Goal: Task Accomplishment & Management: Use online tool/utility

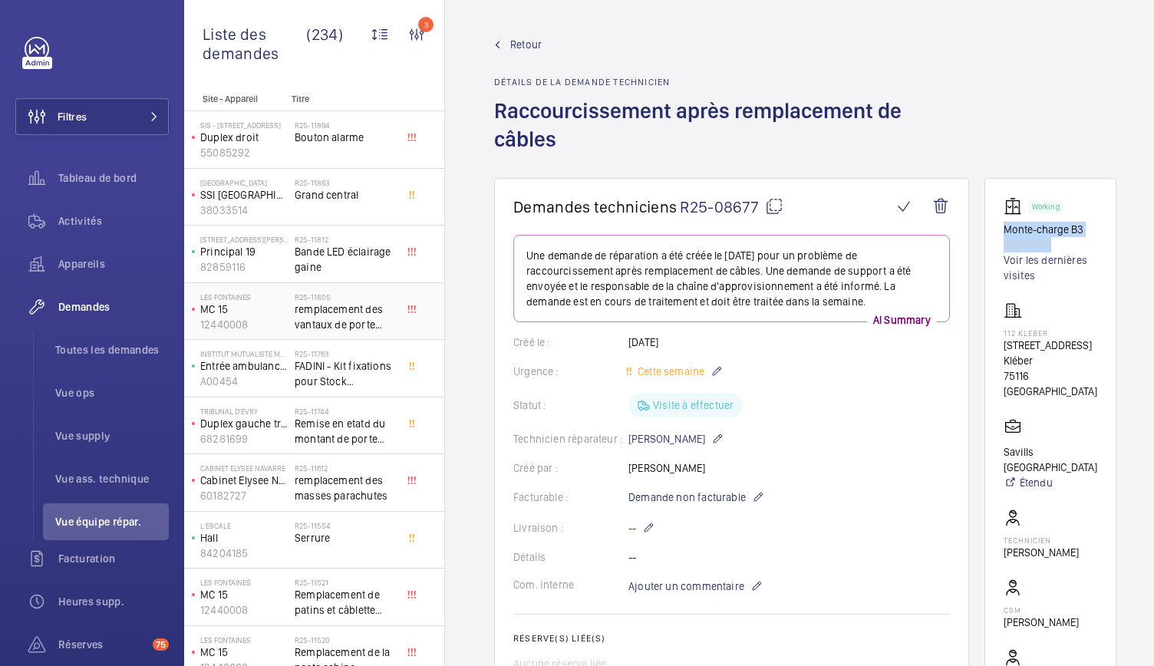
scroll to position [38, 0]
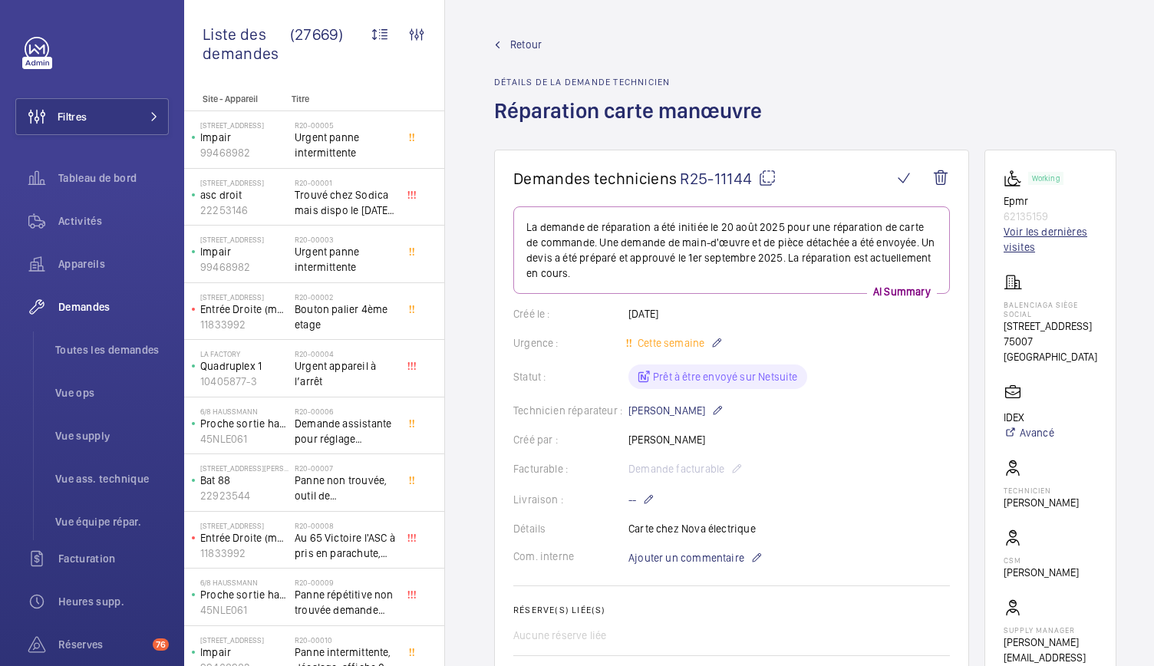
click at [1023, 239] on link "Voir les dernières visites" at bounding box center [1051, 239] width 94 height 31
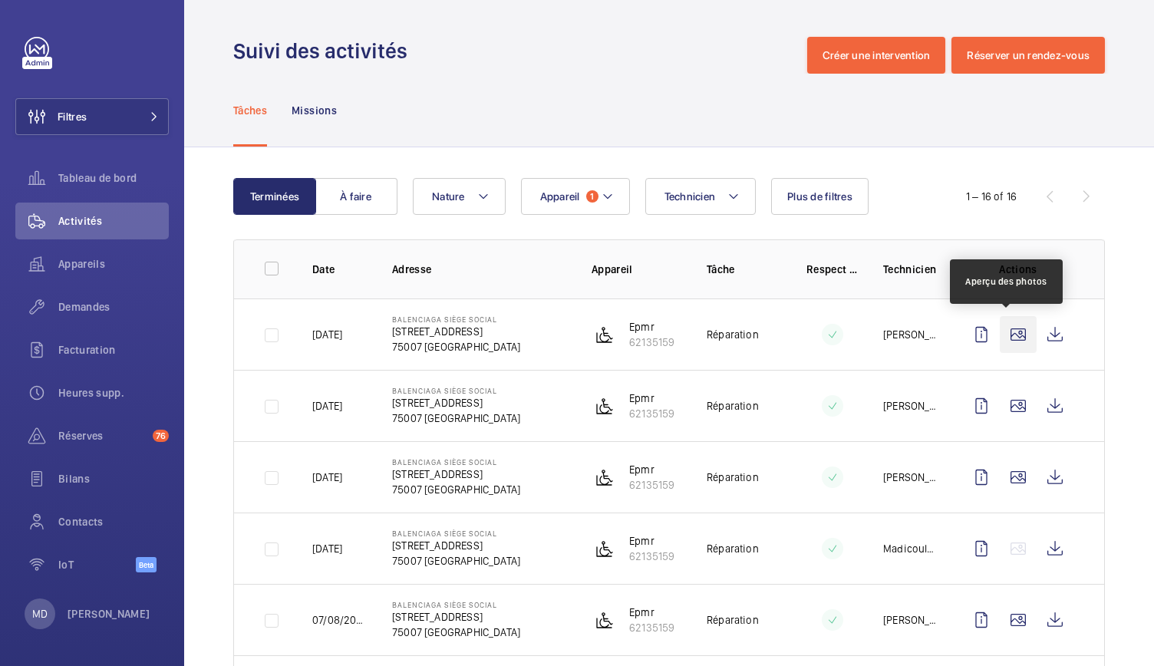
click at [1004, 329] on wm-front-icon-button at bounding box center [1018, 334] width 37 height 37
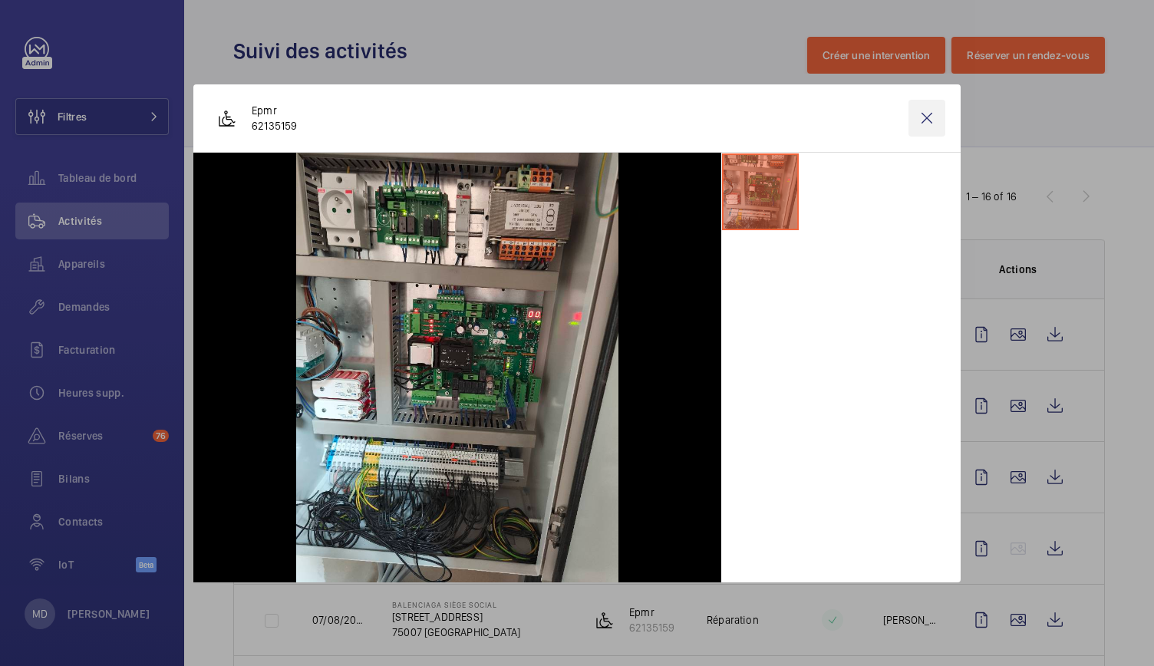
click at [929, 108] on wm-front-icon-button at bounding box center [927, 118] width 37 height 37
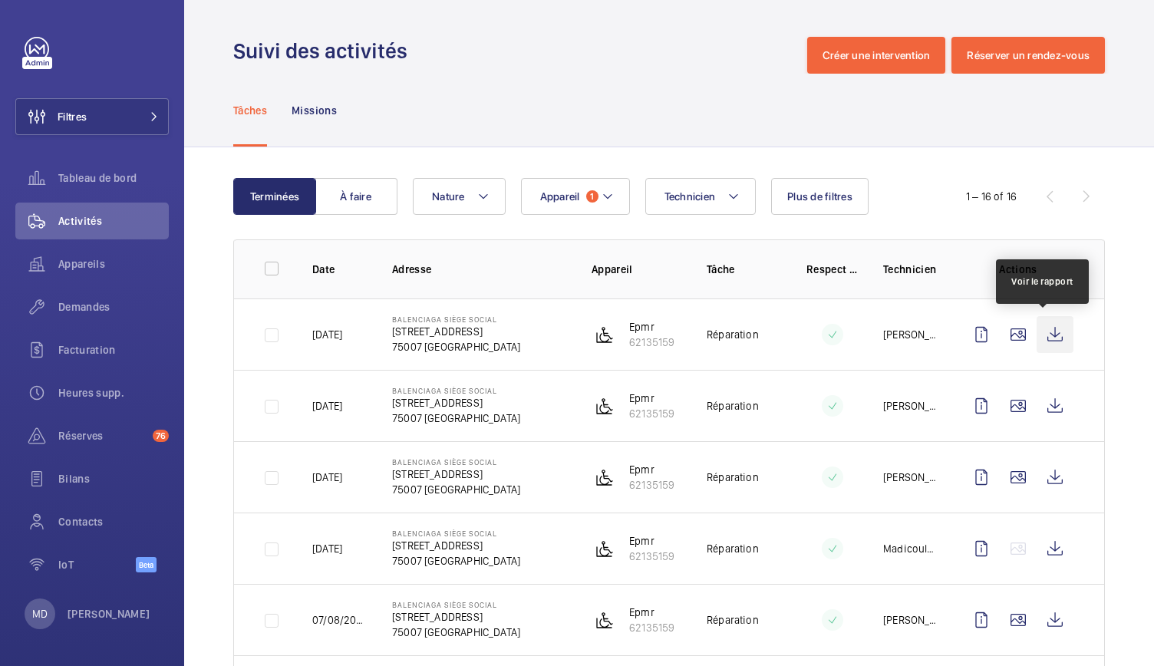
click at [1039, 332] on wm-front-icon-button at bounding box center [1055, 334] width 37 height 37
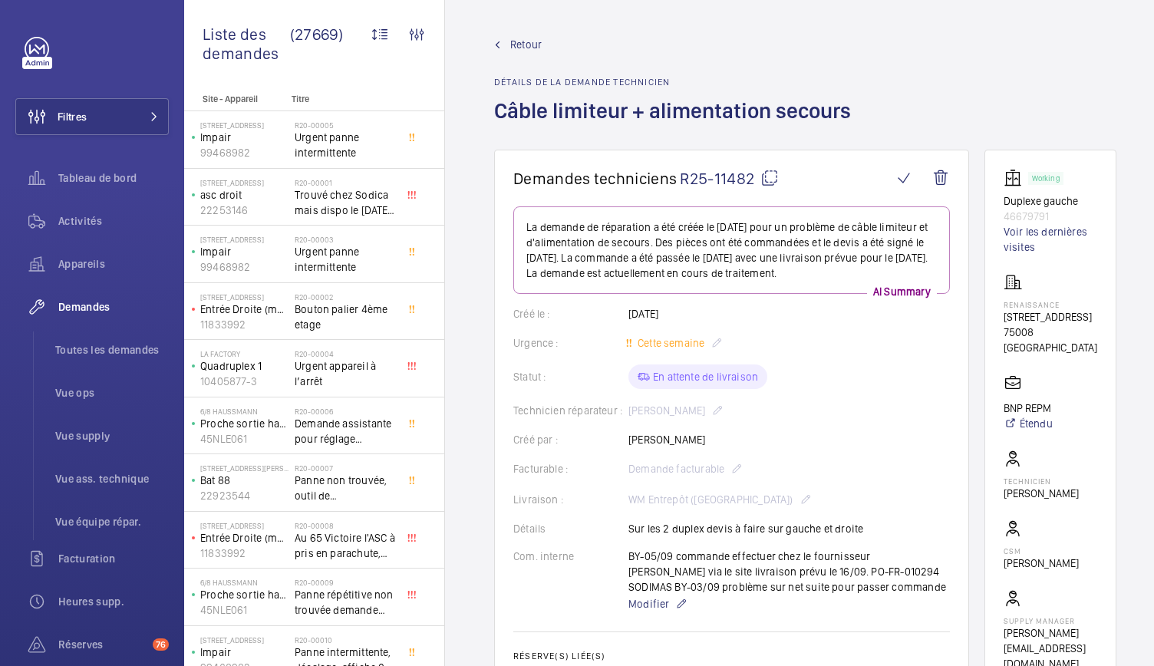
click at [770, 179] on mat-icon at bounding box center [770, 178] width 18 height 18
drag, startPoint x: 1000, startPoint y: 199, endPoint x: 1076, endPoint y: 216, distance: 77.8
click at [1076, 216] on wm-front-card "Working Duplexe gauche 46679791 Voir les dernières visites RENAISSANCE 17 rue F…" at bounding box center [1051, 420] width 132 height 541
copy div "Duplexe gauche 46679791"
click at [95, 352] on span "Toutes les demandes" at bounding box center [112, 349] width 114 height 15
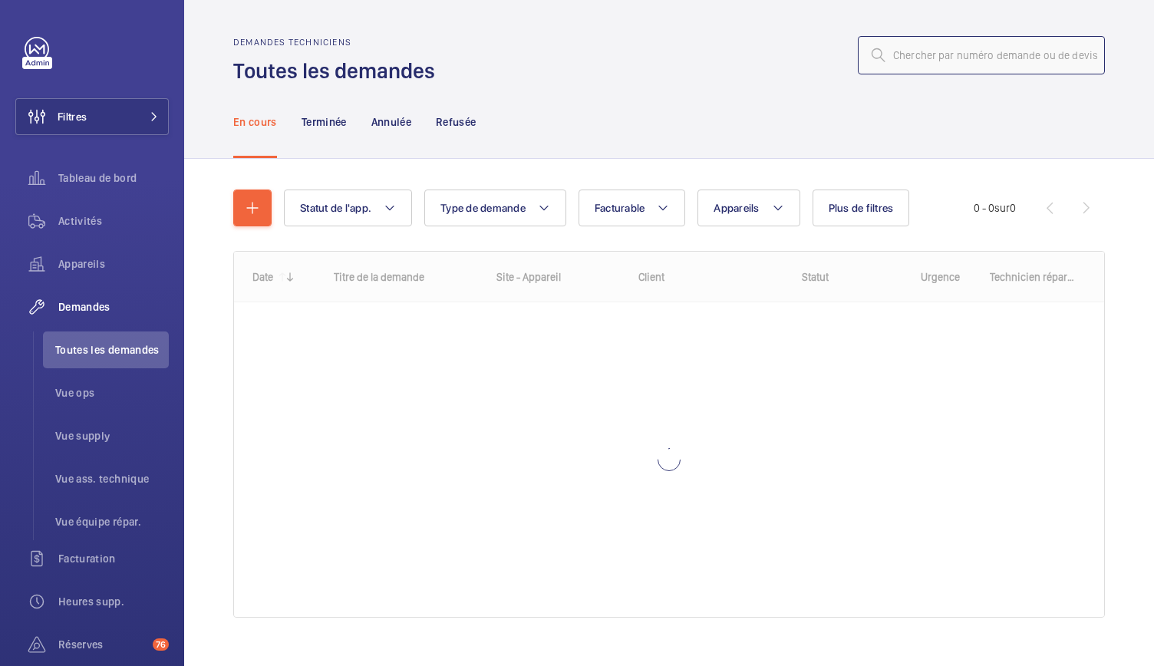
click at [884, 56] on input "text" at bounding box center [981, 55] width 247 height 38
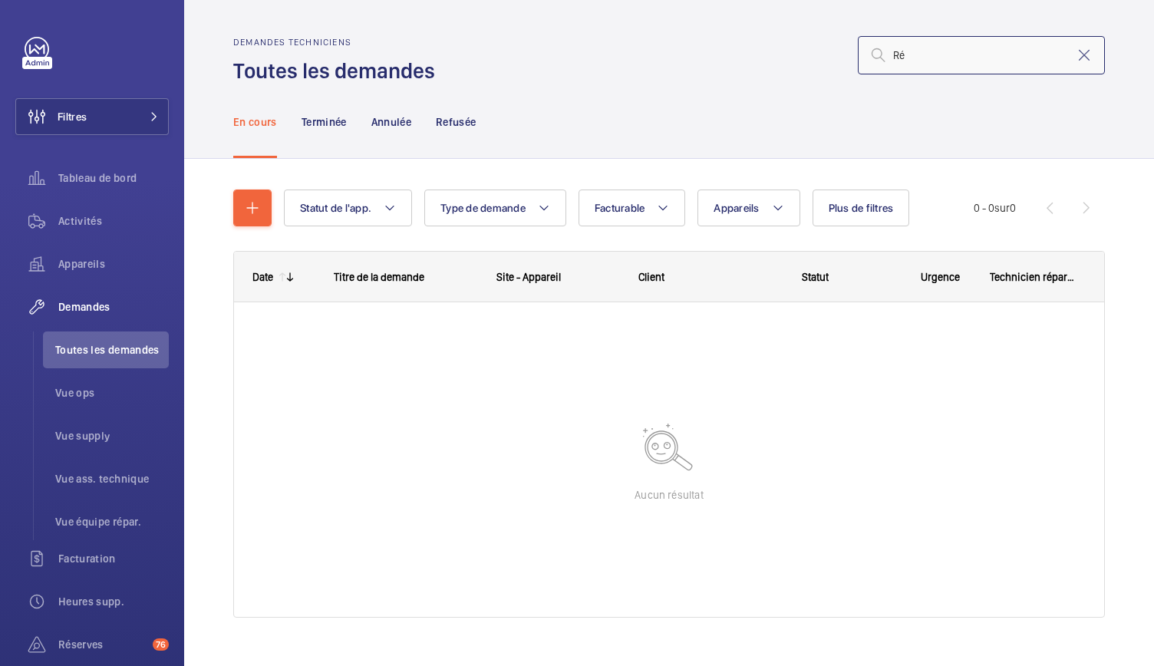
type input "R"
click at [919, 55] on input "R25-06623" at bounding box center [981, 55] width 247 height 38
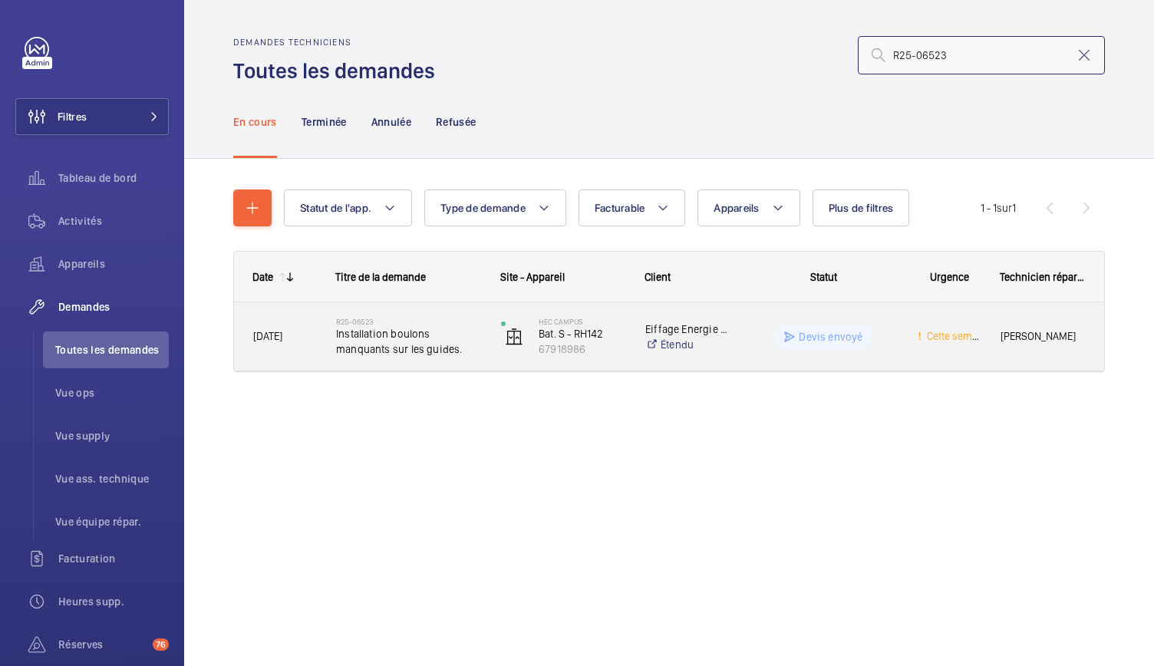
type input "R25-06523"
click at [382, 331] on span "Installation boulons manquants sur les guides." at bounding box center [408, 341] width 145 height 31
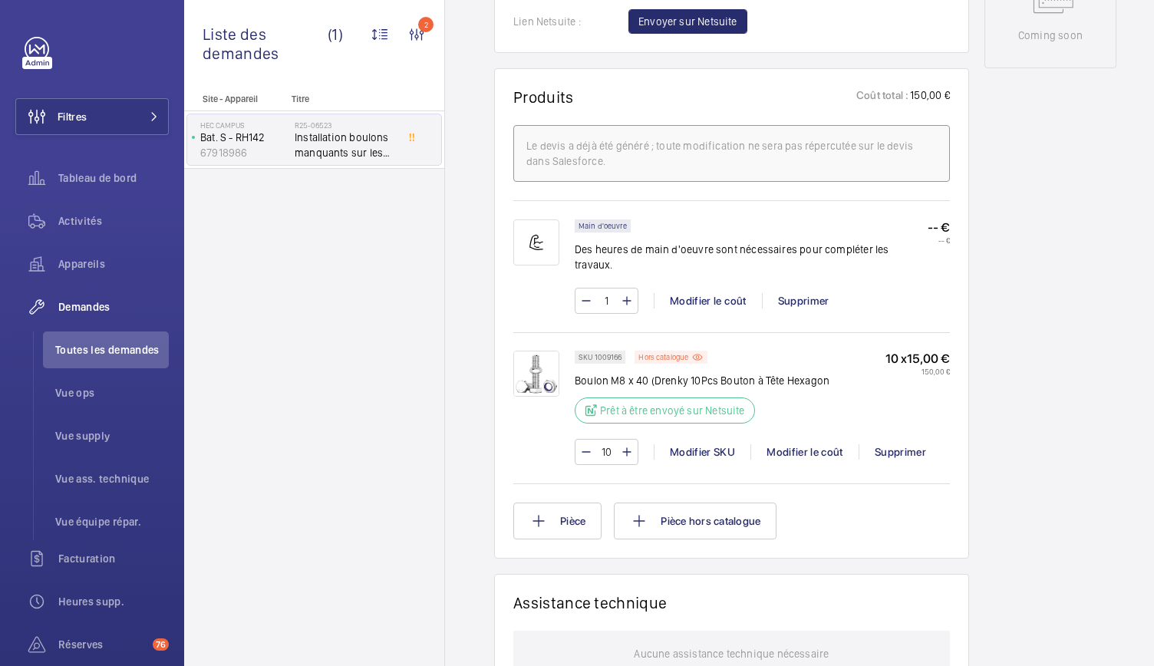
scroll to position [843, 0]
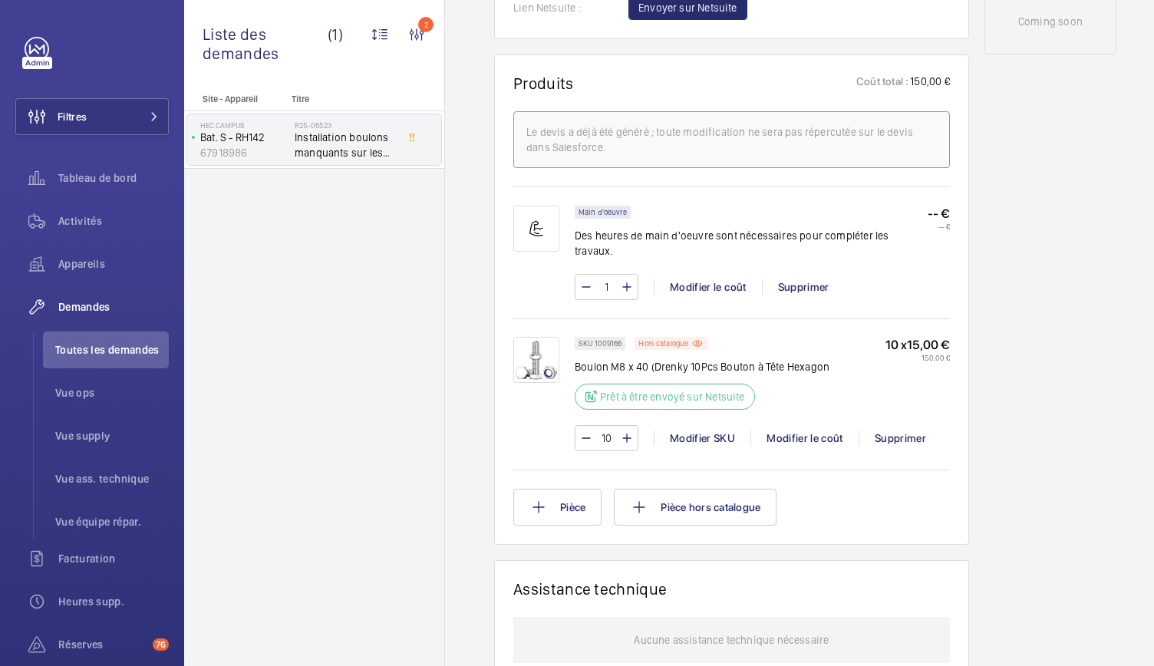
click at [540, 368] on img at bounding box center [536, 360] width 46 height 46
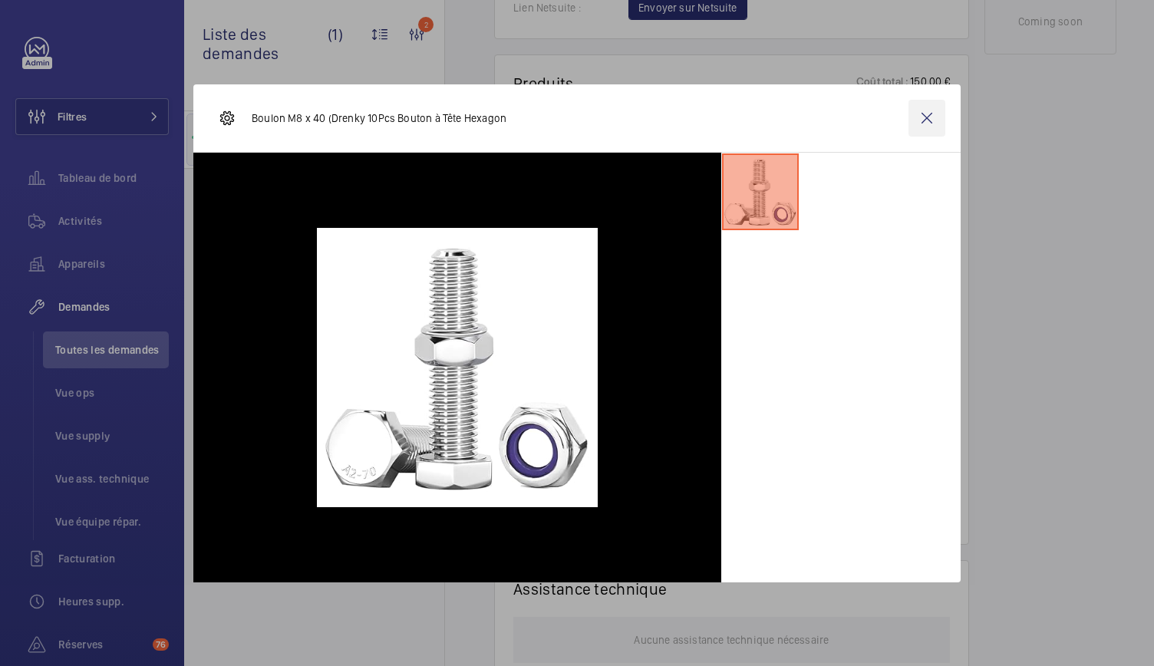
click at [930, 113] on wm-front-icon-button at bounding box center [927, 118] width 37 height 37
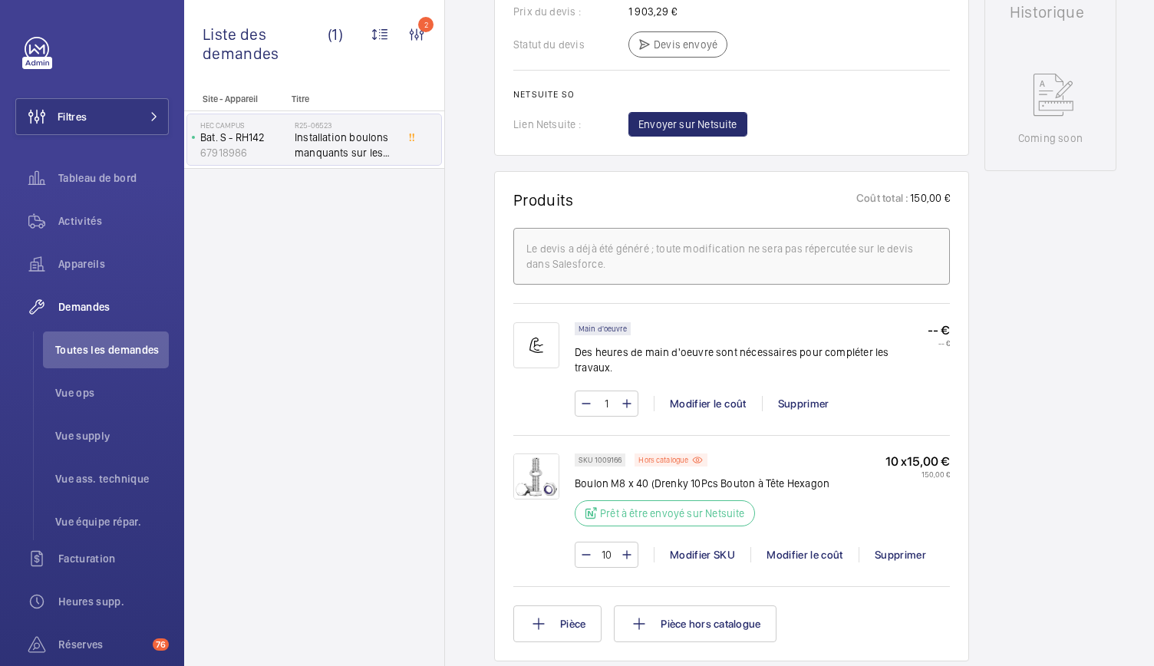
scroll to position [0, 0]
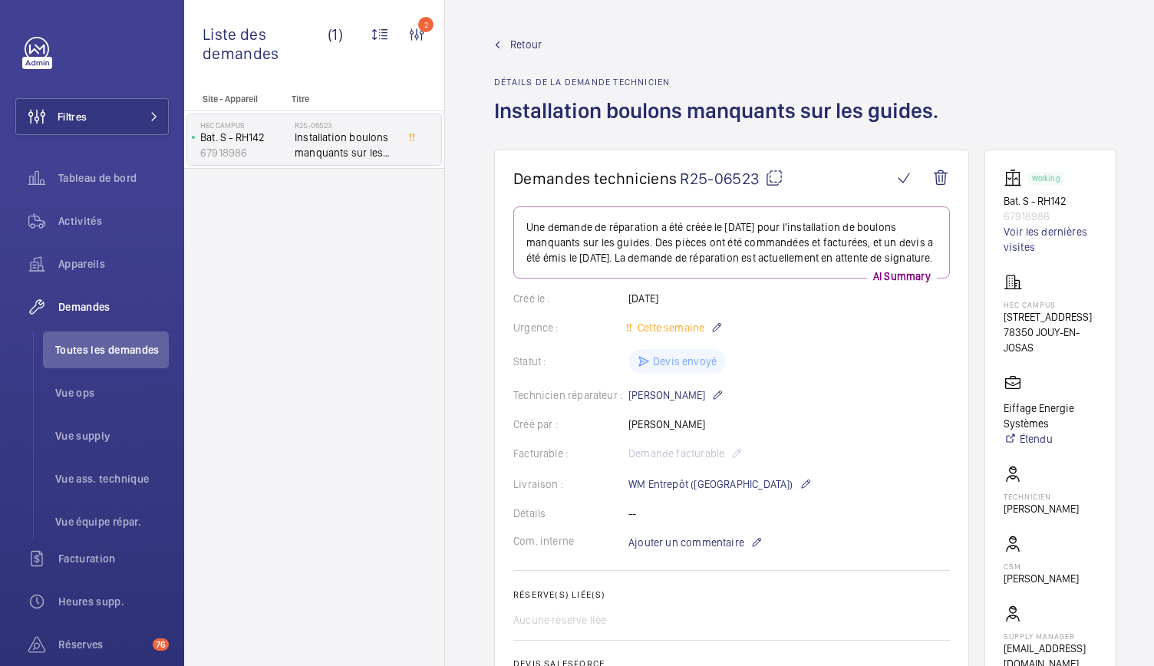
click at [510, 45] on link "Retour" at bounding box center [721, 44] width 454 height 15
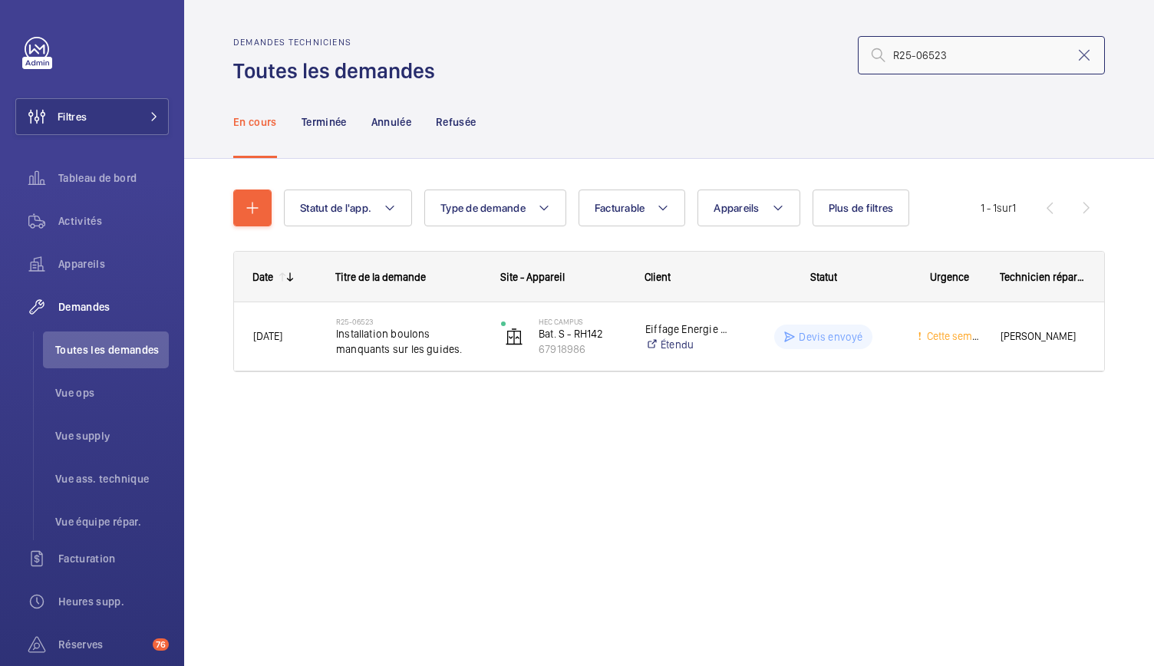
click at [941, 57] on input "R25-06523" at bounding box center [981, 55] width 247 height 38
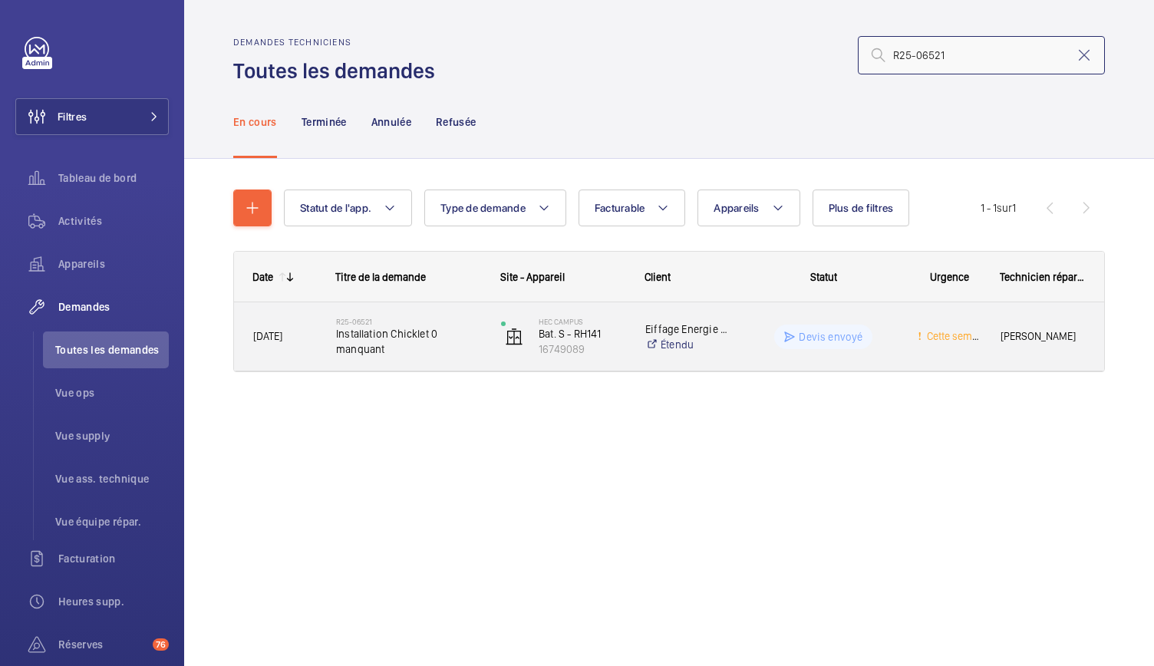
type input "R25-06521"
click at [427, 334] on span "Installation Chicklet 0 manquant" at bounding box center [408, 341] width 145 height 31
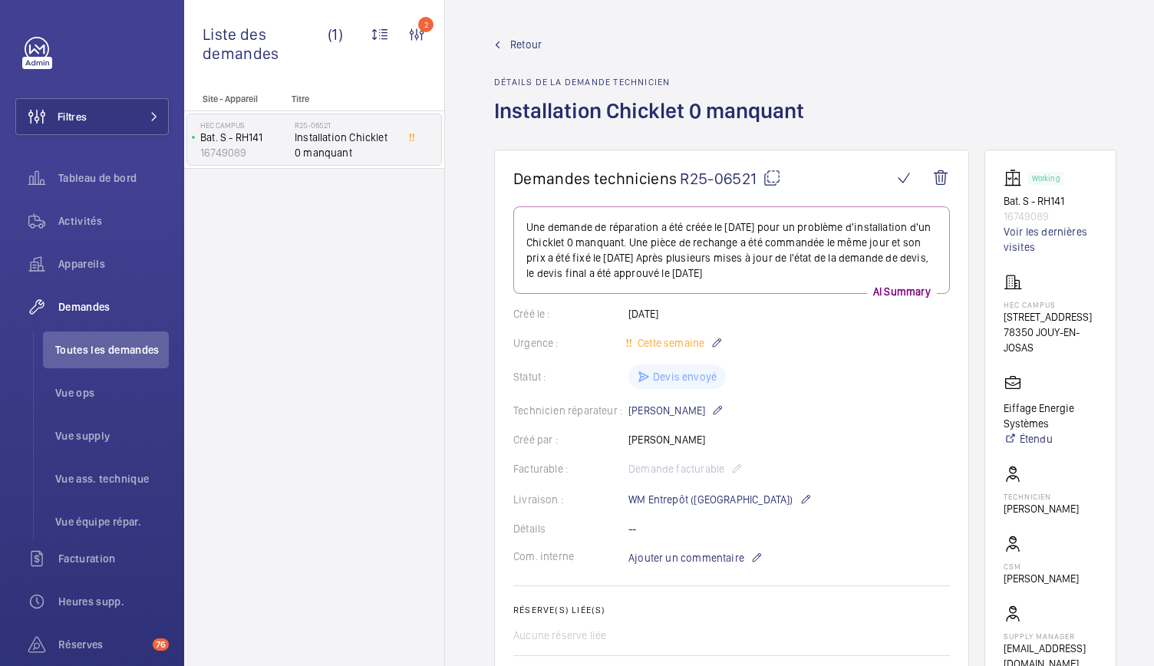
click at [775, 168] on wm-front-card "Demandes techniciens R25-06521 Une demande de réparation a été créée le 10 mai …" at bounding box center [731, 524] width 475 height 748
click at [775, 179] on mat-icon at bounding box center [772, 178] width 18 height 18
click at [508, 42] on link "Retour" at bounding box center [653, 44] width 319 height 15
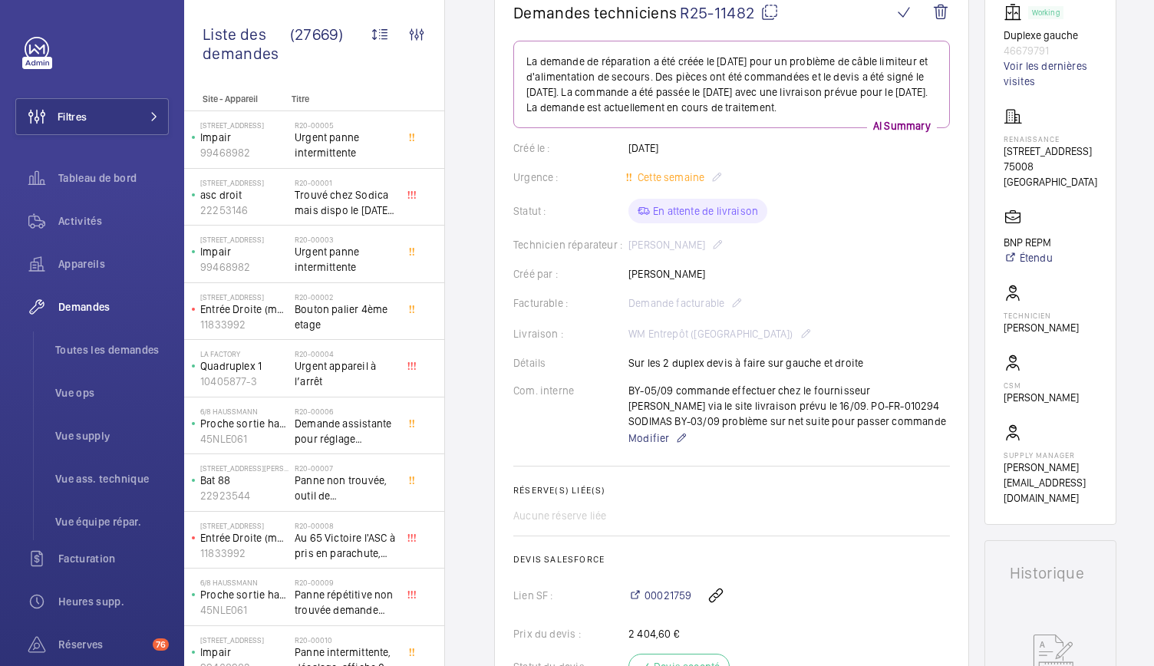
scroll to position [158, 0]
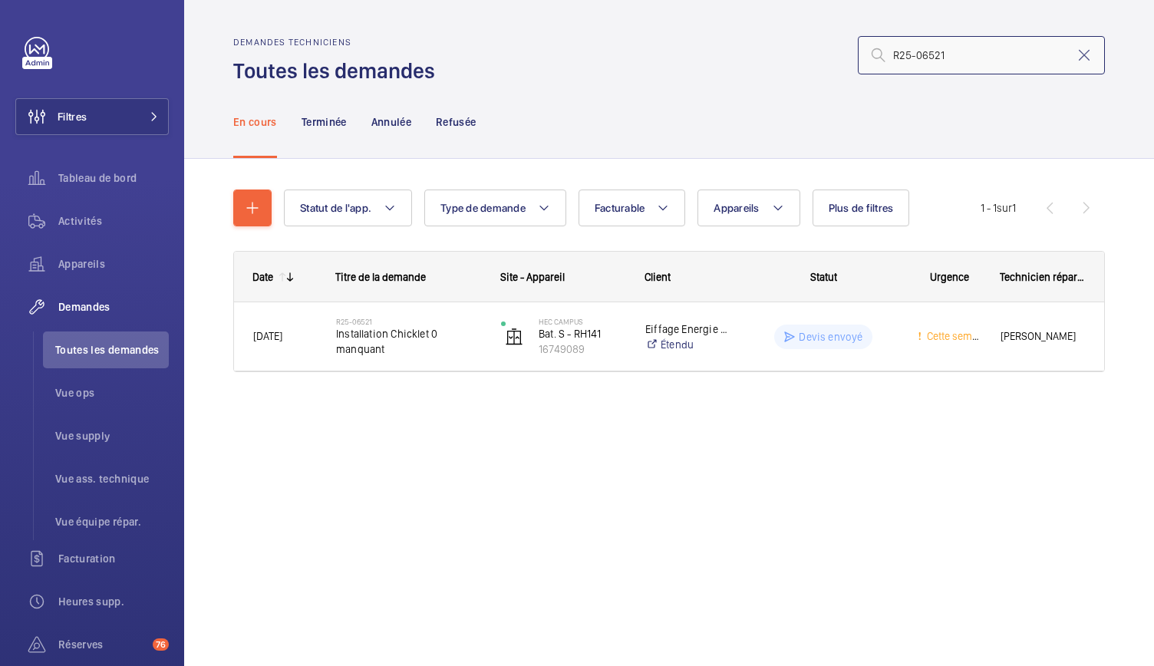
click at [953, 50] on input "R25-06521" at bounding box center [981, 55] width 247 height 38
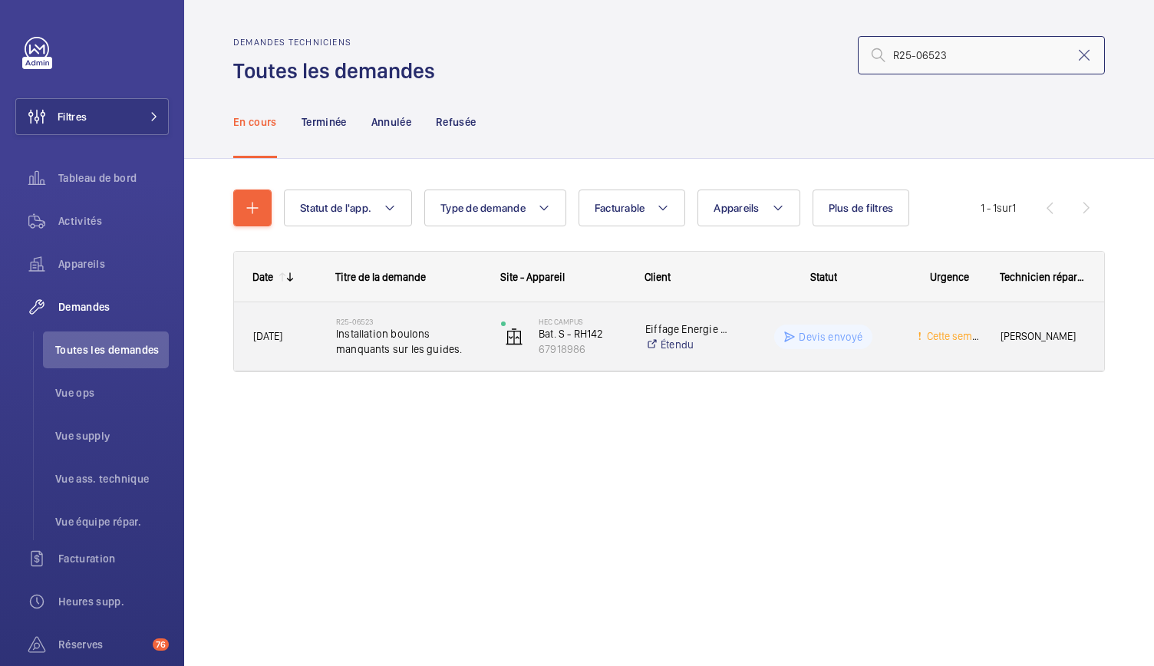
type input "R25-06523"
click at [378, 338] on span "Installation boulons manquants sur les guides." at bounding box center [408, 341] width 145 height 31
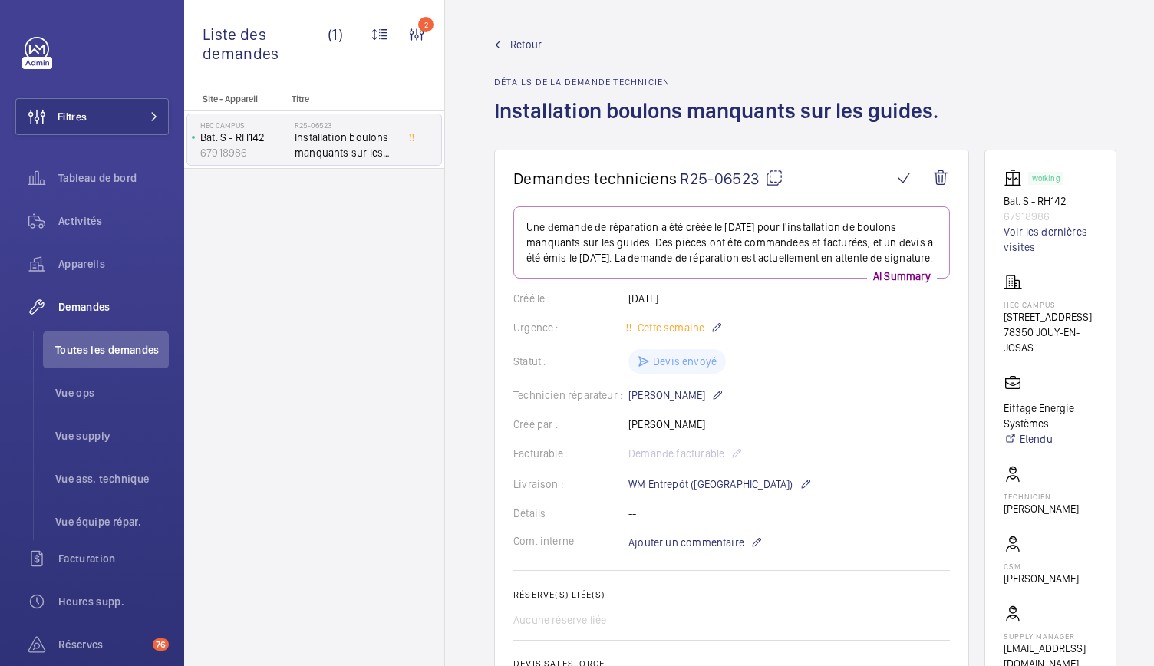
click at [780, 176] on mat-icon at bounding box center [774, 178] width 18 height 18
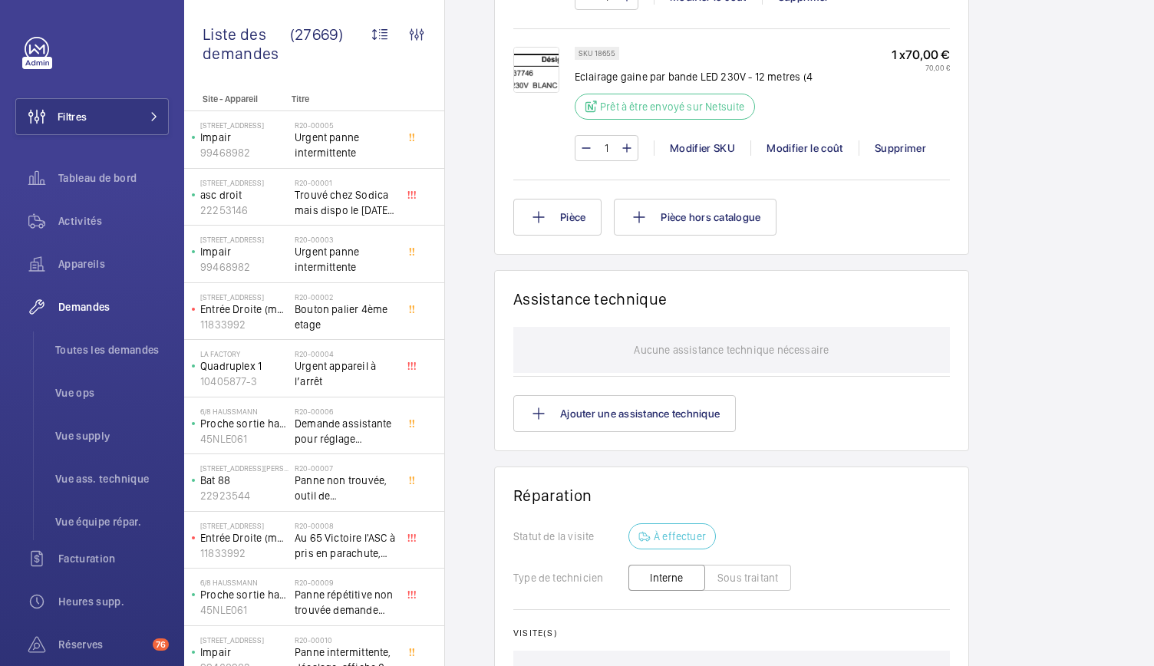
scroll to position [1336, 0]
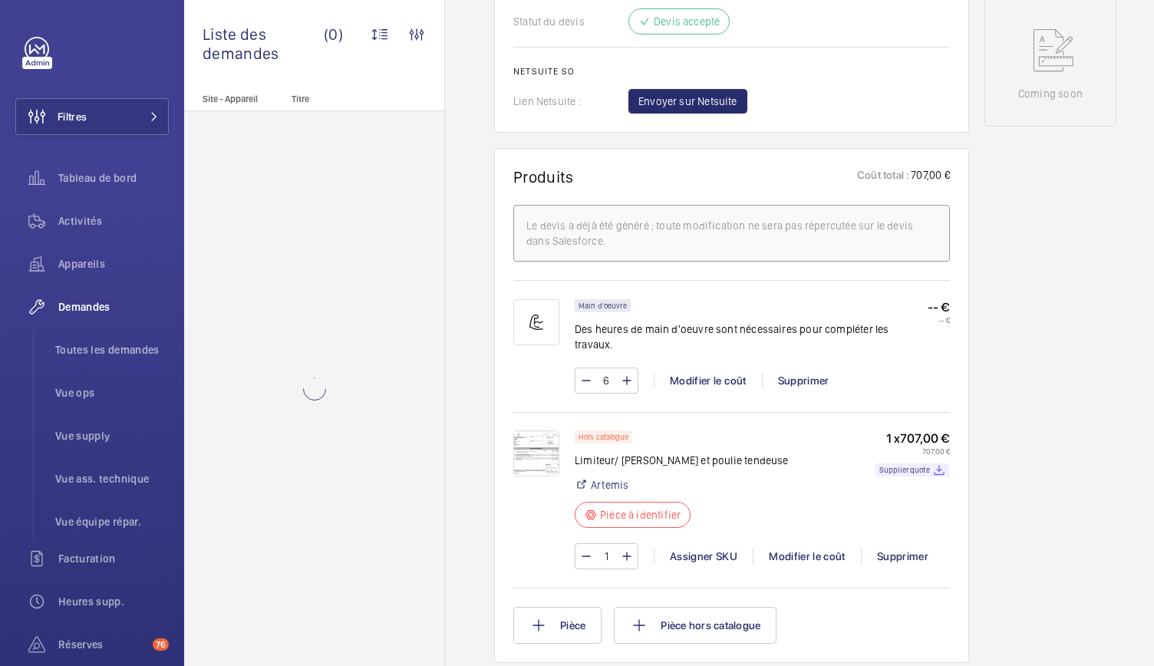
scroll to position [959, 0]
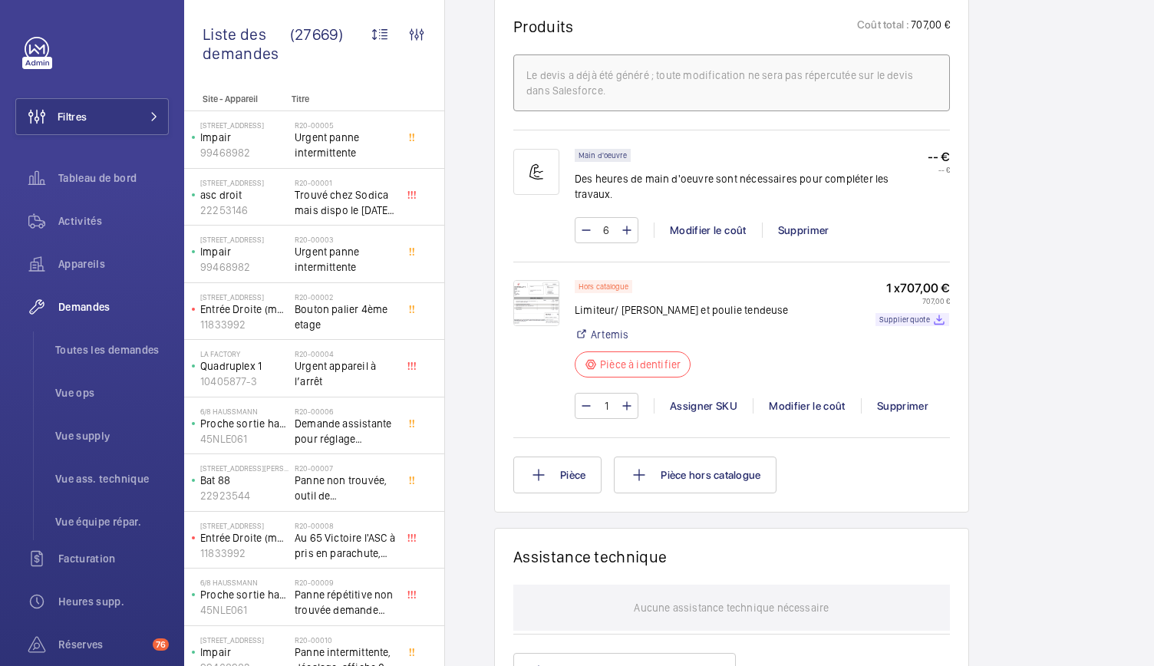
click at [534, 292] on img at bounding box center [536, 303] width 46 height 46
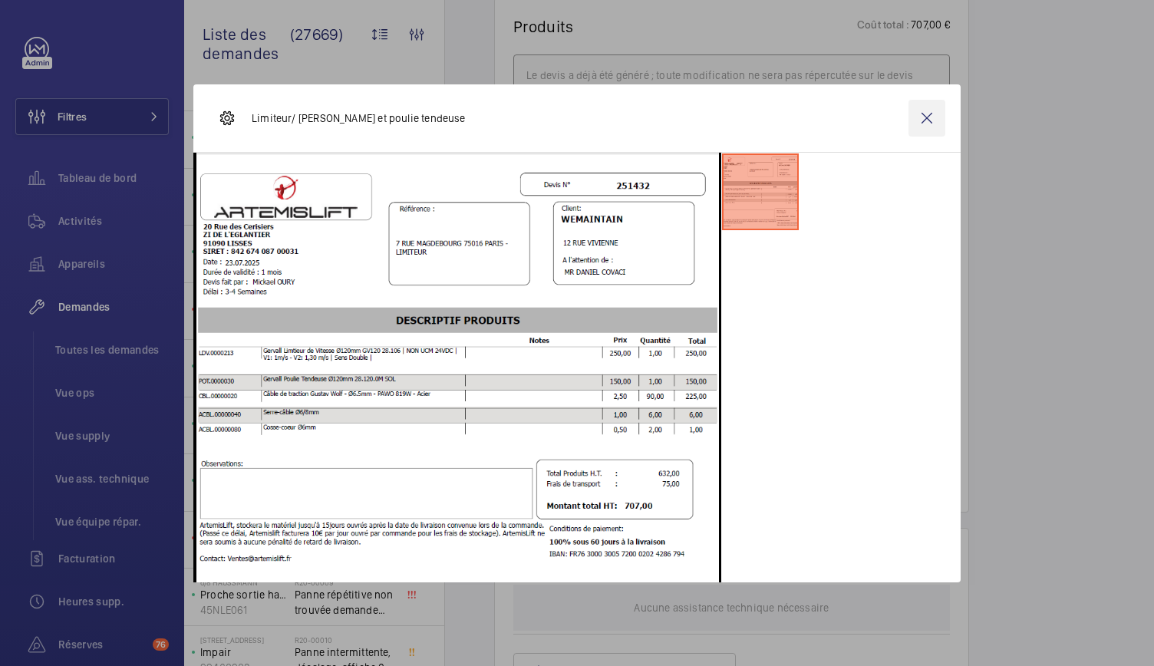
click at [935, 119] on wm-front-icon-button at bounding box center [927, 118] width 37 height 37
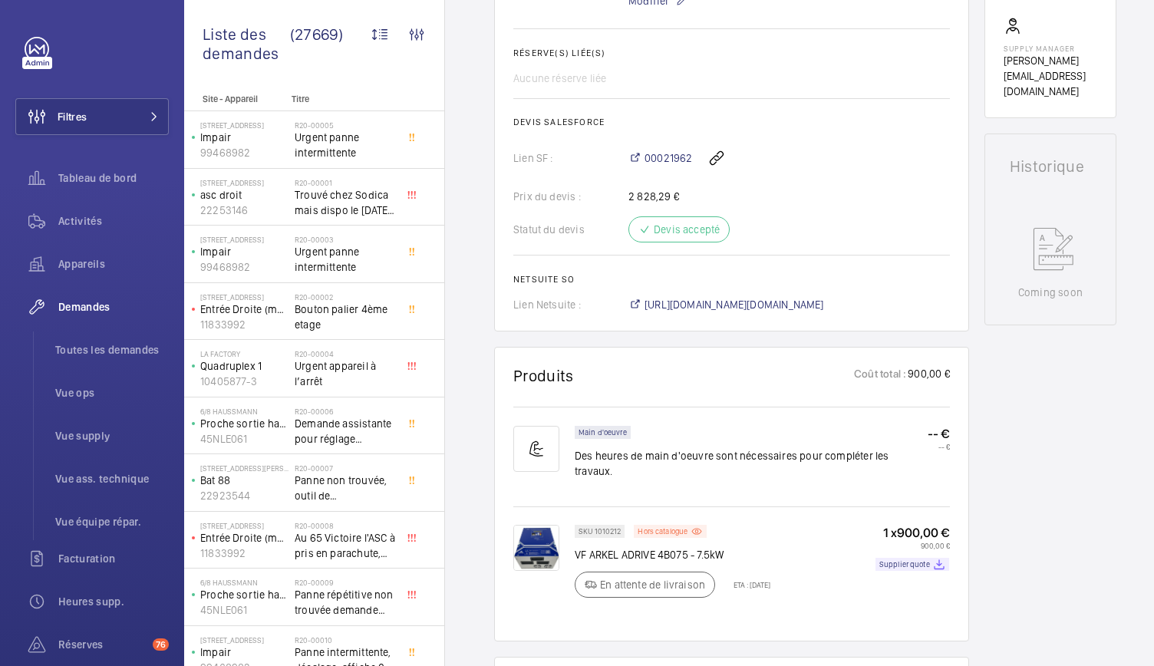
scroll to position [604, 0]
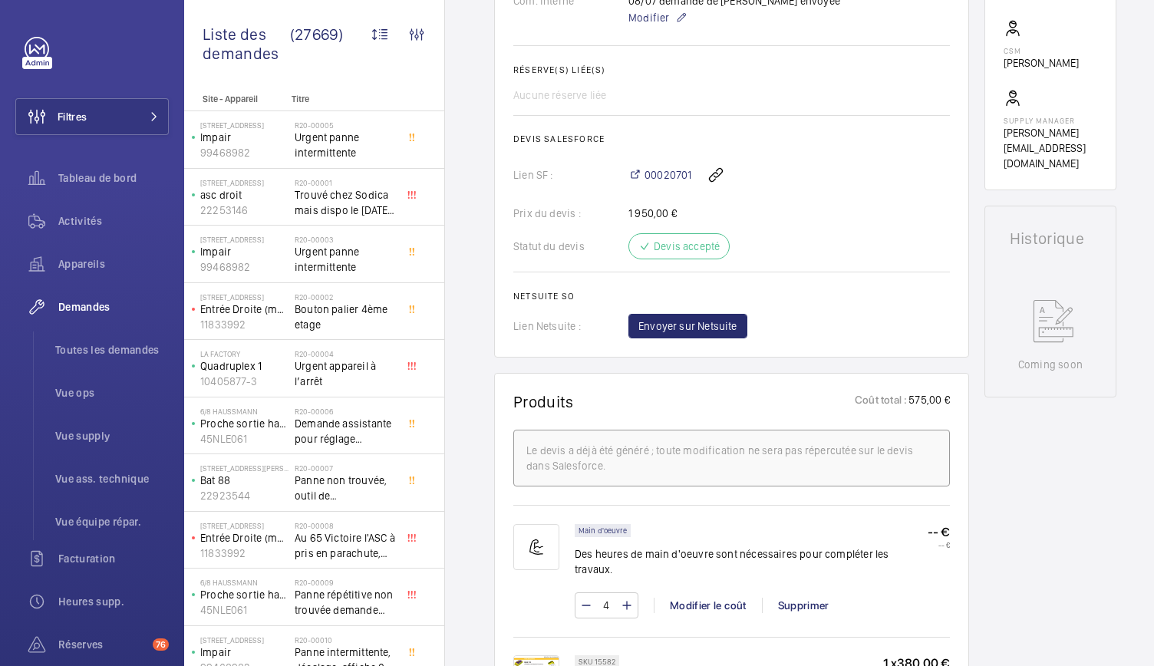
scroll to position [386, 0]
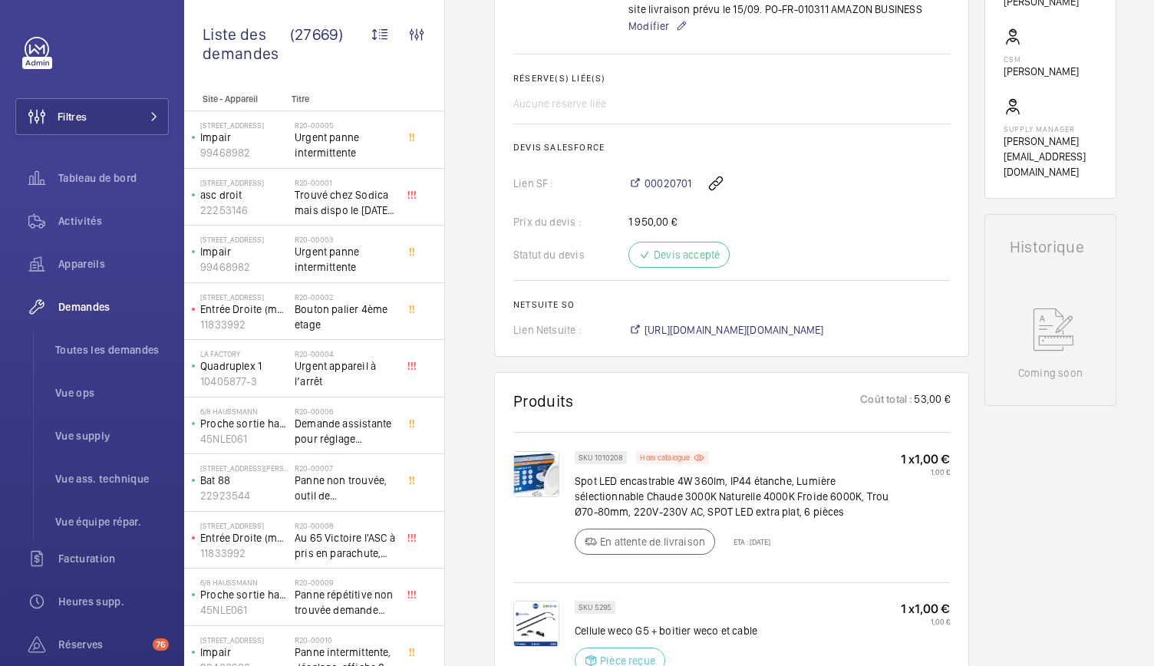
scroll to position [552, 0]
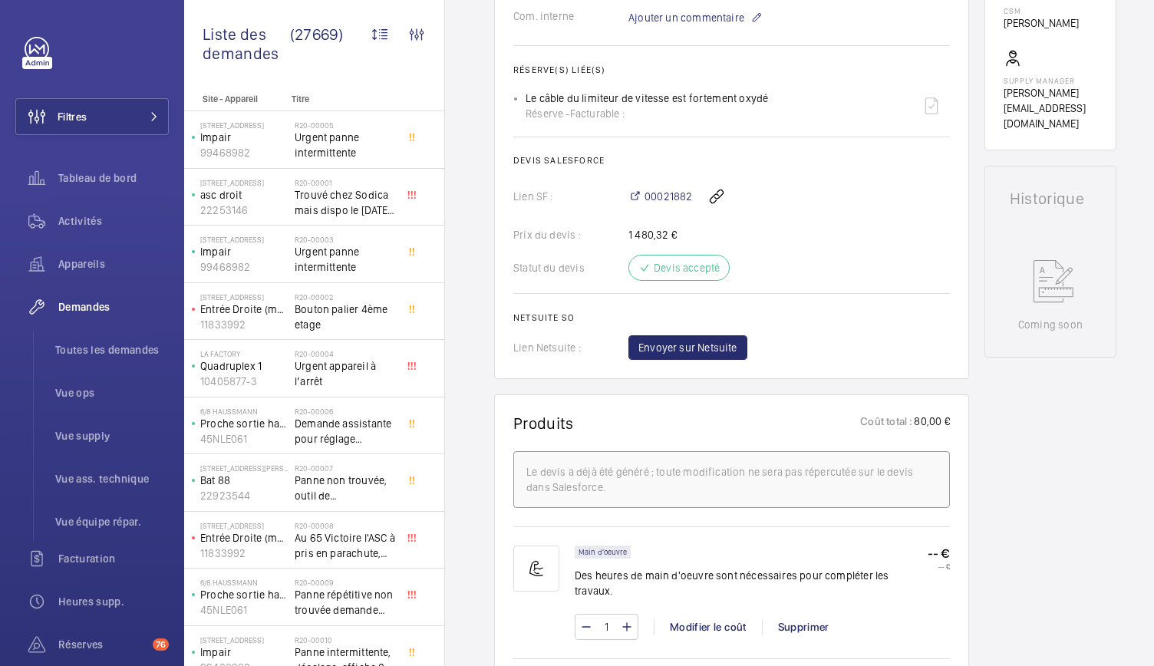
scroll to position [493, 0]
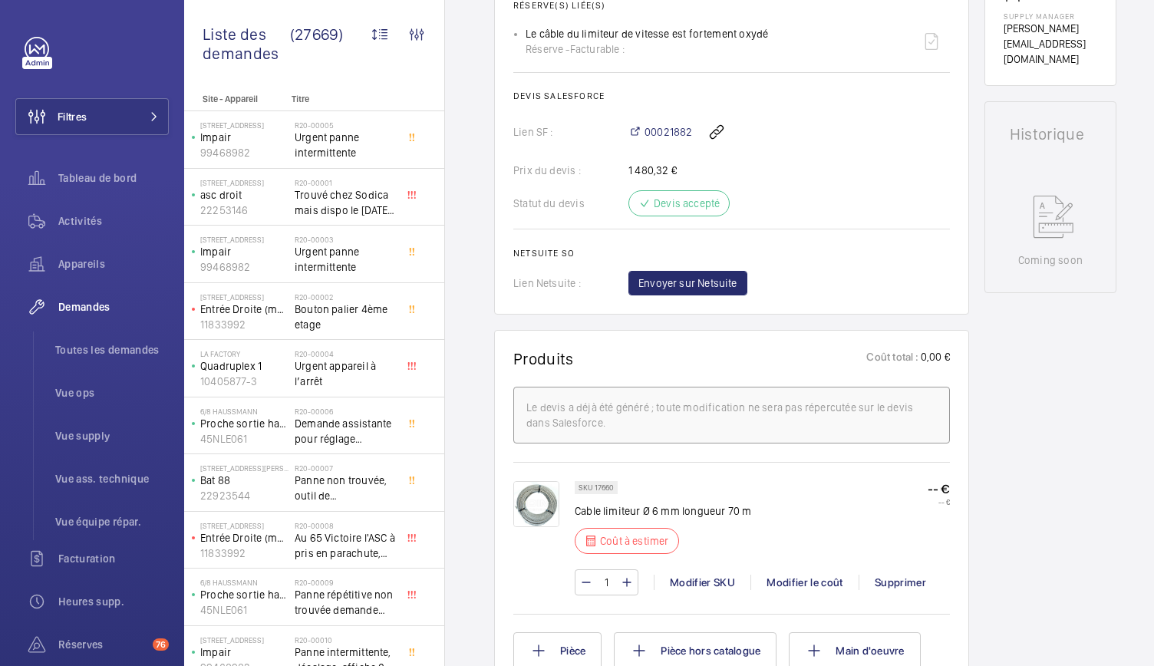
scroll to position [602, 0]
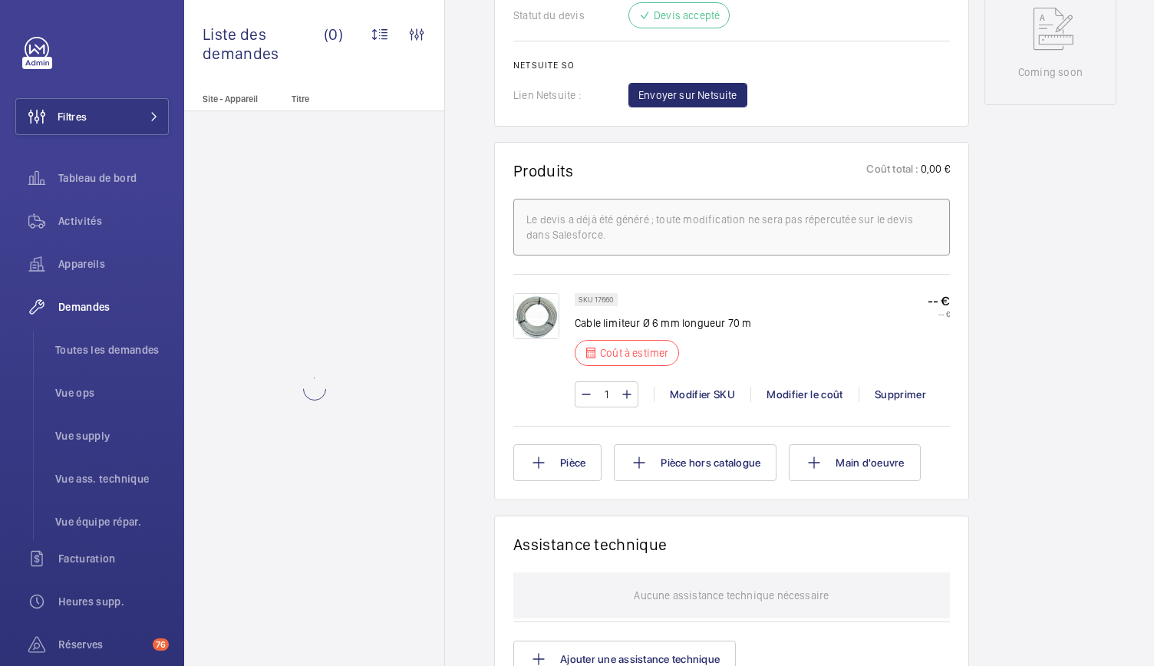
scroll to position [794, 0]
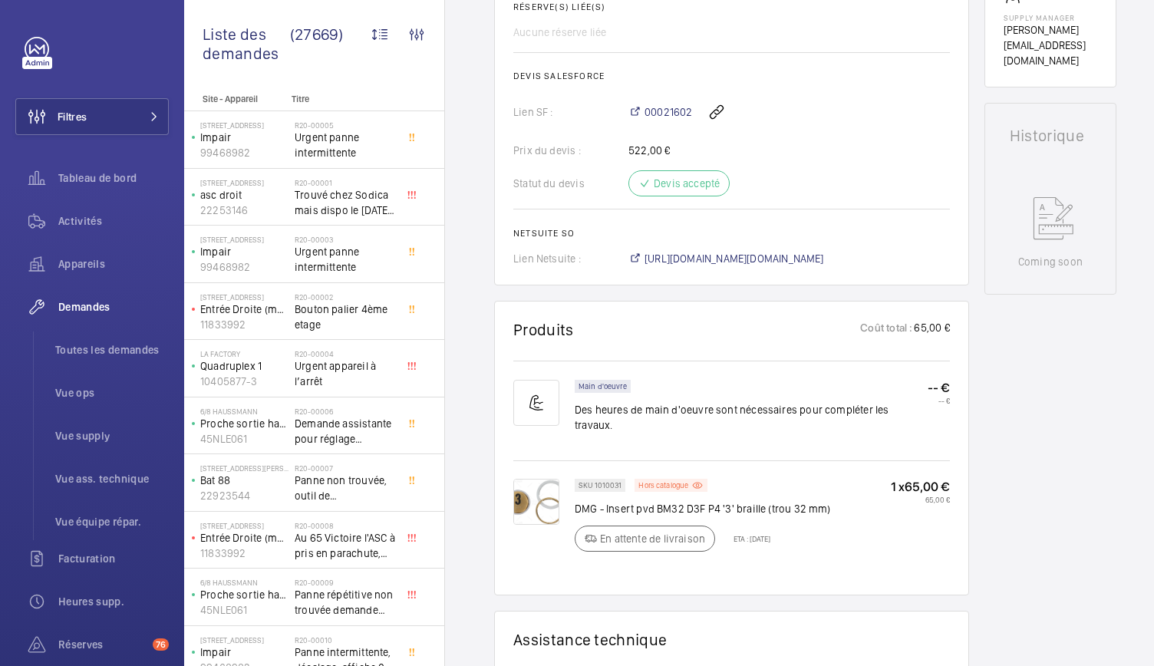
scroll to position [604, 0]
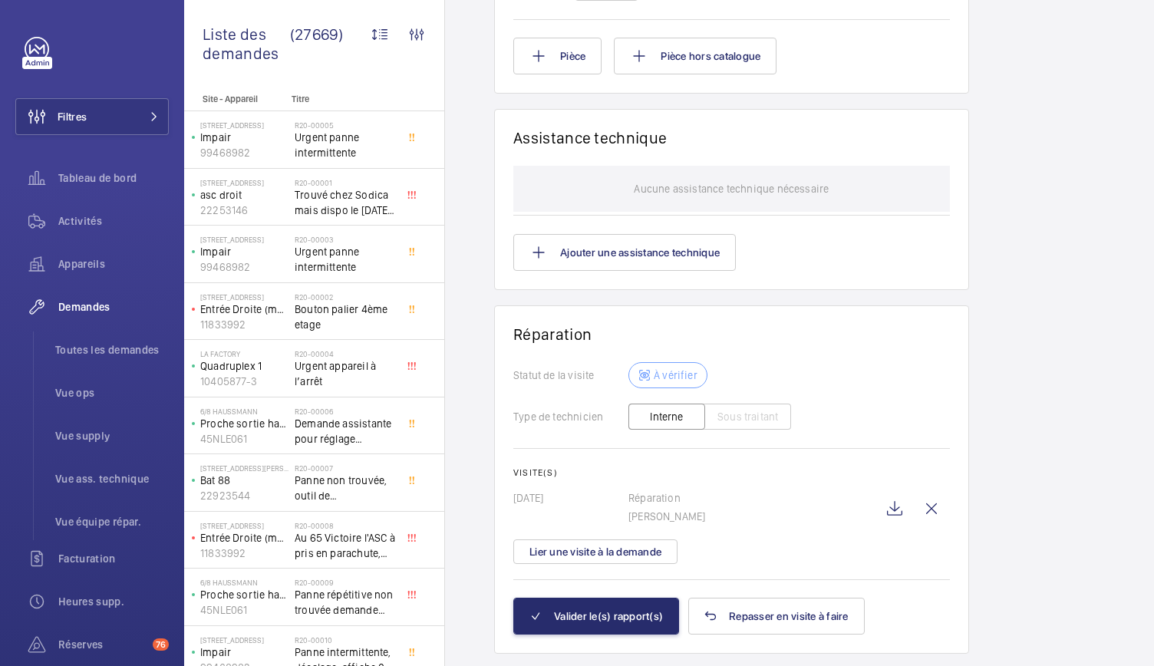
scroll to position [1637, 0]
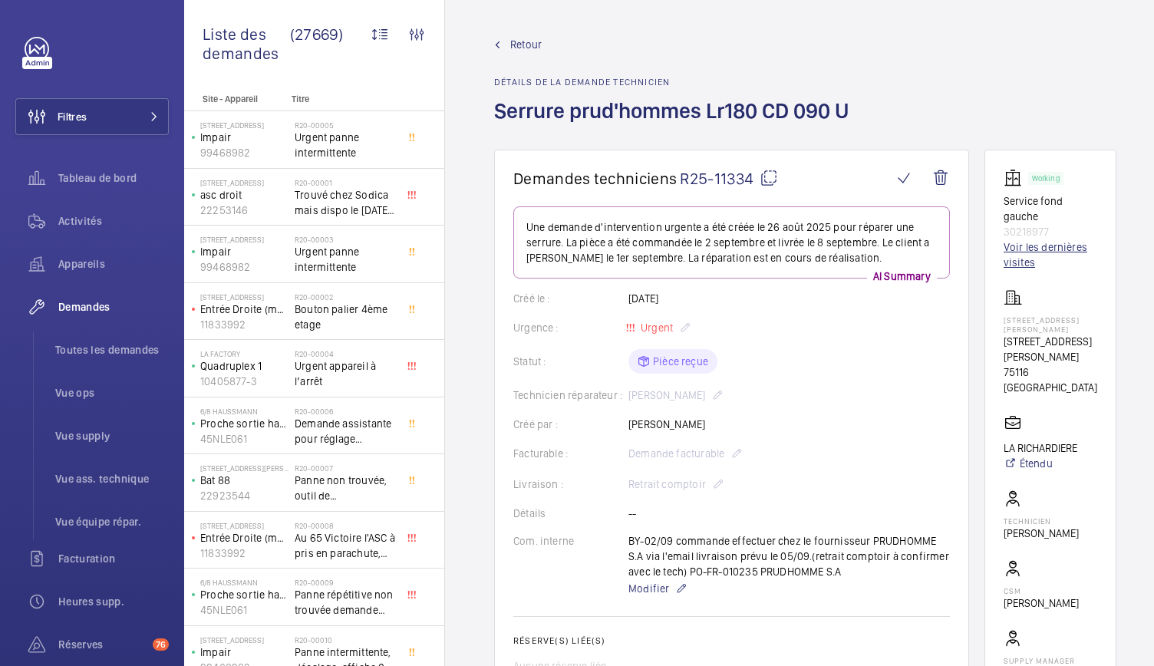
click at [1061, 249] on link "Voir les dernières visites" at bounding box center [1051, 254] width 94 height 31
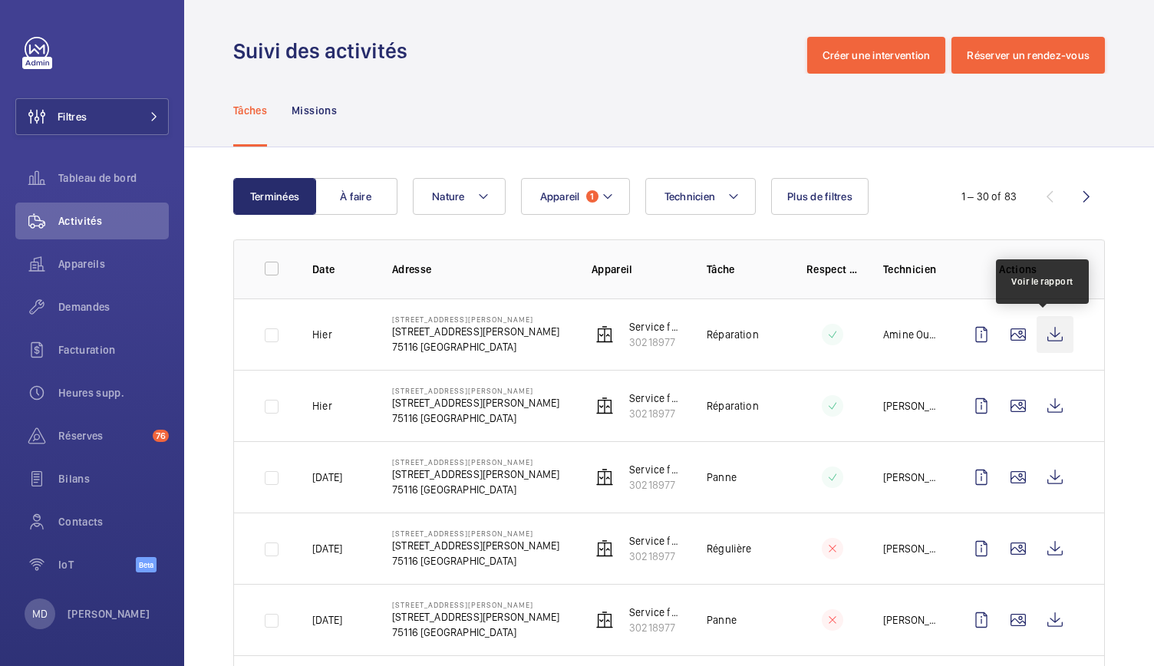
drag, startPoint x: 997, startPoint y: 335, endPoint x: 1038, endPoint y: 337, distance: 41.5
click at [1038, 337] on div at bounding box center [1018, 334] width 111 height 37
click at [1038, 337] on wm-front-icon-button at bounding box center [1055, 334] width 37 height 37
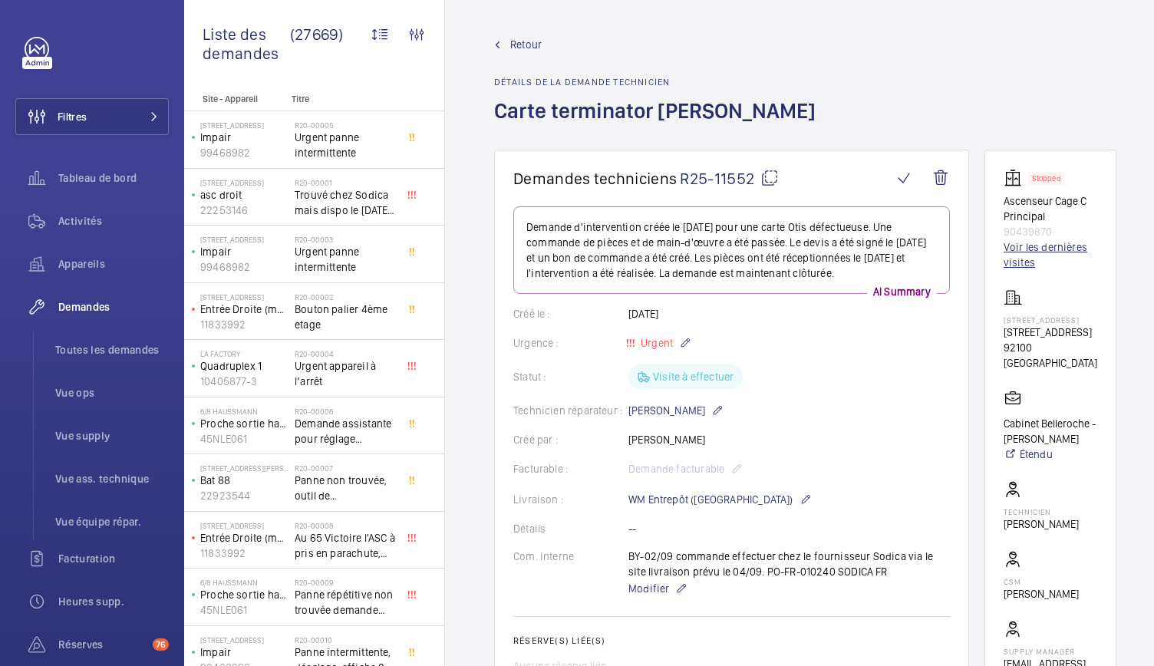
click at [1039, 259] on link "Voir les dernières visites" at bounding box center [1051, 254] width 94 height 31
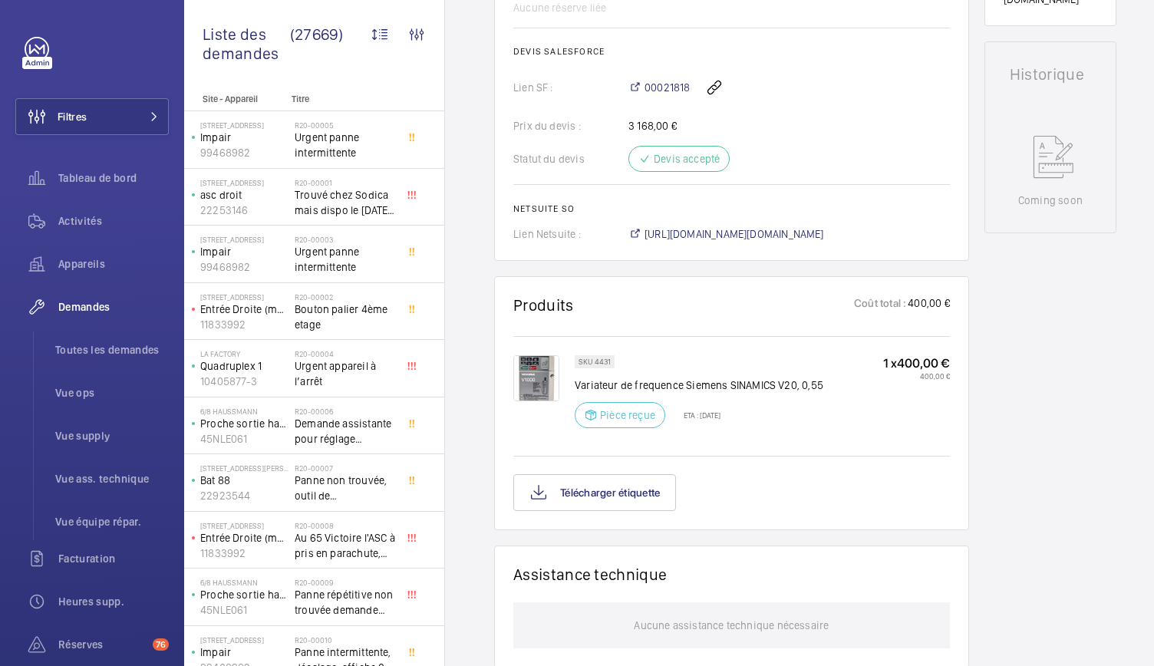
scroll to position [706, 0]
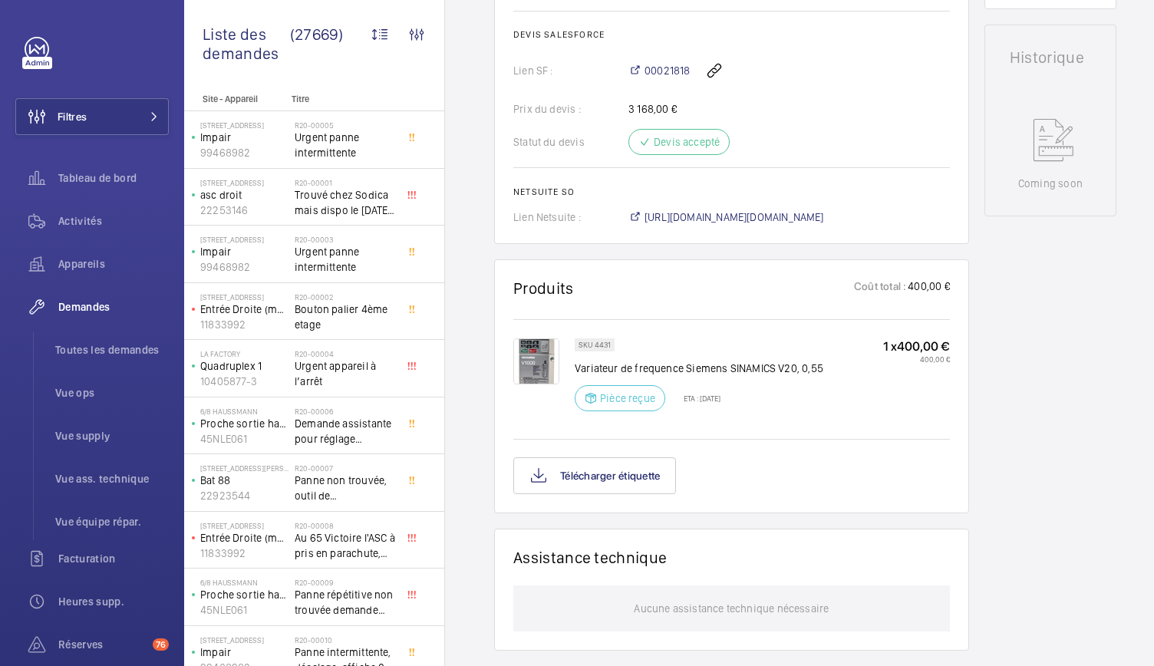
click at [531, 360] on img at bounding box center [536, 361] width 46 height 46
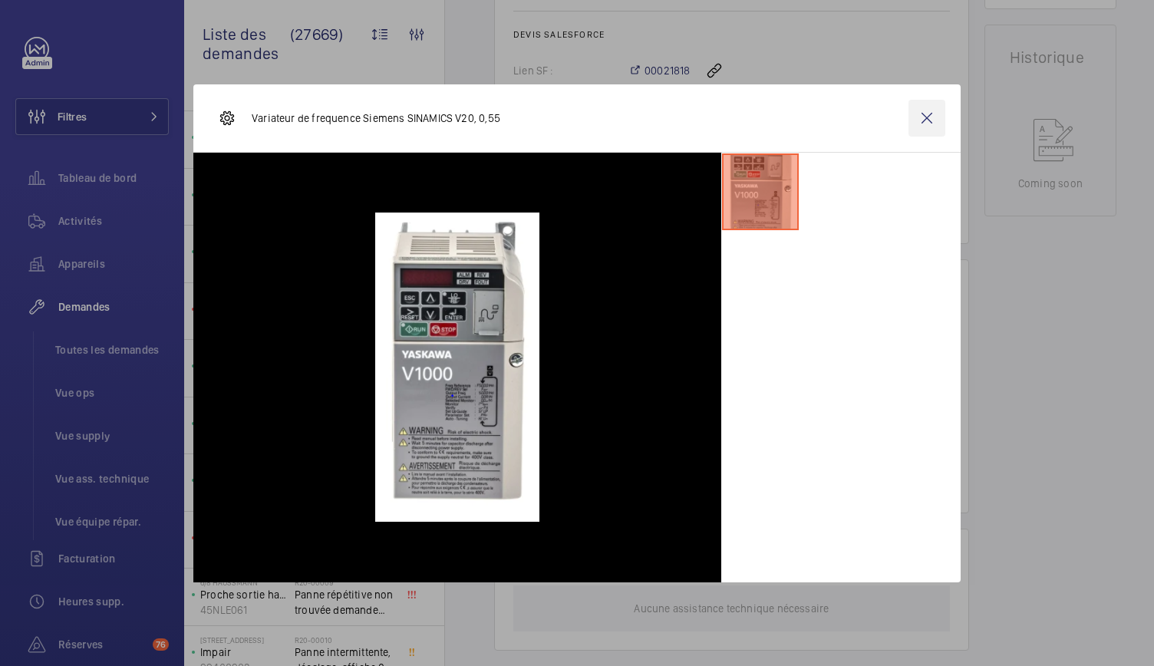
click at [932, 120] on wm-front-icon-button at bounding box center [927, 118] width 37 height 37
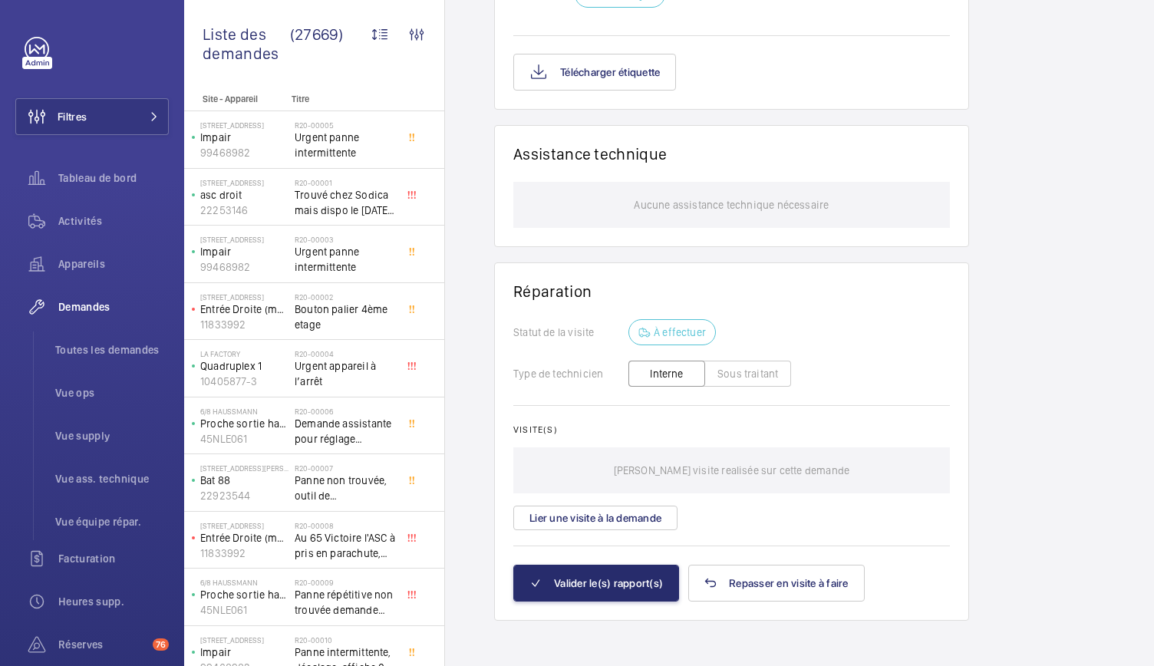
scroll to position [12, 34]
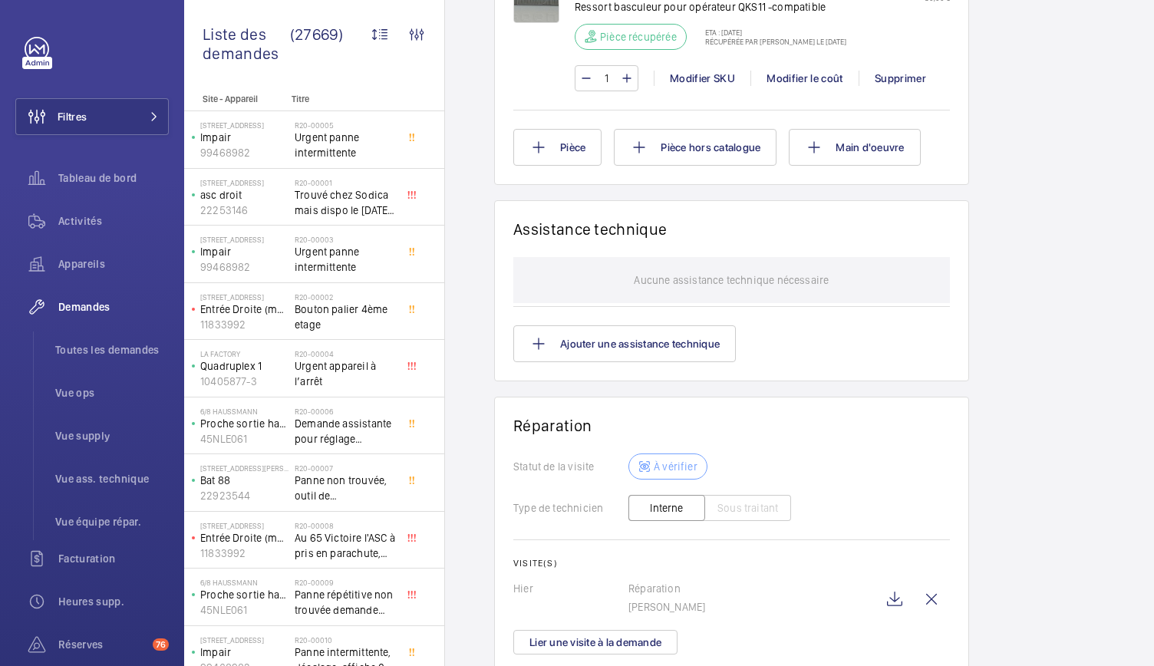
scroll to position [1475, 0]
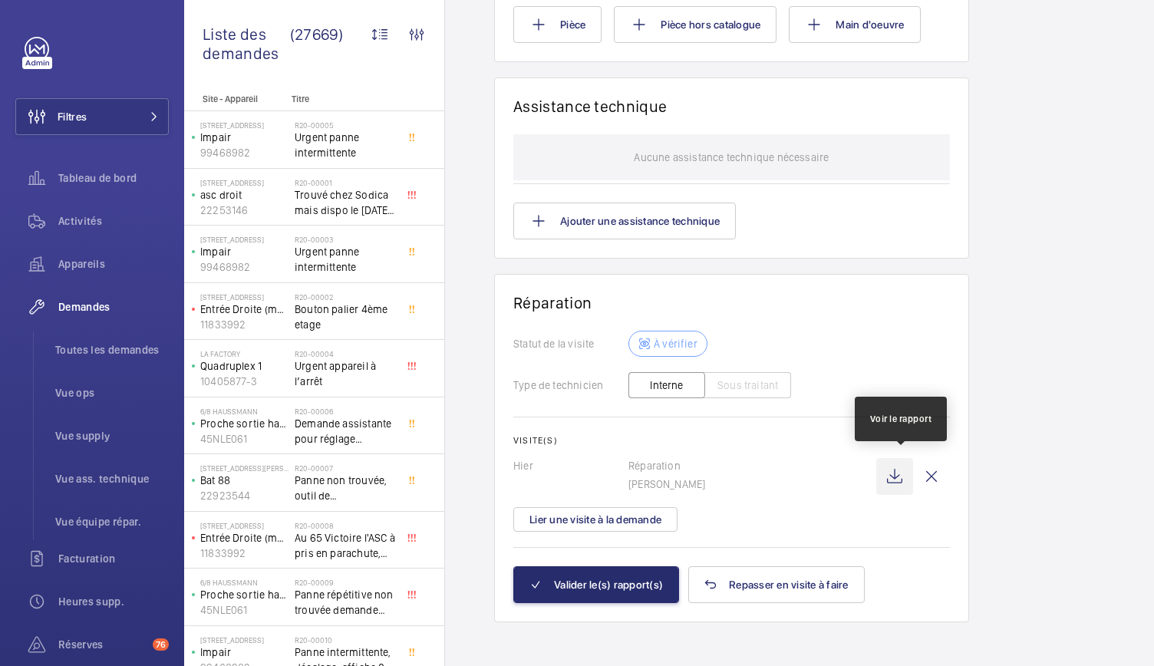
click at [890, 465] on wm-front-icon-button at bounding box center [894, 476] width 37 height 37
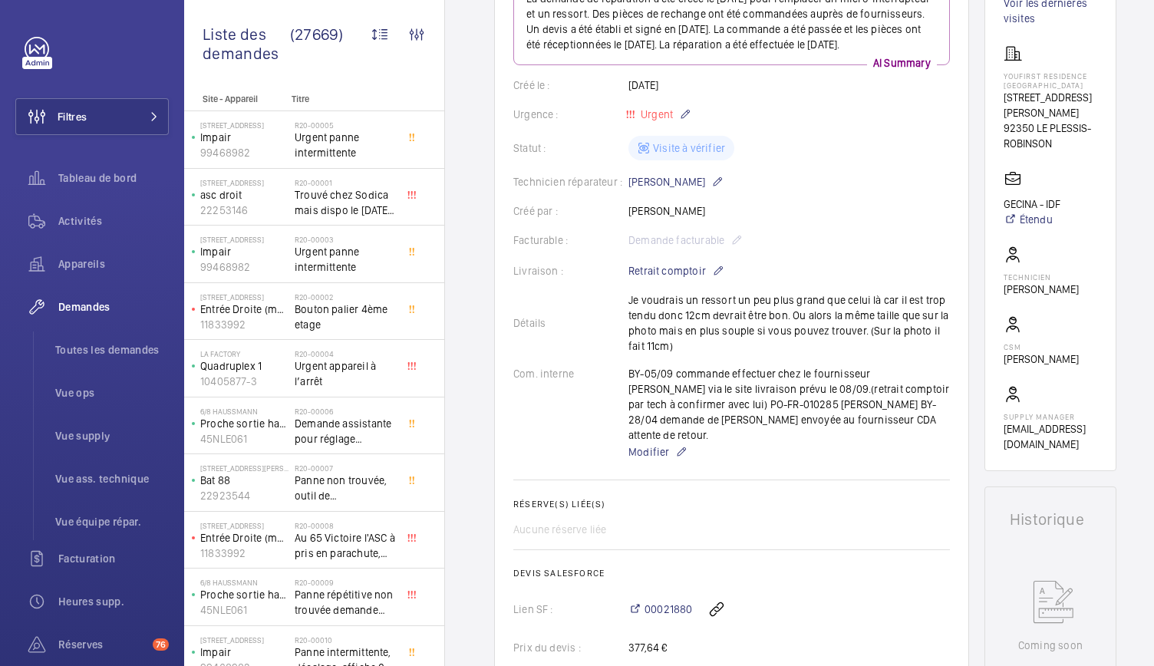
scroll to position [138, 0]
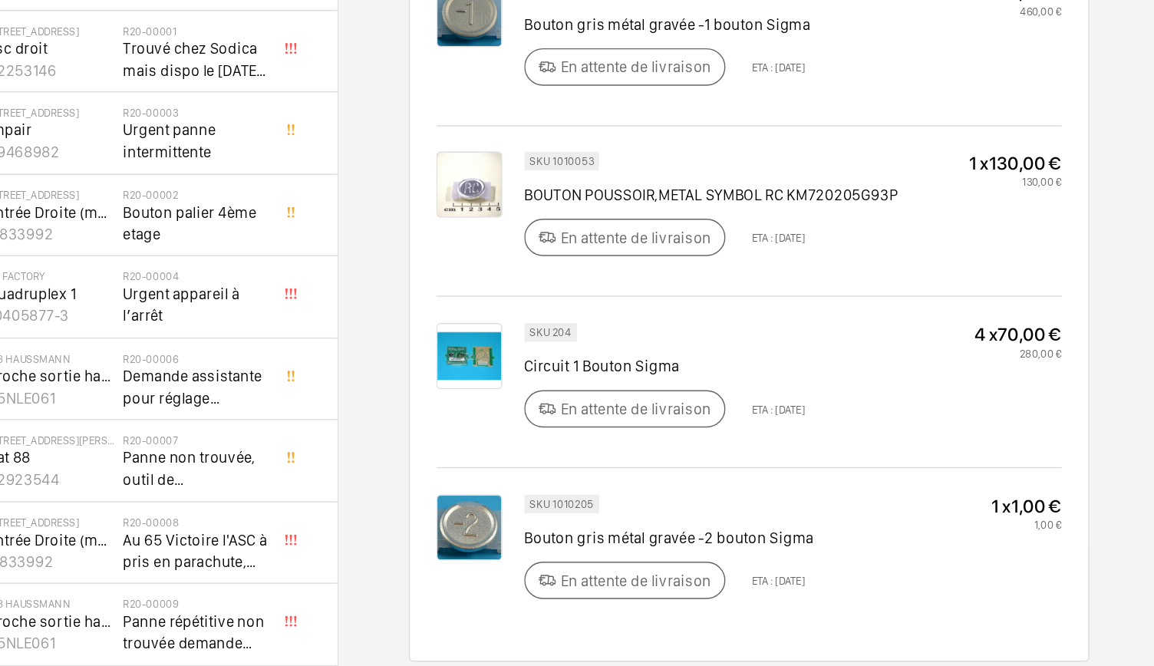
scroll to position [863, 0]
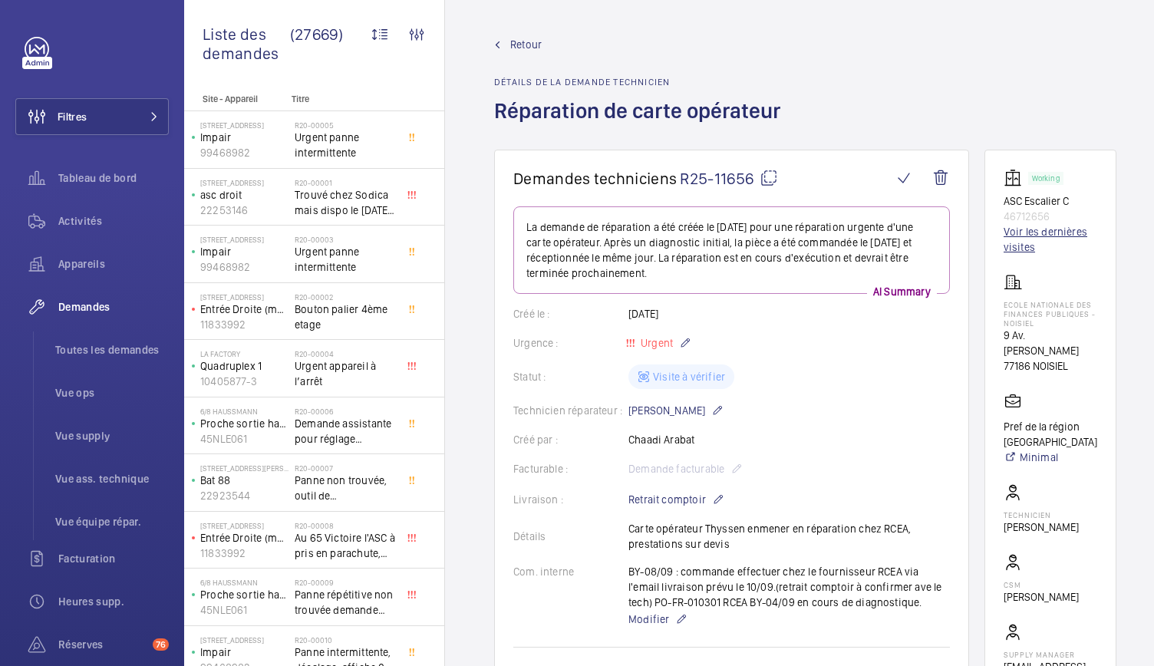
click at [1036, 238] on link "Voir les dernières visites" at bounding box center [1051, 239] width 94 height 31
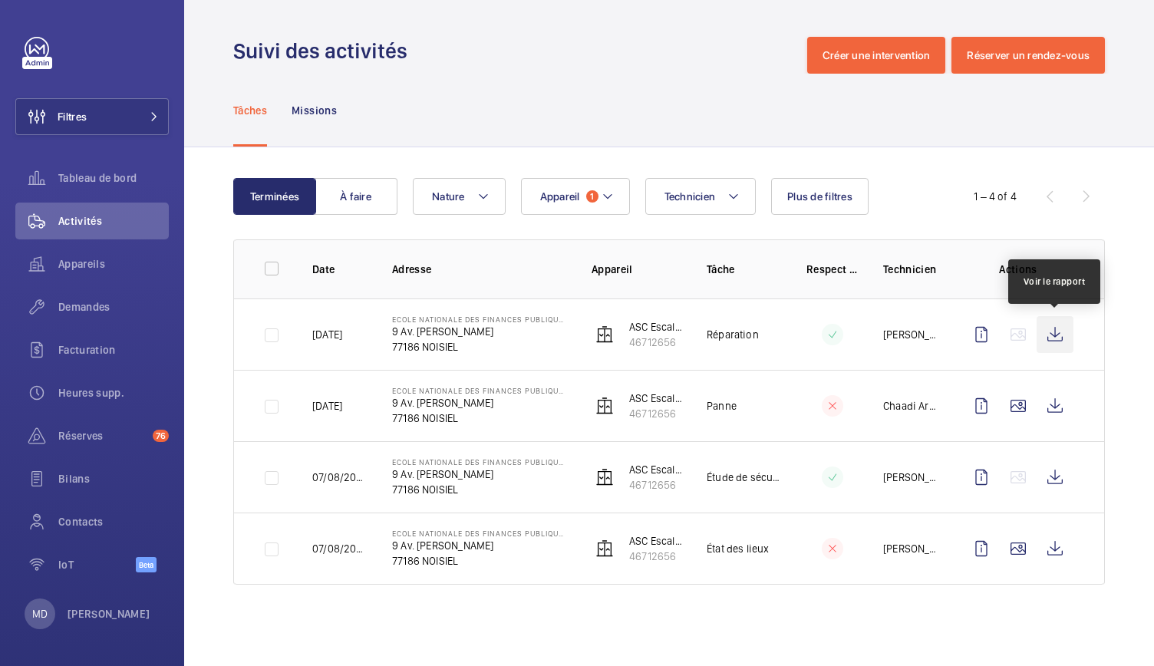
click at [1055, 335] on wm-front-icon-button at bounding box center [1055, 334] width 37 height 37
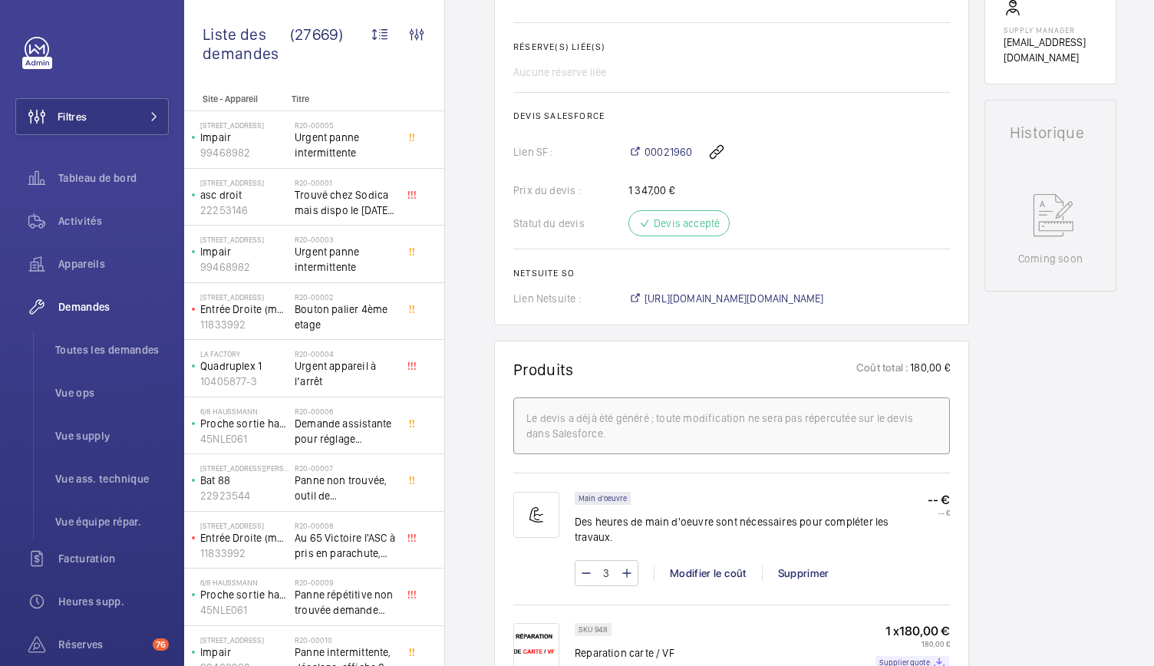
scroll to position [625, 0]
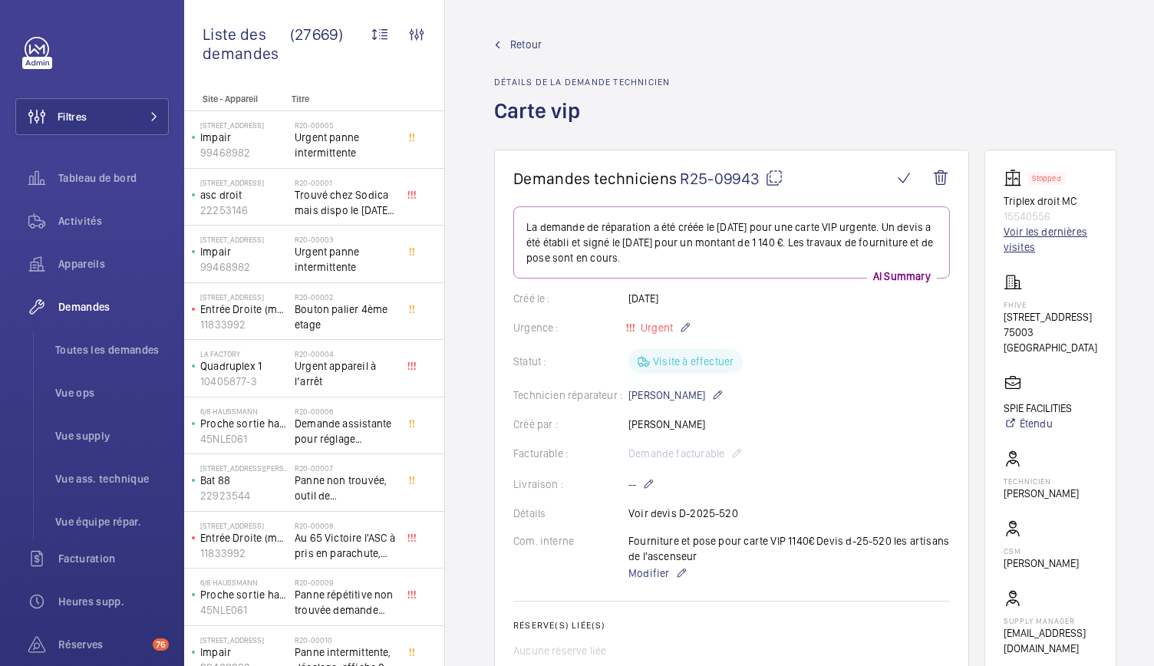
click at [1025, 233] on link "Voir les dernières visites" at bounding box center [1051, 239] width 94 height 31
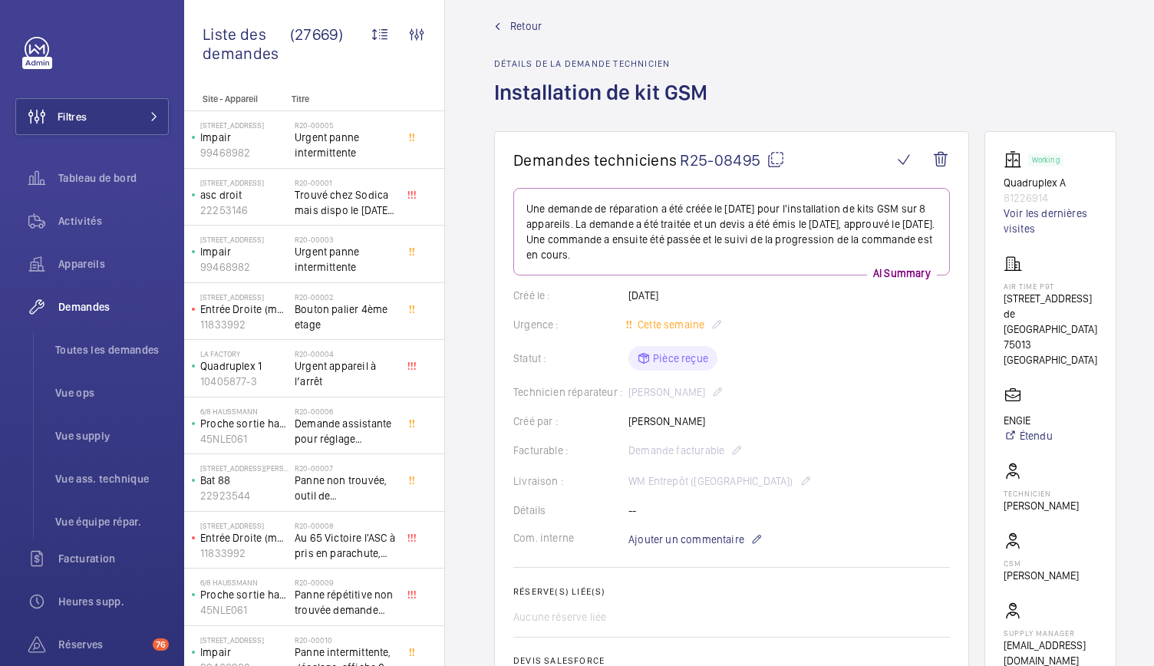
scroll to position [2, 0]
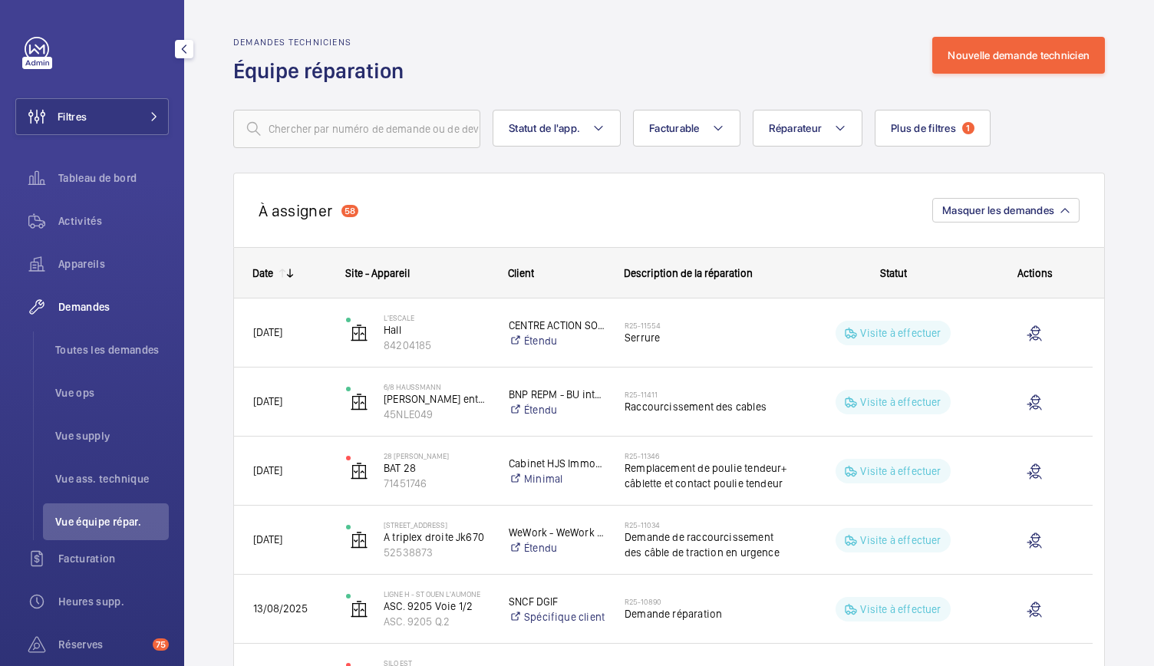
click at [74, 517] on span "Vue équipe répar." at bounding box center [112, 521] width 114 height 15
click at [970, 129] on span "1" at bounding box center [968, 128] width 12 height 12
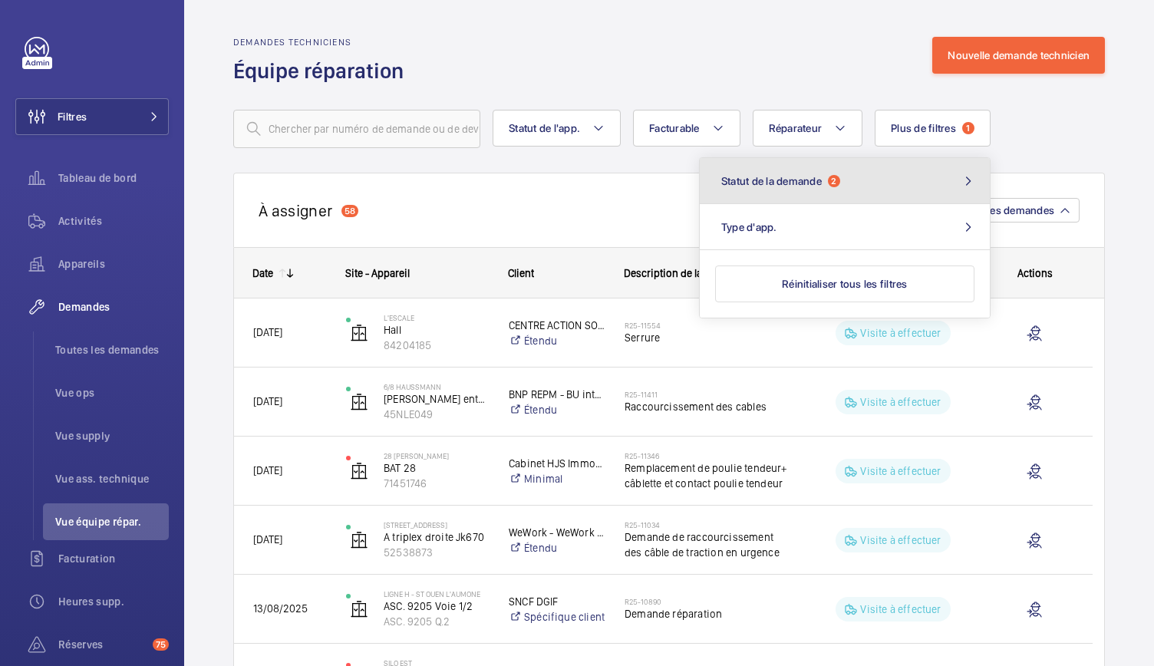
click at [794, 188] on button "Statut de la demande 2" at bounding box center [845, 181] width 290 height 46
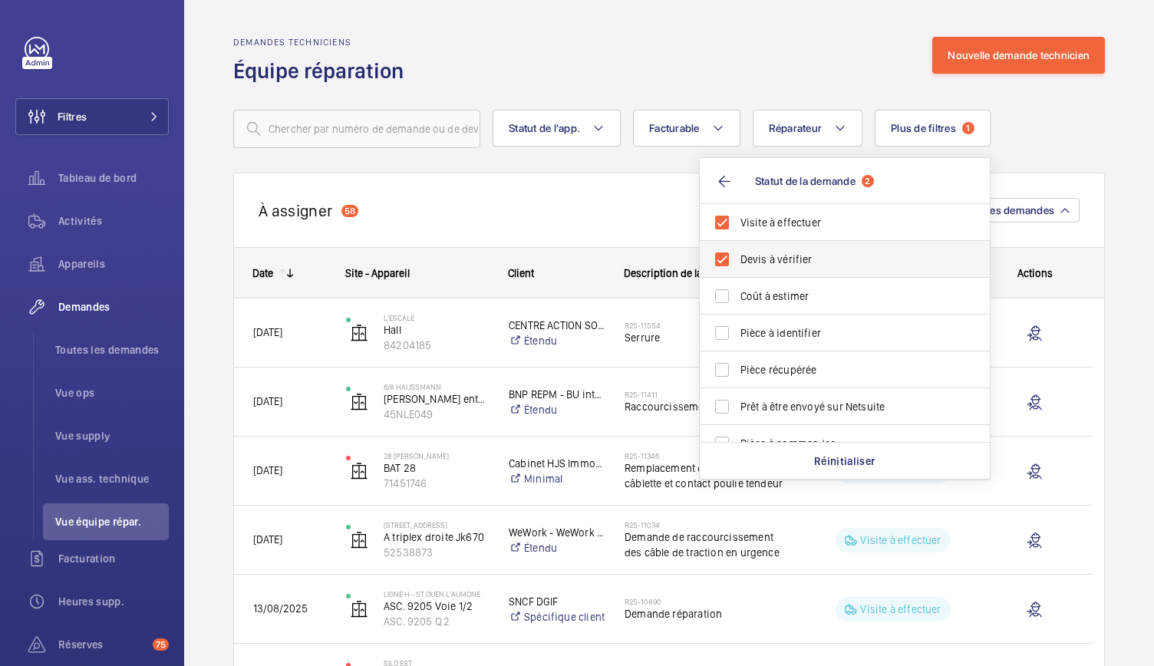
click at [724, 262] on label "Devis à vérifier" at bounding box center [833, 259] width 267 height 37
click at [724, 262] on input "Devis à vérifier" at bounding box center [722, 259] width 31 height 31
checkbox input "false"
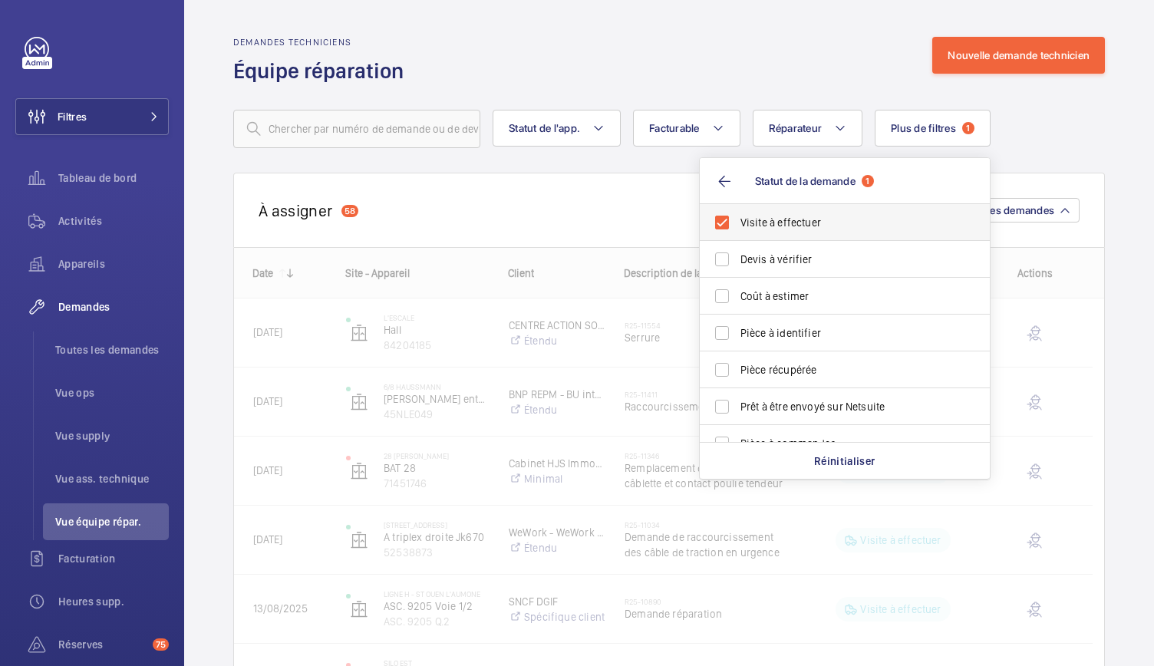
click at [724, 225] on label "Visite à effectuer" at bounding box center [833, 222] width 267 height 37
click at [724, 225] on input "Visite à effectuer" at bounding box center [722, 222] width 31 height 31
checkbox input "false"
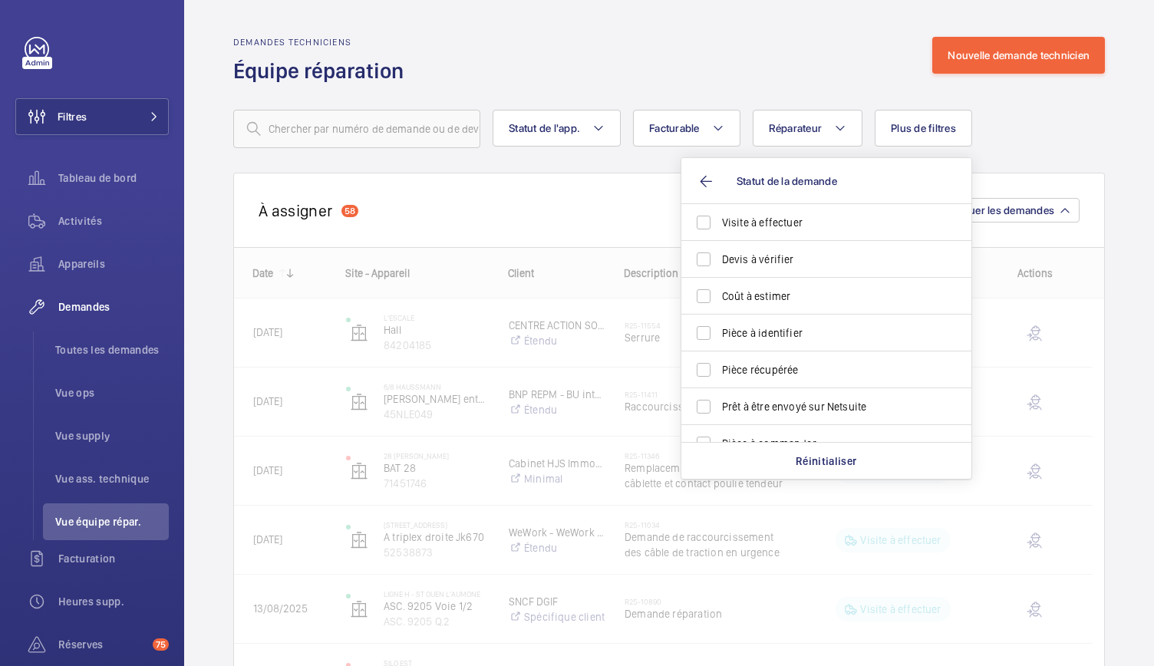
click at [708, 82] on div "Demandes techniciens Équipe réparation Nouvelle demande technicien" at bounding box center [669, 61] width 872 height 48
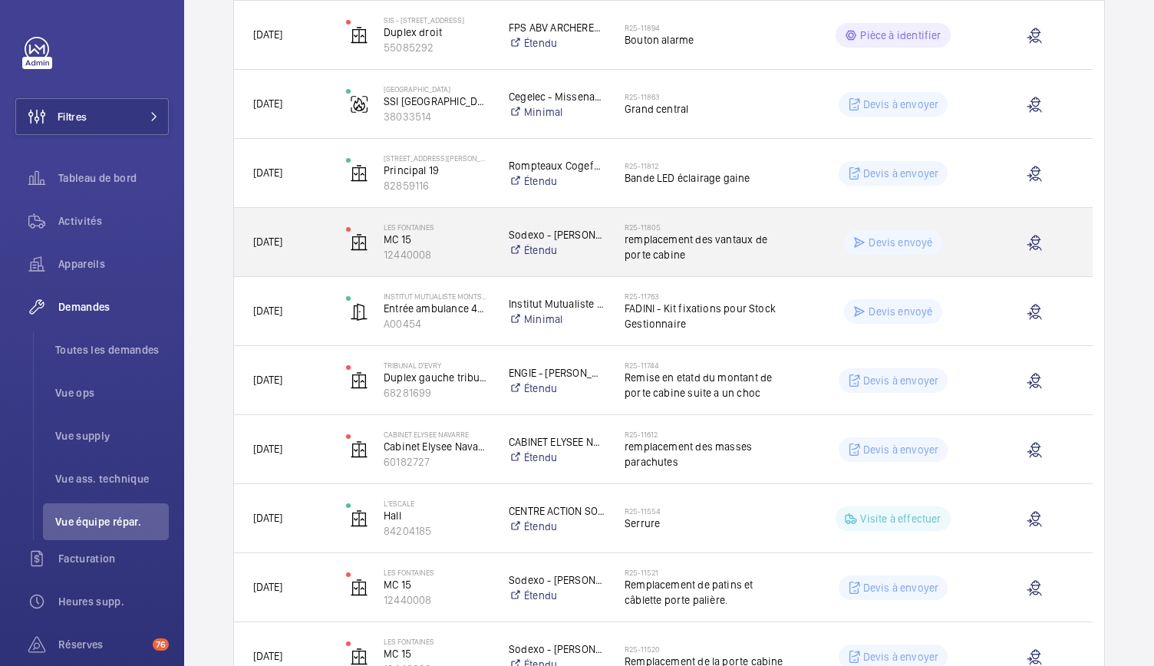
scroll to position [299, 0]
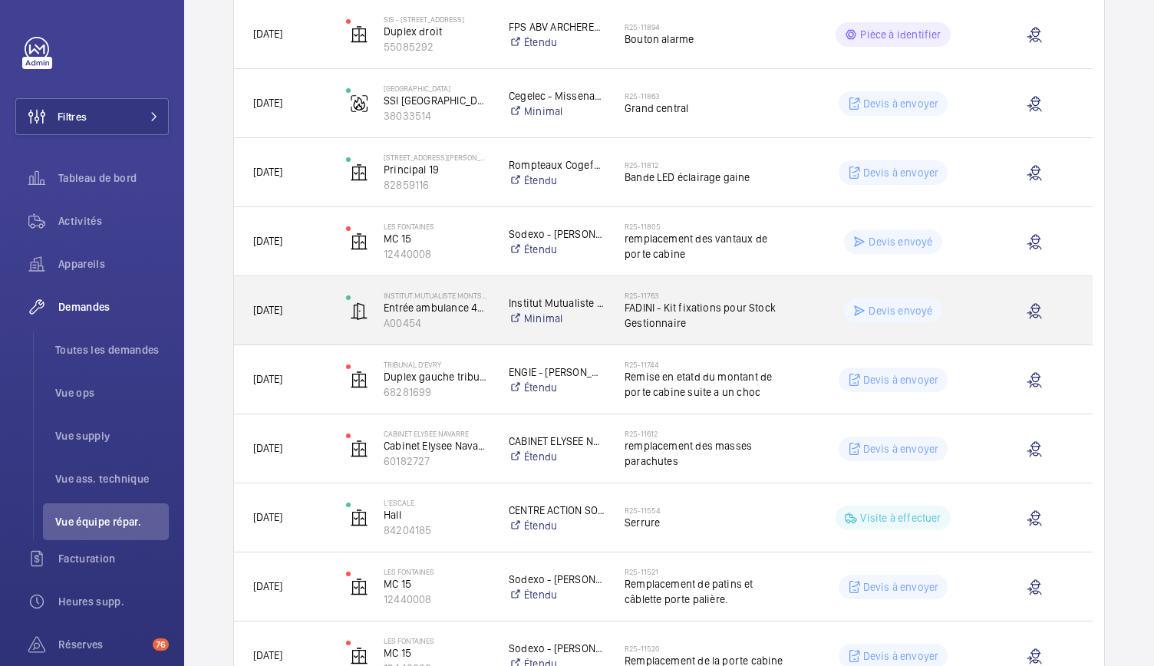
click at [521, 284] on div "Institut Mutualiste Montsouris Minimal" at bounding box center [547, 310] width 114 height 61
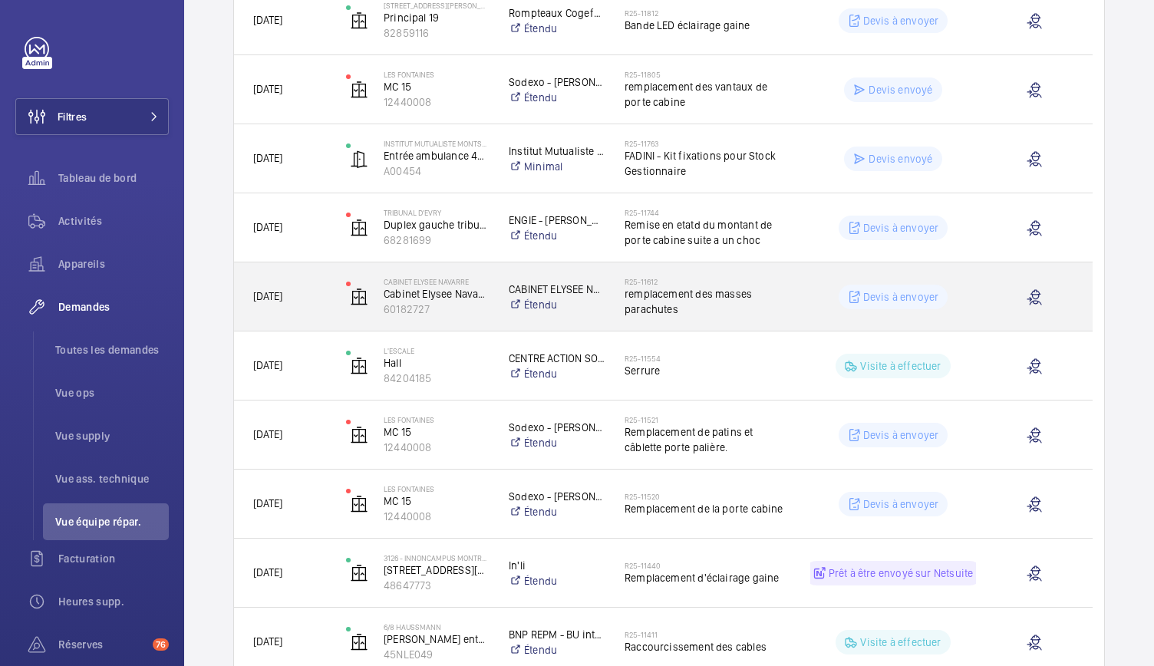
scroll to position [453, 0]
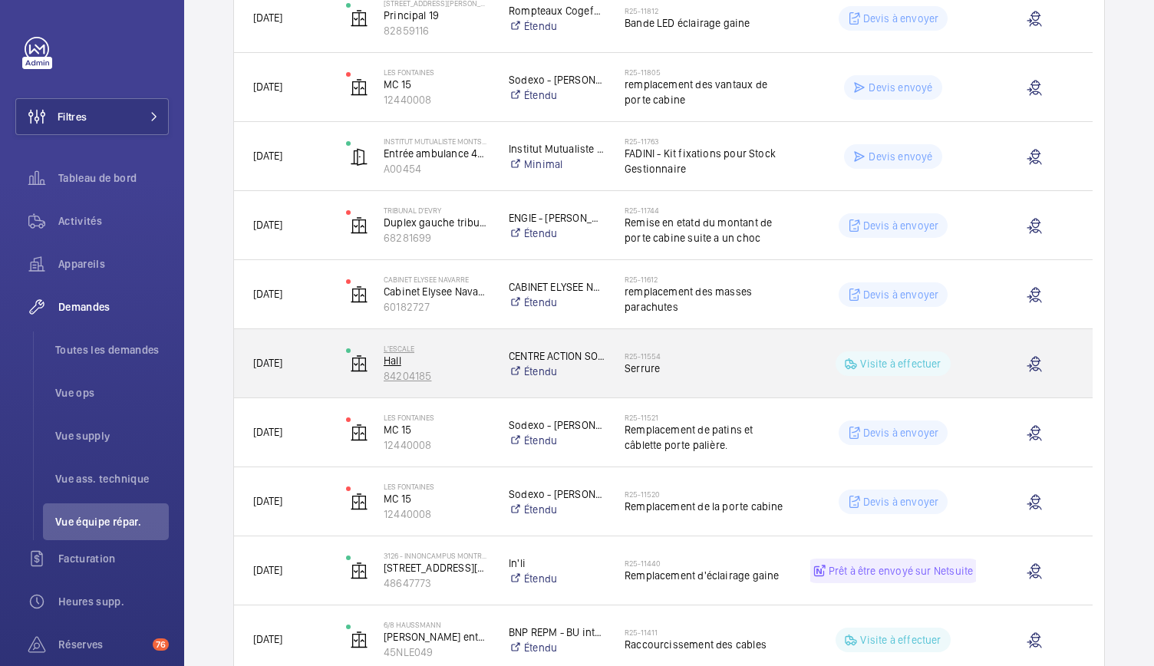
click at [418, 365] on p "Hall" at bounding box center [436, 360] width 105 height 15
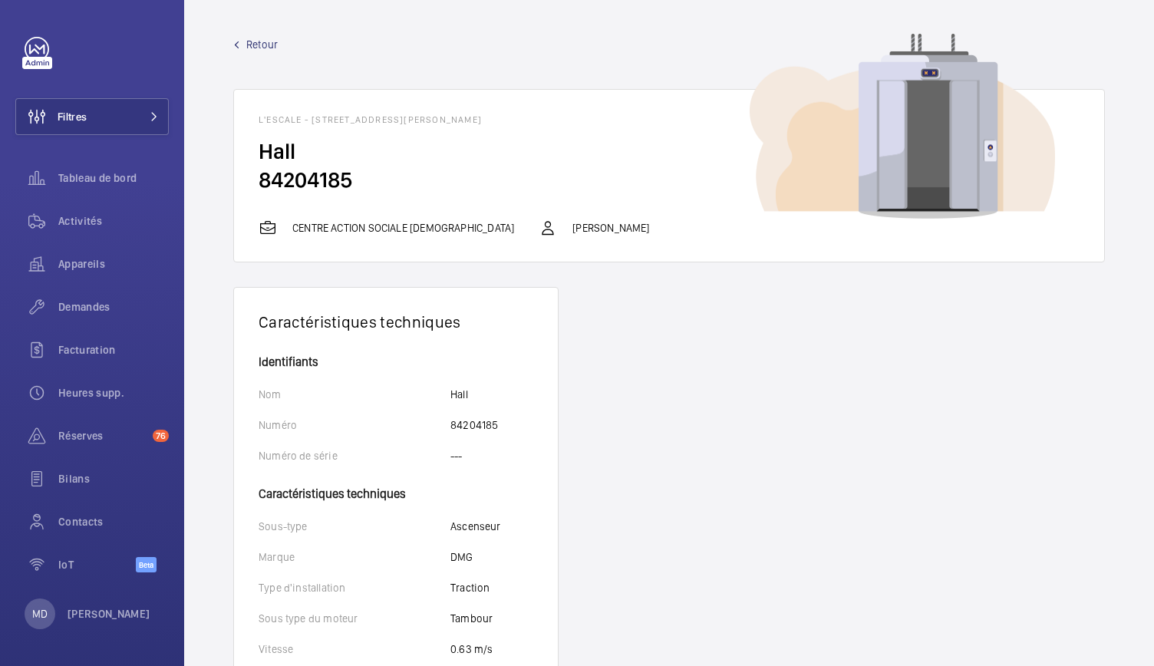
click at [246, 45] on span "Retour" at bounding box center [261, 44] width 31 height 15
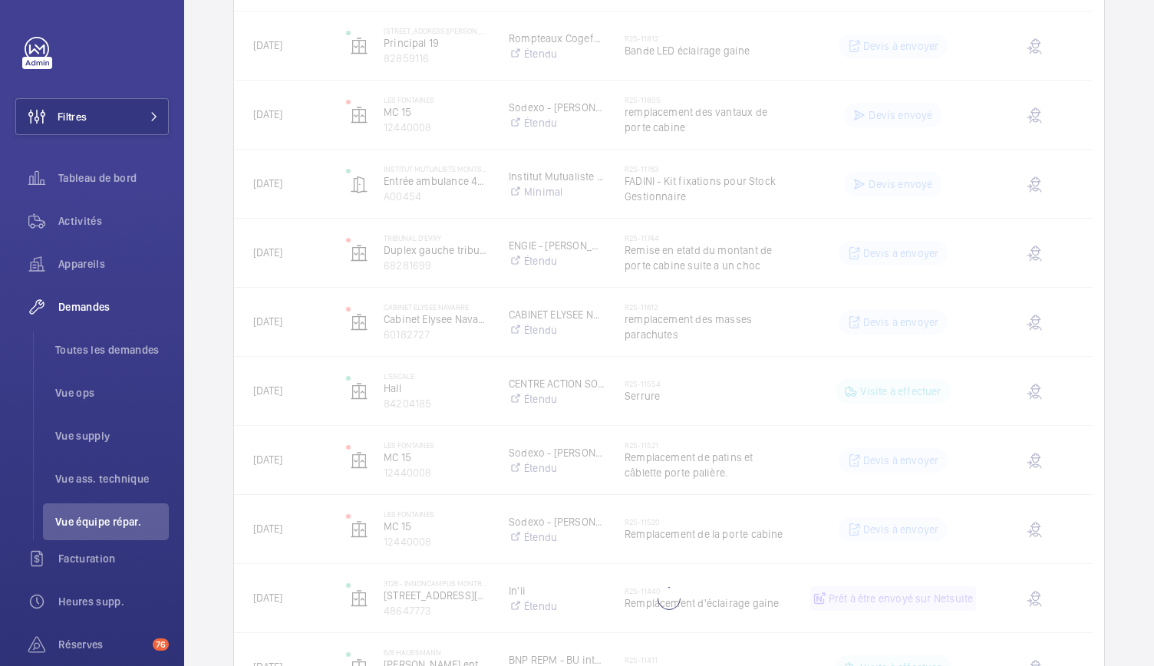
scroll to position [426, 0]
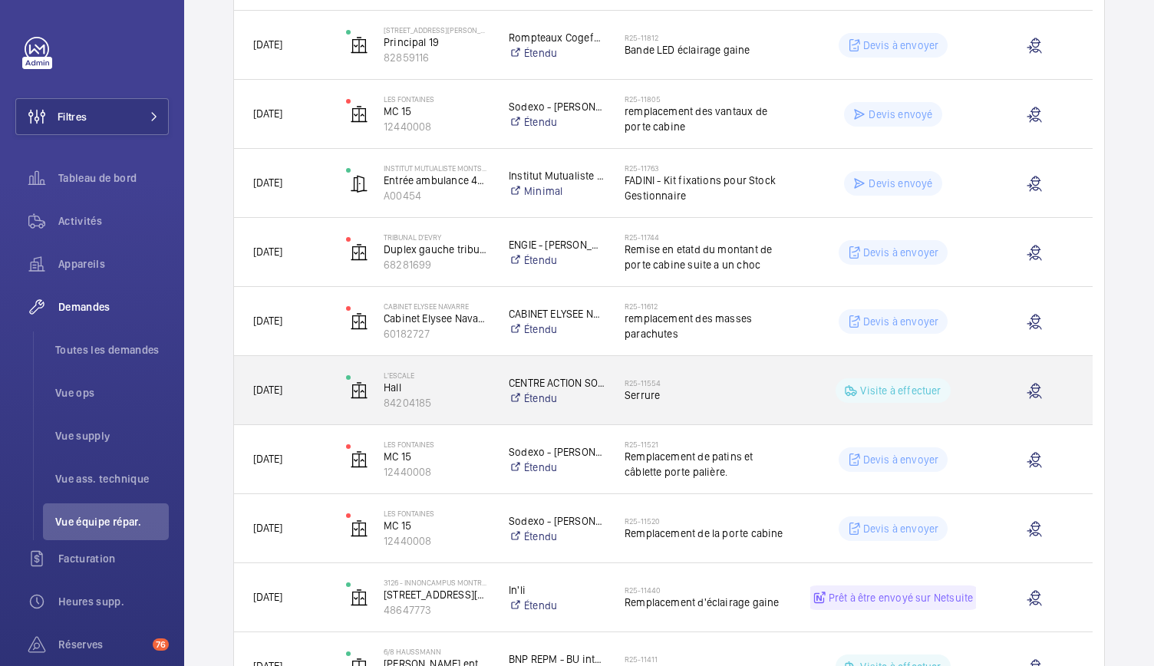
click at [642, 386] on h2 "R25-11554" at bounding box center [708, 382] width 166 height 9
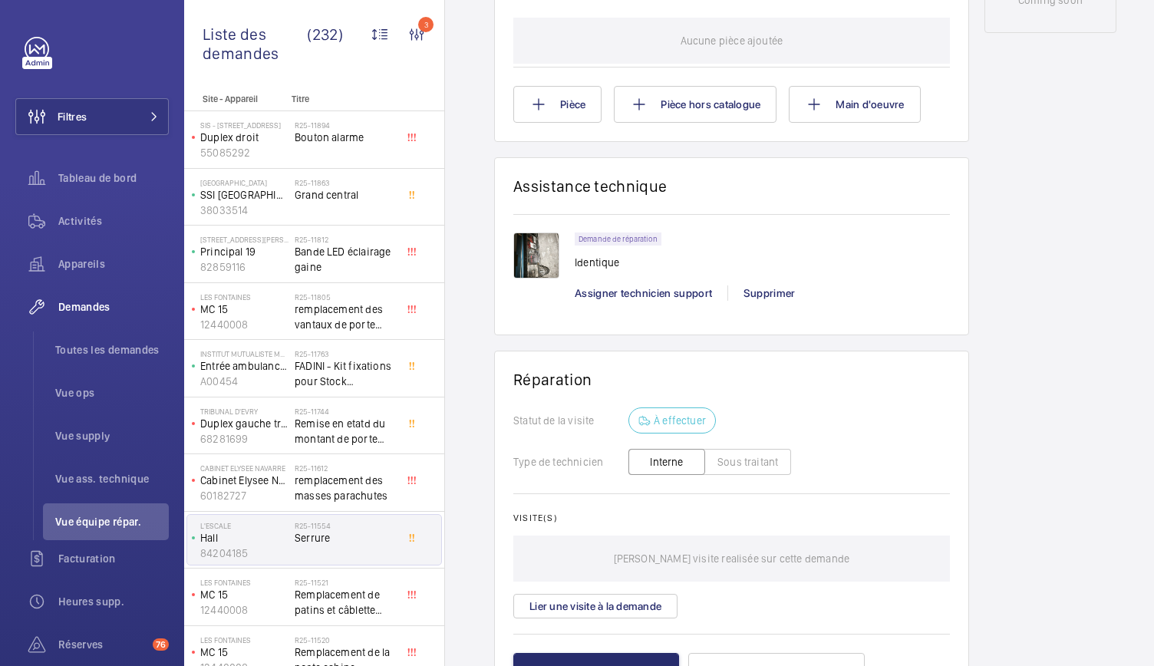
scroll to position [928, 0]
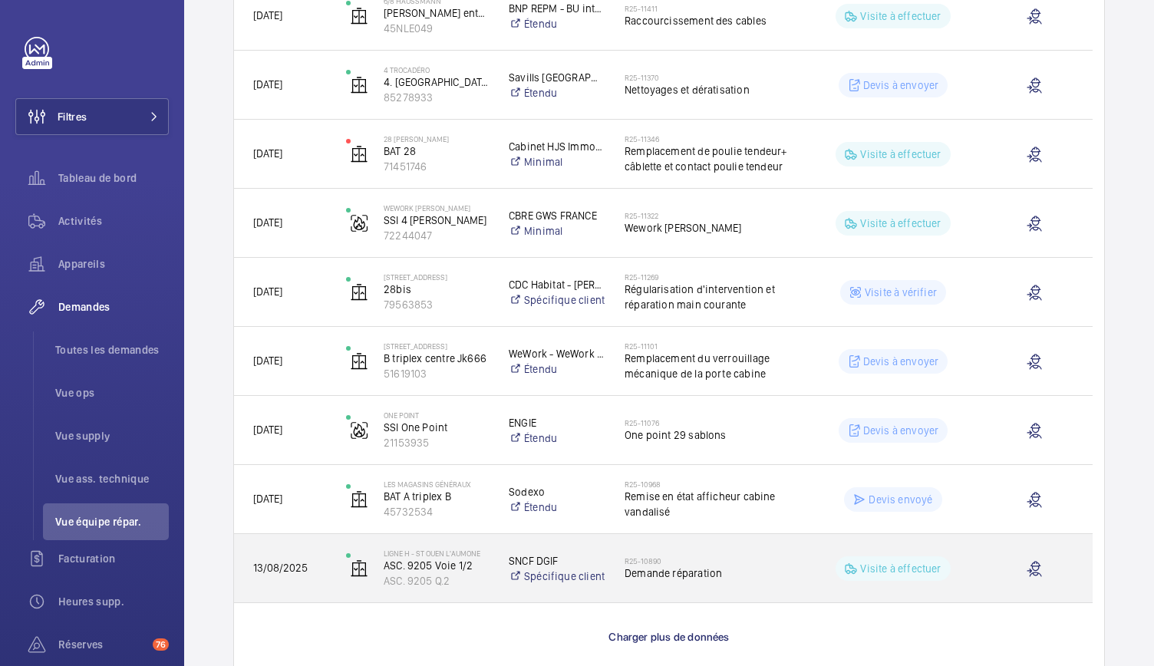
scroll to position [1118, 0]
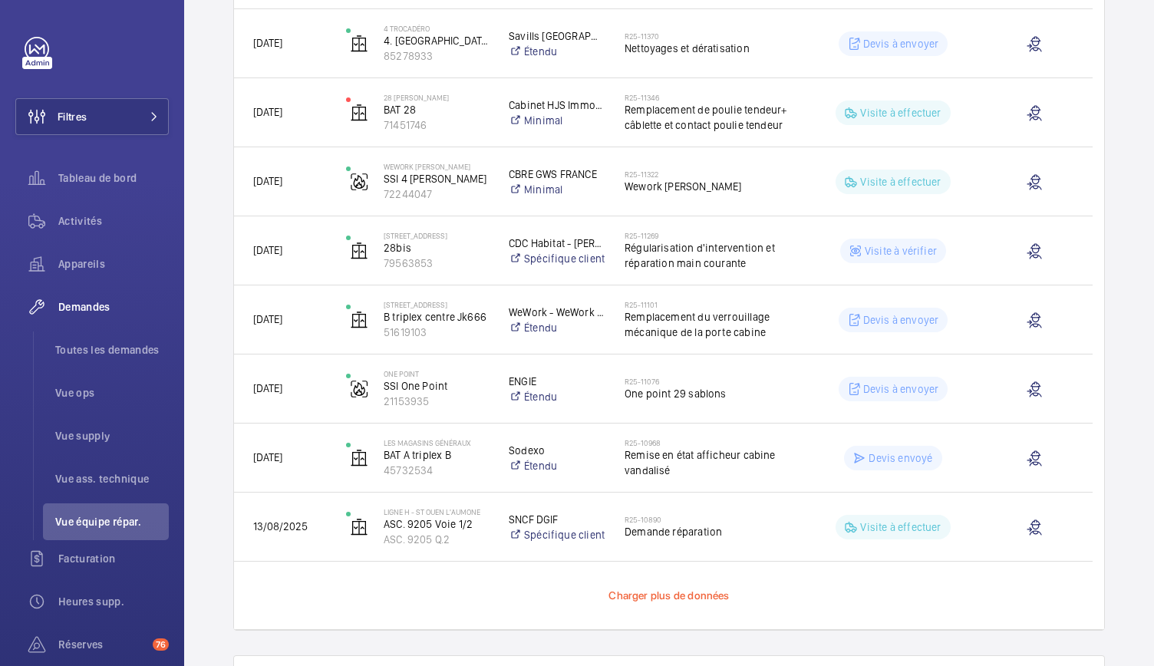
click at [659, 589] on span "Charger plus de données" at bounding box center [669, 595] width 120 height 12
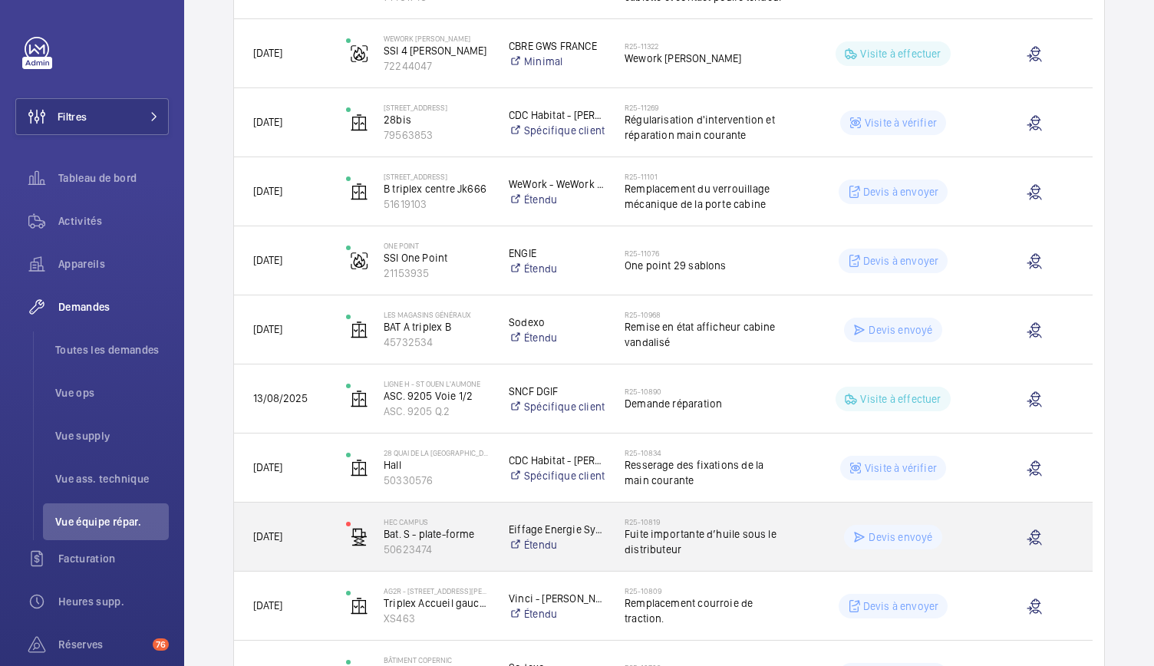
scroll to position [1299, 0]
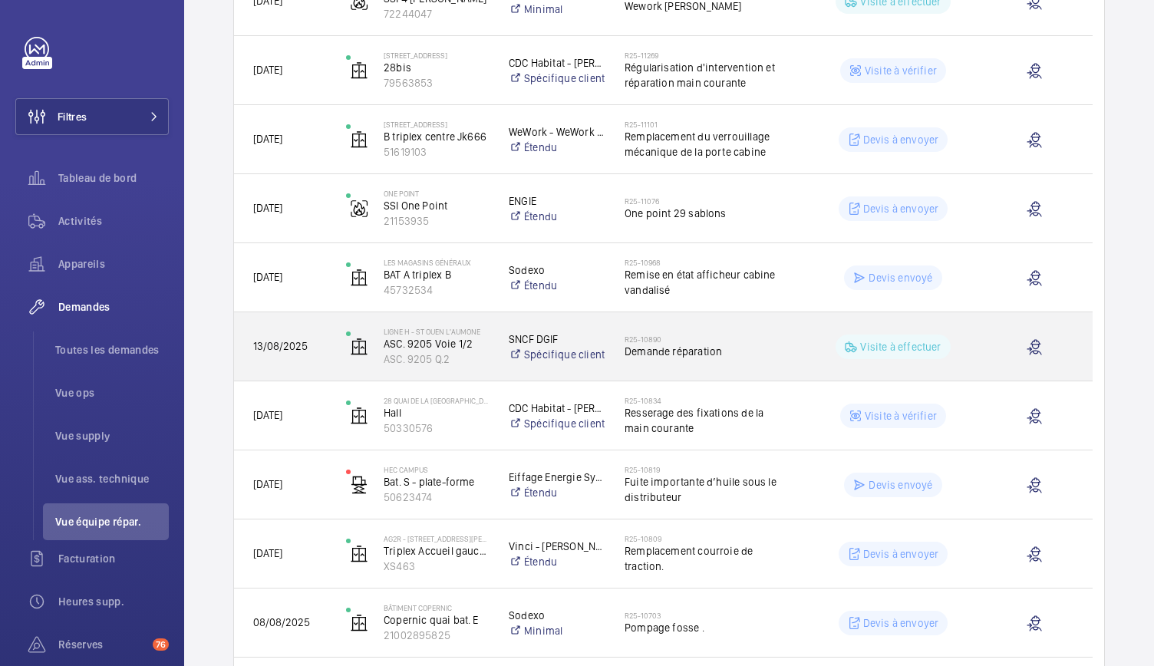
click at [672, 355] on span "Demande réparation" at bounding box center [708, 351] width 166 height 15
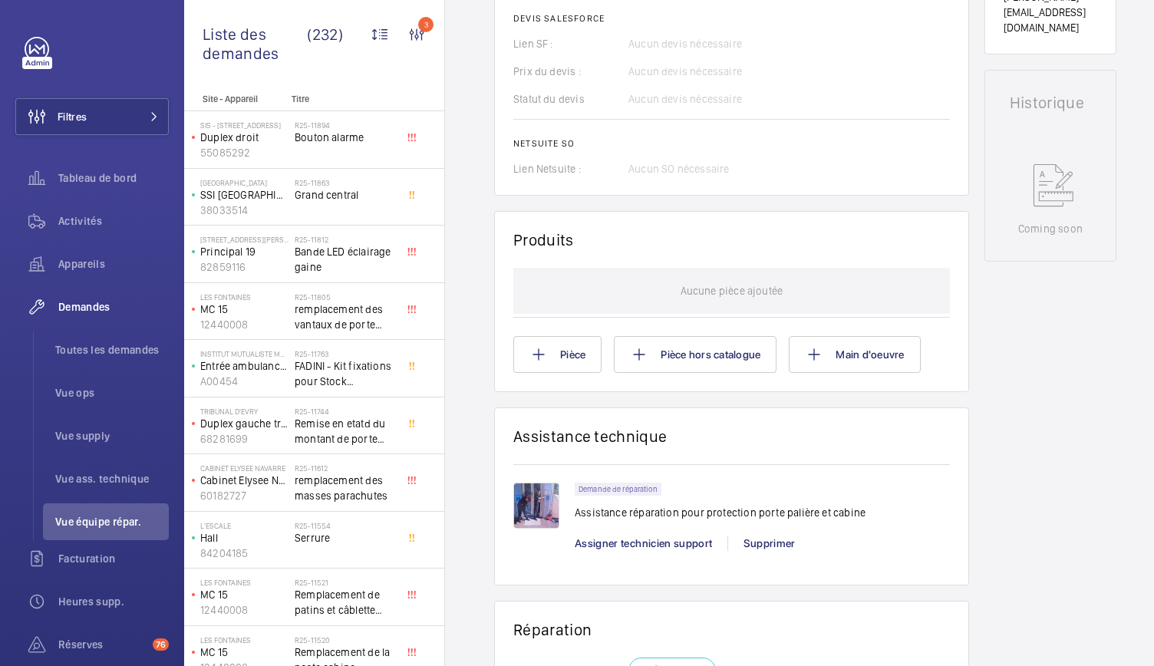
scroll to position [677, 0]
click at [548, 506] on img at bounding box center [536, 505] width 46 height 46
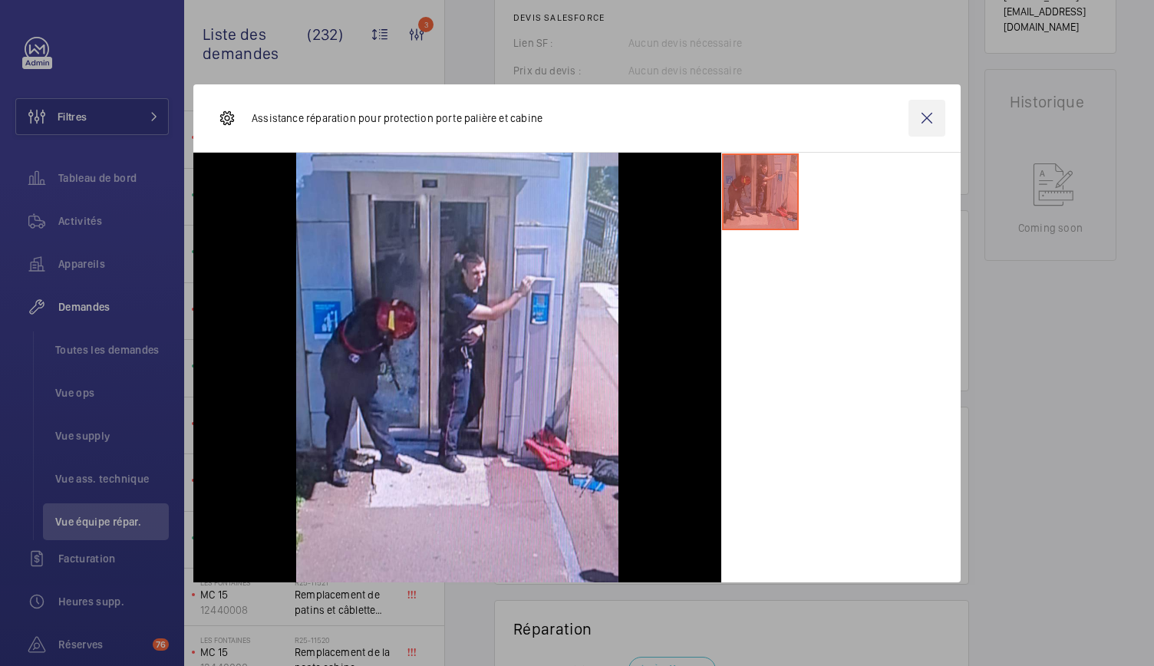
click at [929, 115] on wm-front-icon-button at bounding box center [927, 118] width 37 height 37
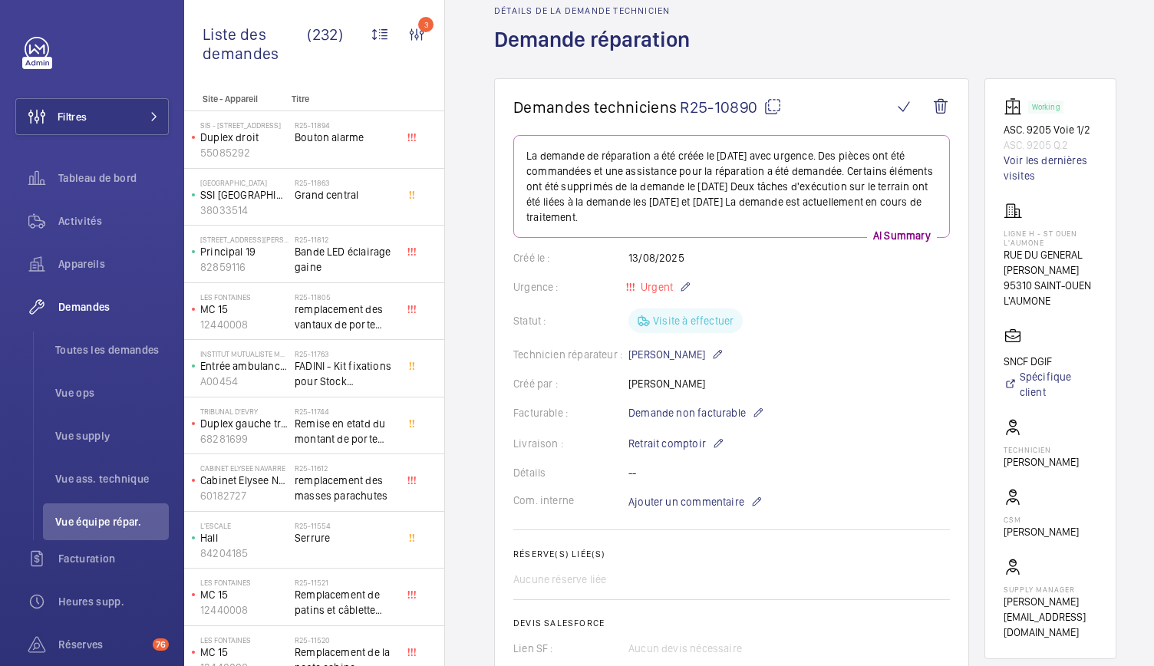
scroll to position [0, 0]
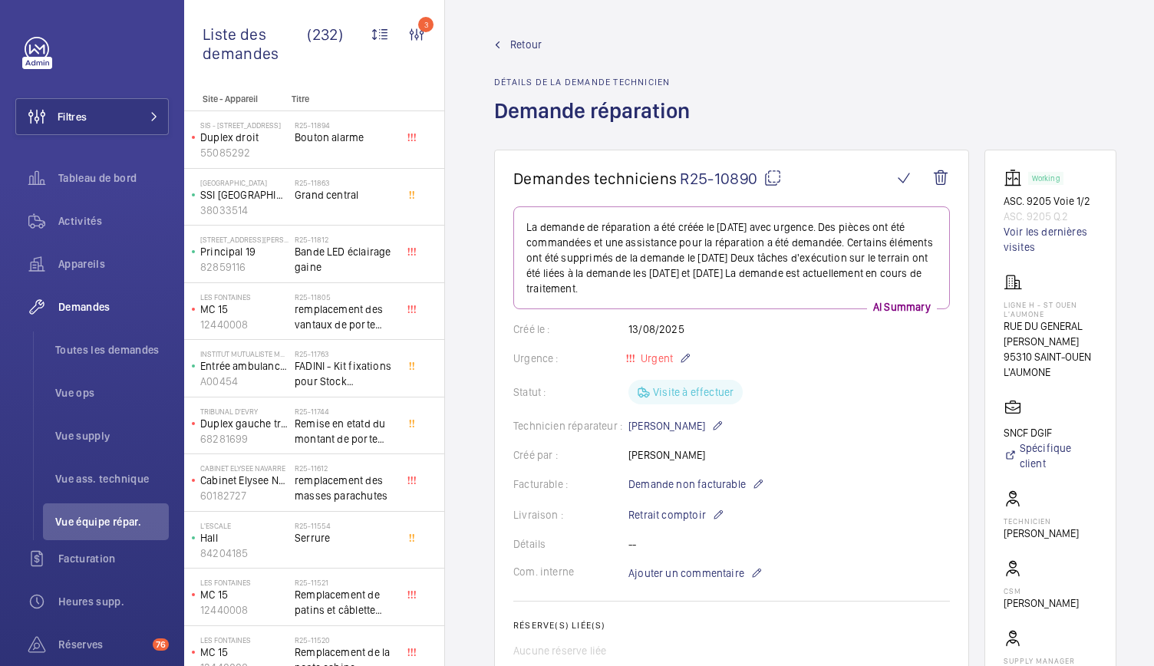
click at [526, 37] on span "Retour" at bounding box center [525, 44] width 31 height 15
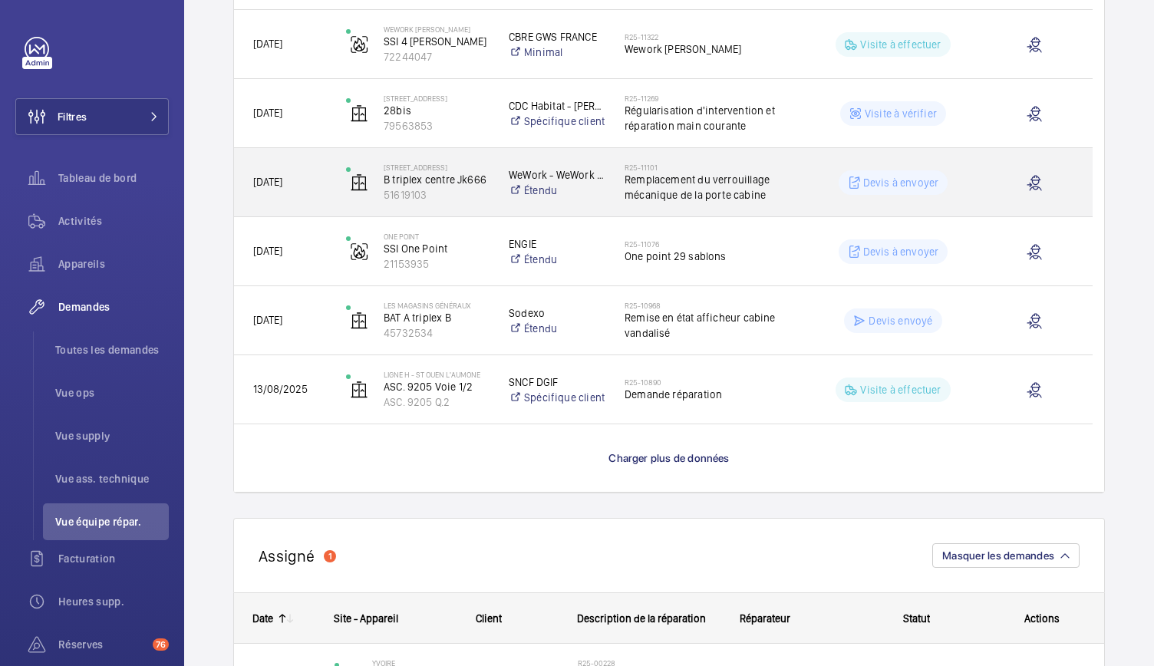
scroll to position [1263, 0]
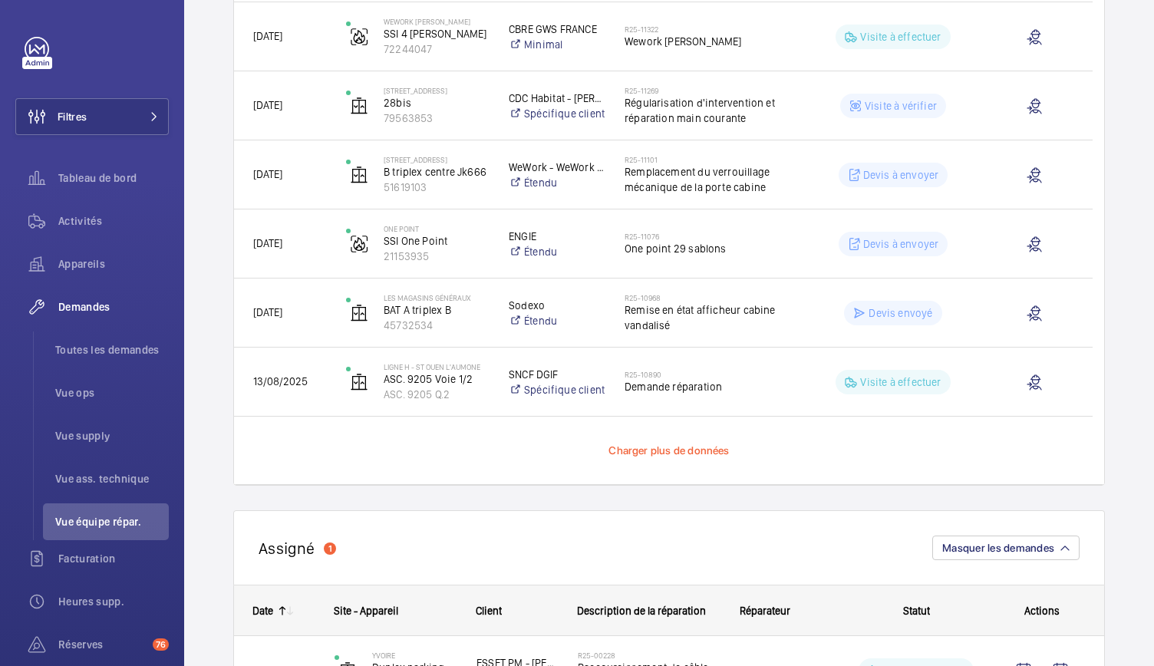
click at [687, 449] on span "Charger plus de données" at bounding box center [669, 450] width 120 height 12
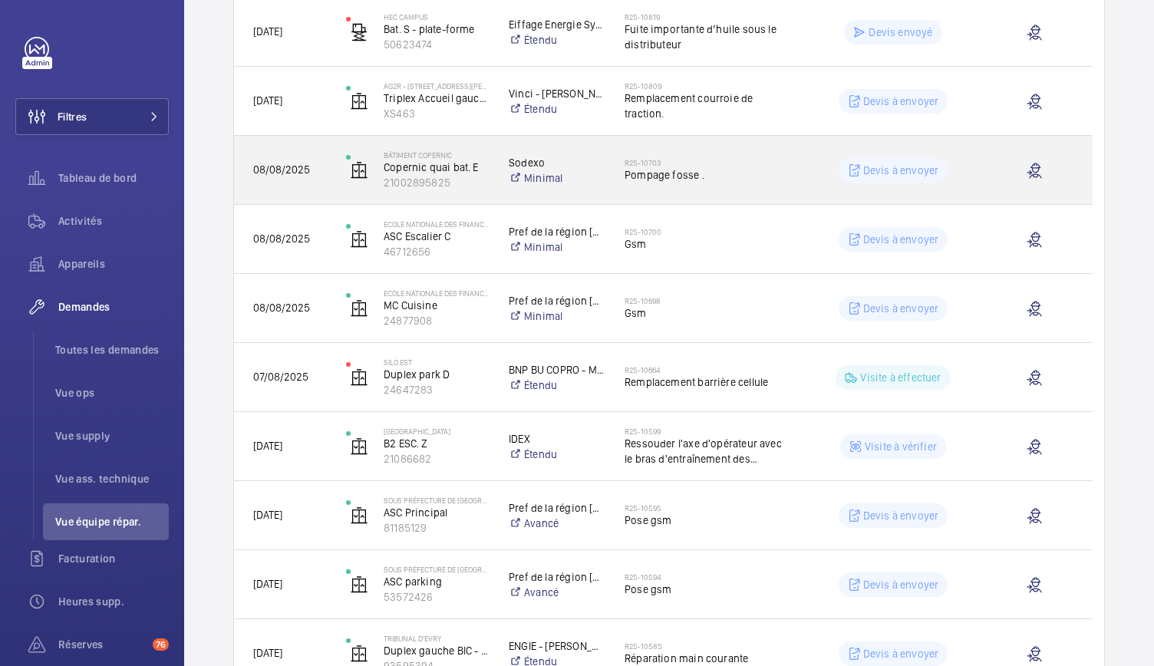
scroll to position [1784, 0]
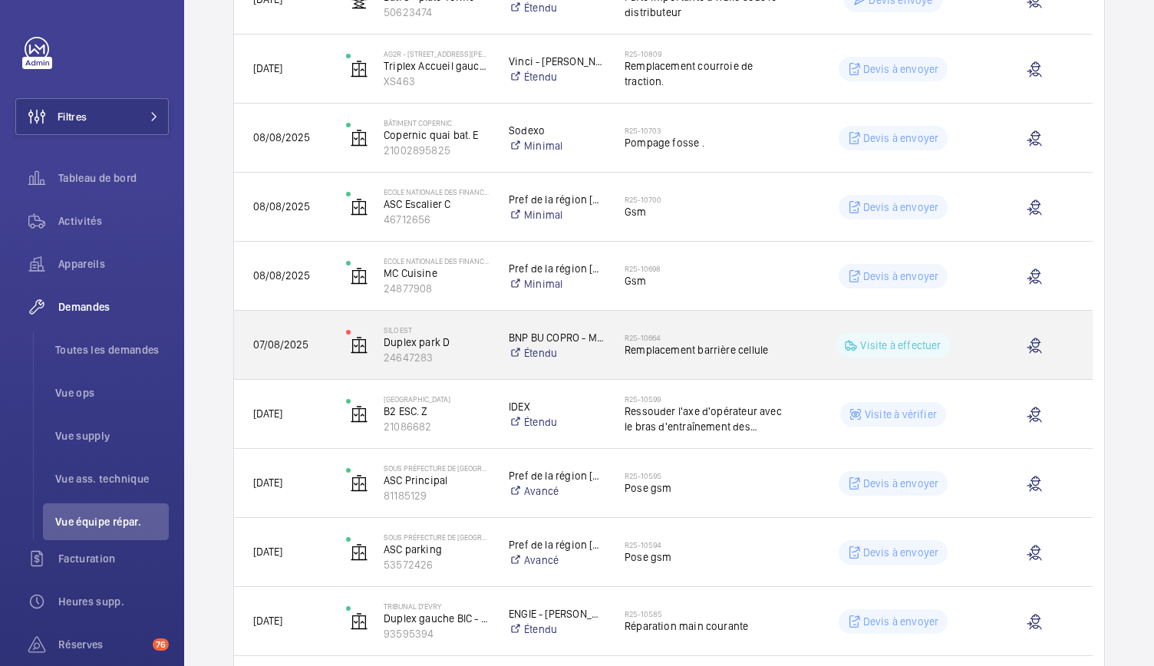
click at [658, 328] on div "R25-10664 Remplacement barrière cellule" at bounding box center [708, 345] width 166 height 45
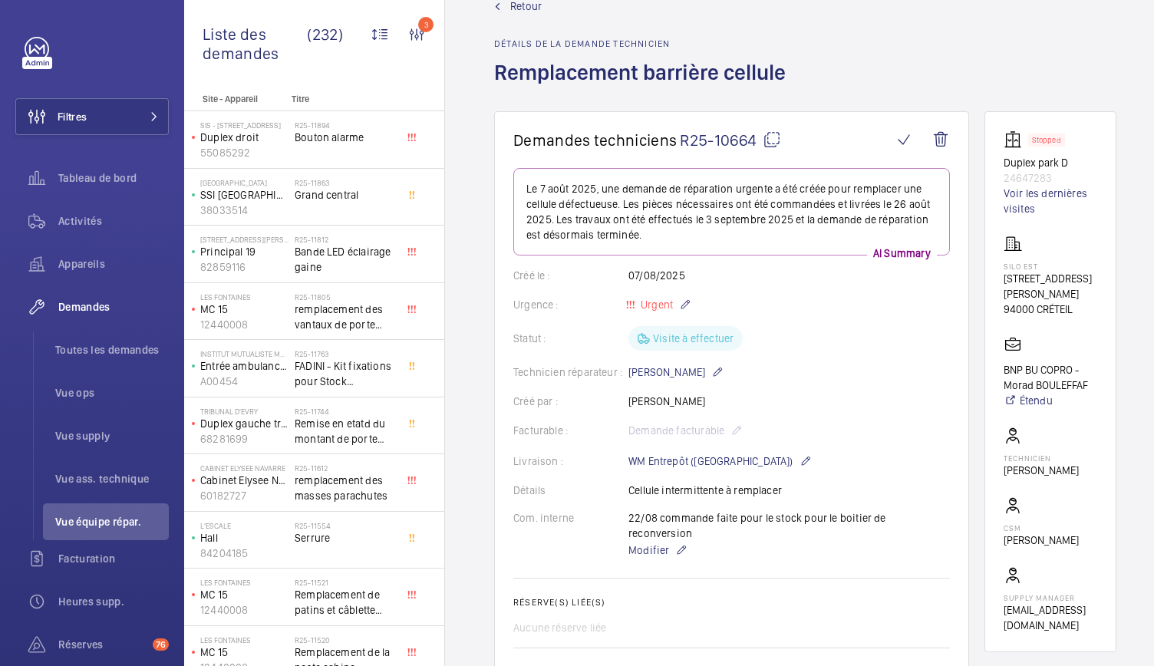
scroll to position [26, 0]
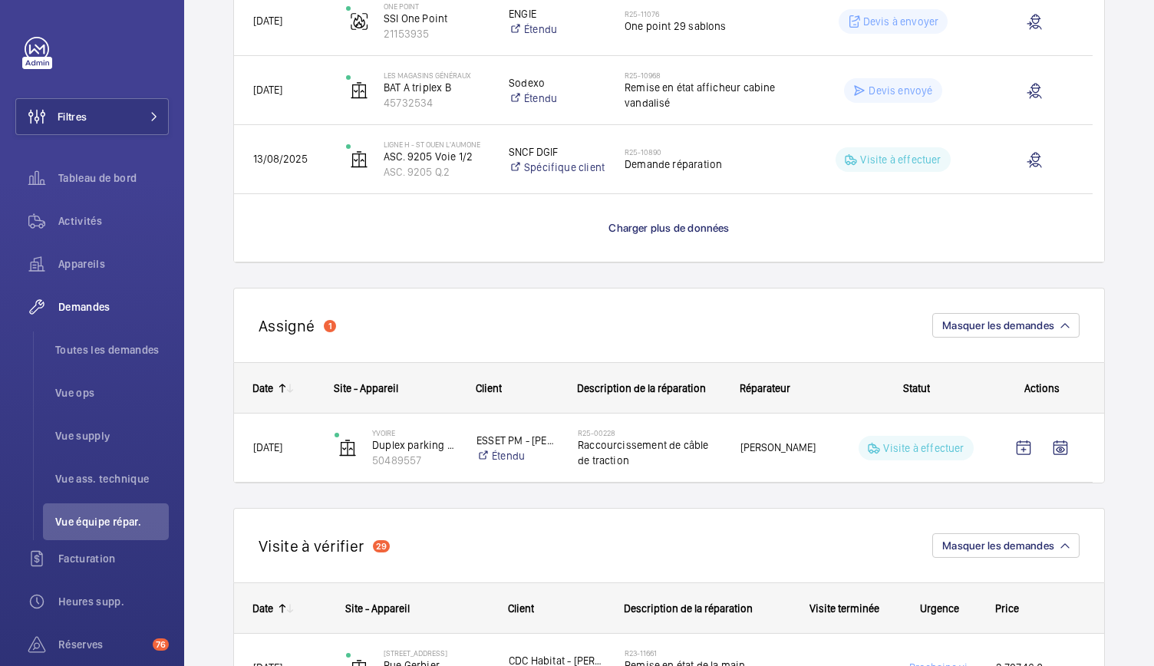
scroll to position [1485, 0]
click at [662, 228] on span "Charger plus de données" at bounding box center [669, 229] width 120 height 12
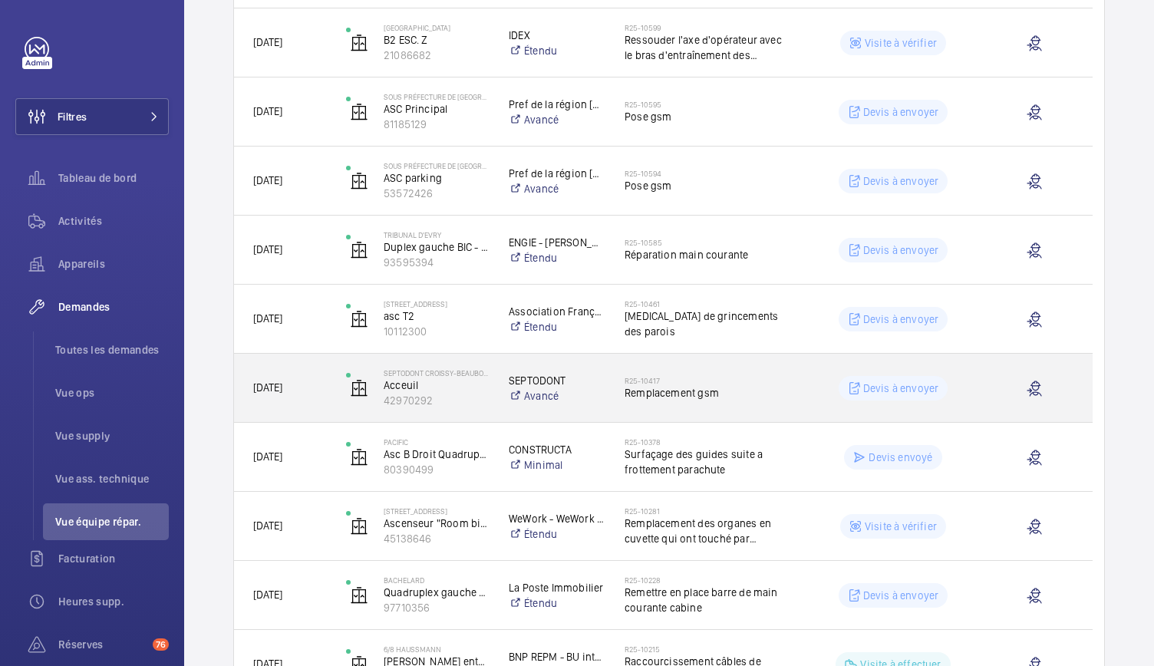
scroll to position [2494, 0]
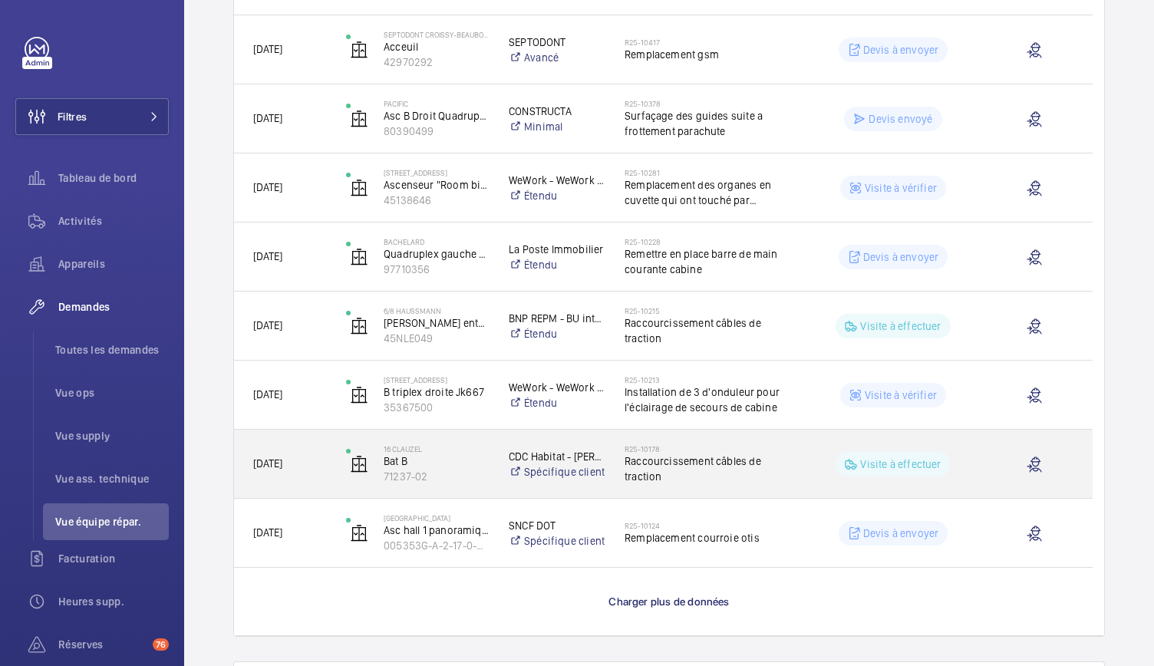
click at [721, 458] on span "Raccourcissement câbles de traction" at bounding box center [708, 469] width 166 height 31
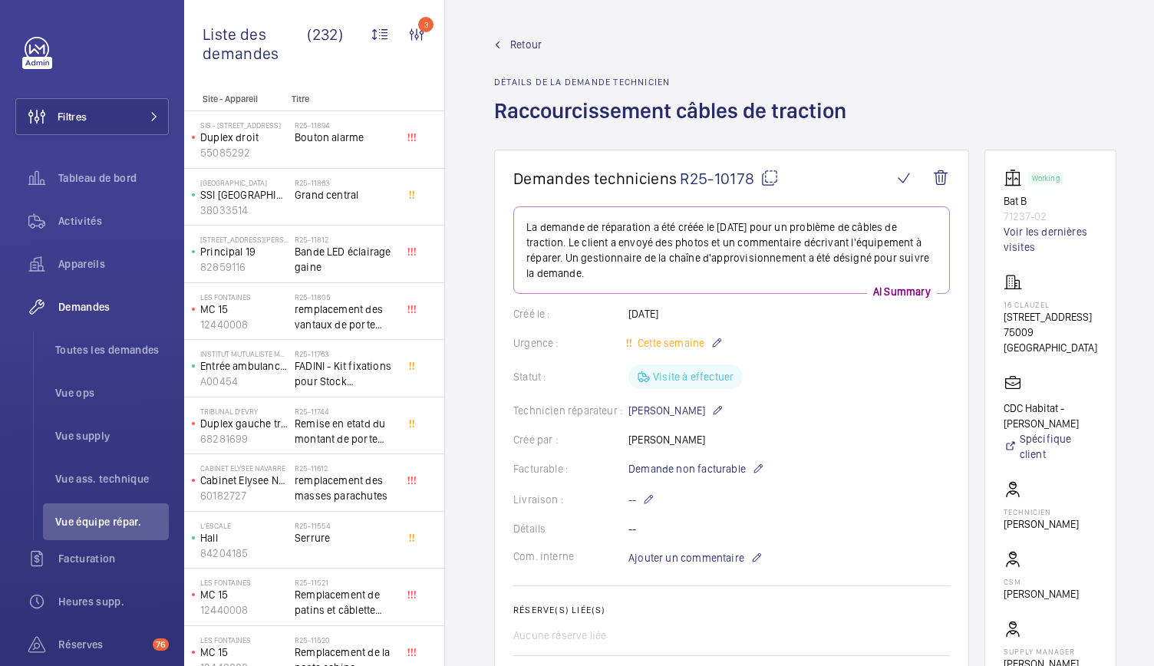
click at [523, 50] on span "Retour" at bounding box center [525, 44] width 31 height 15
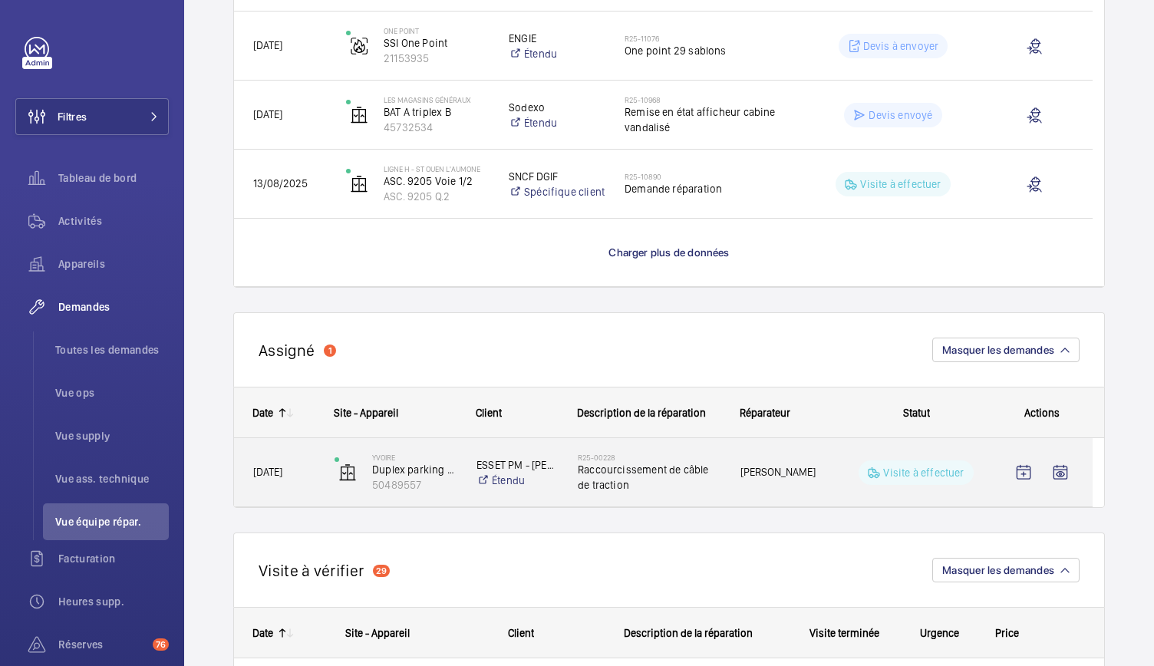
scroll to position [1458, 0]
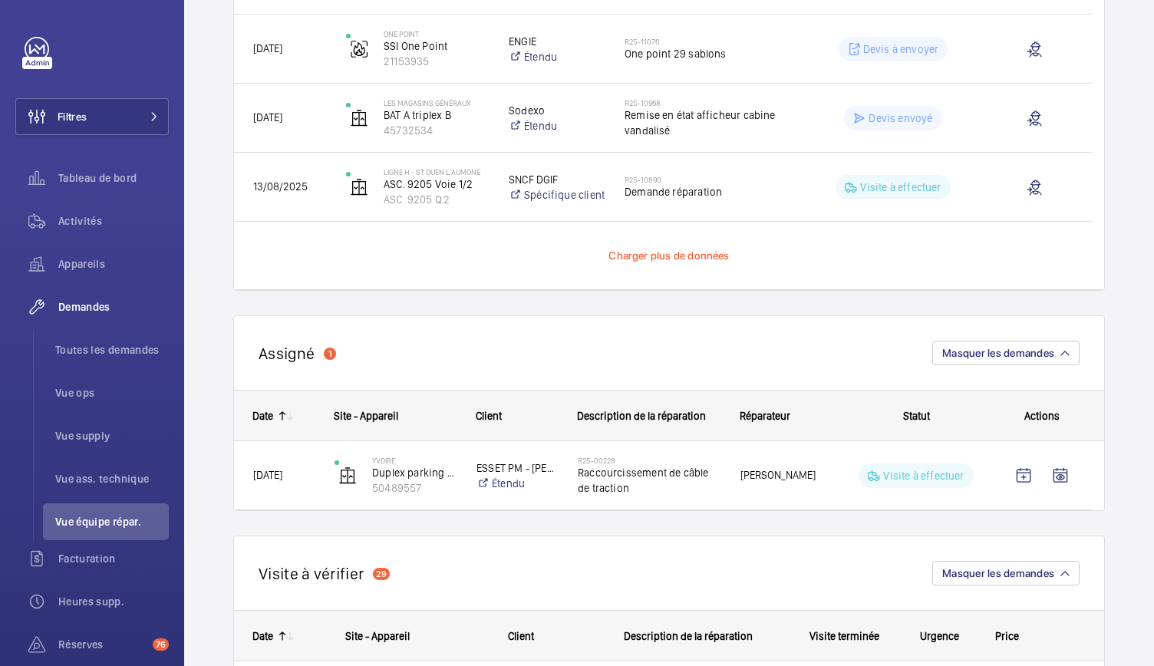
click at [667, 256] on span "Charger plus de données" at bounding box center [669, 255] width 120 height 12
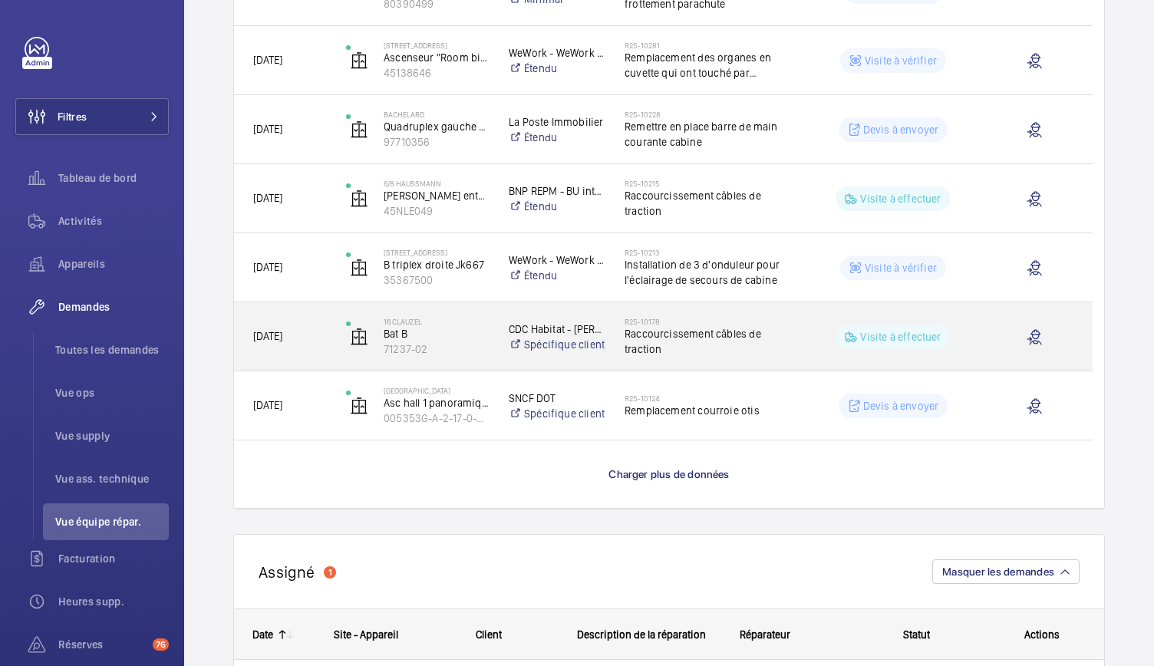
scroll to position [2634, 0]
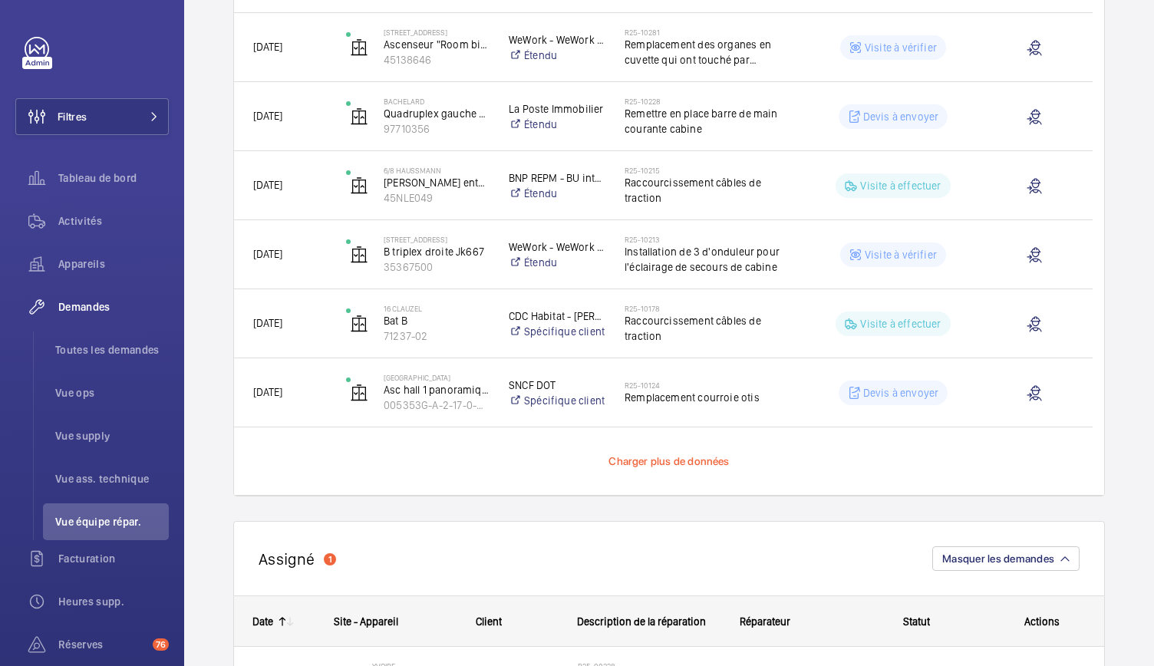
click at [688, 464] on span "Charger plus de données" at bounding box center [669, 461] width 120 height 12
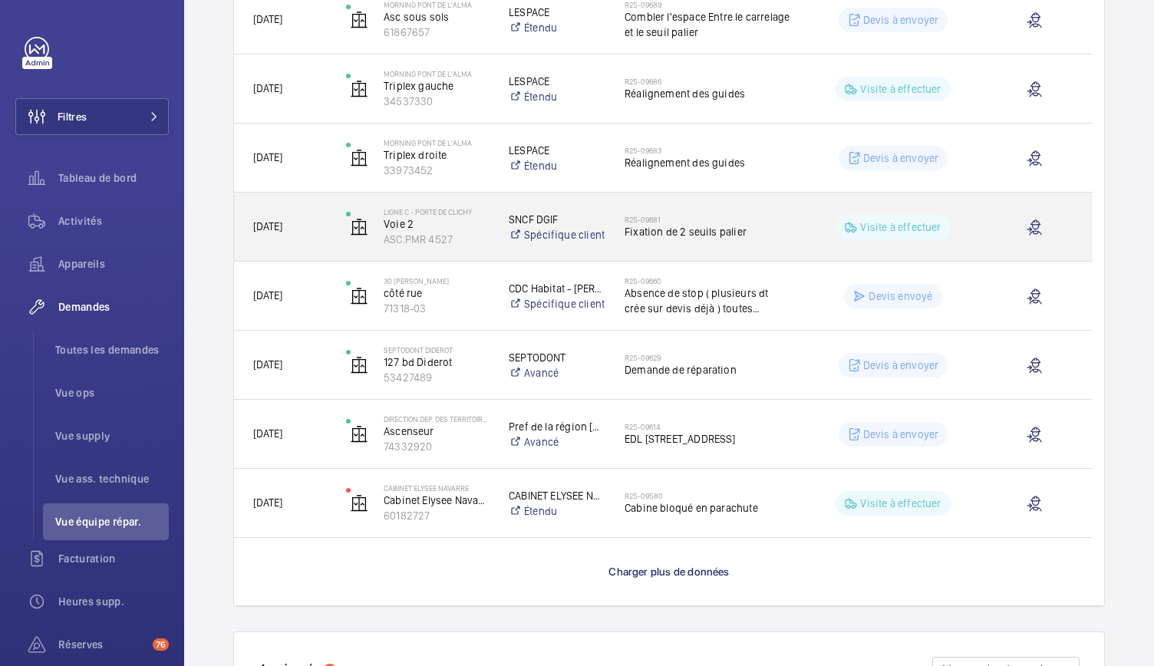
scroll to position [3907, 0]
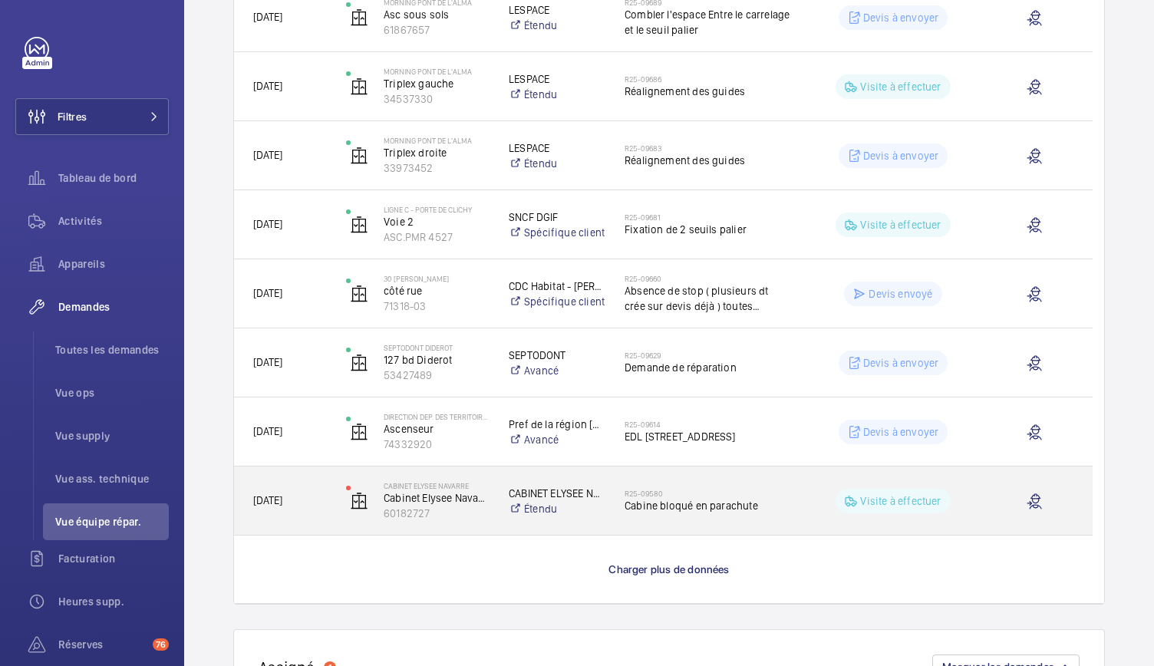
click at [731, 489] on h2 "R25-09580" at bounding box center [708, 493] width 166 height 9
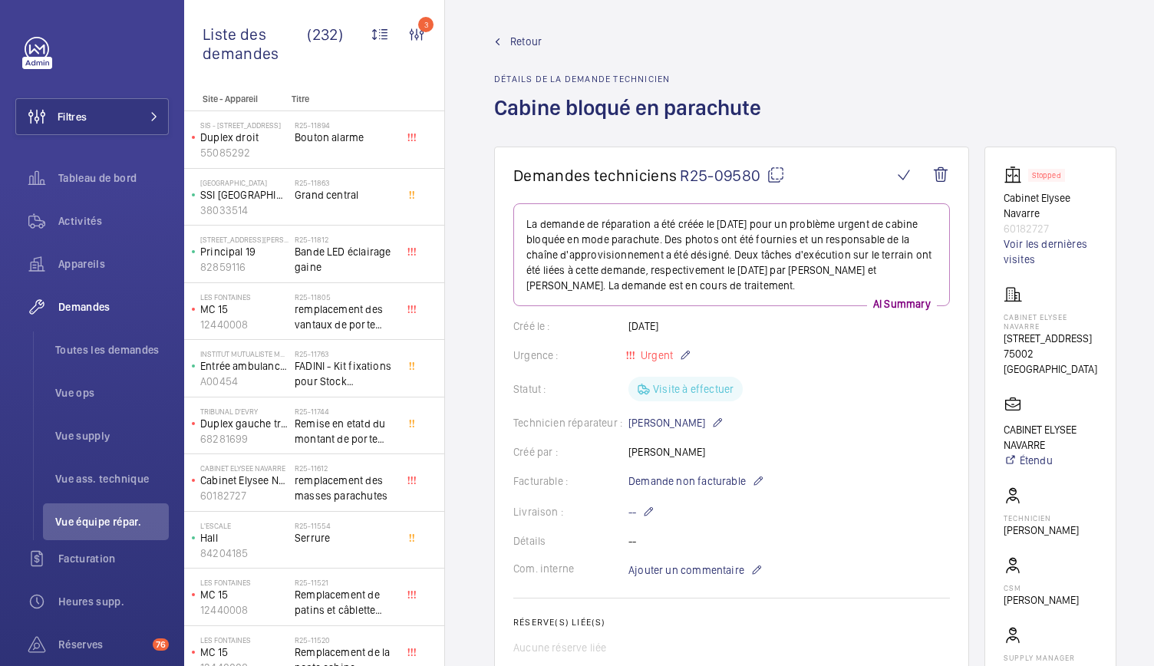
scroll to position [4, 0]
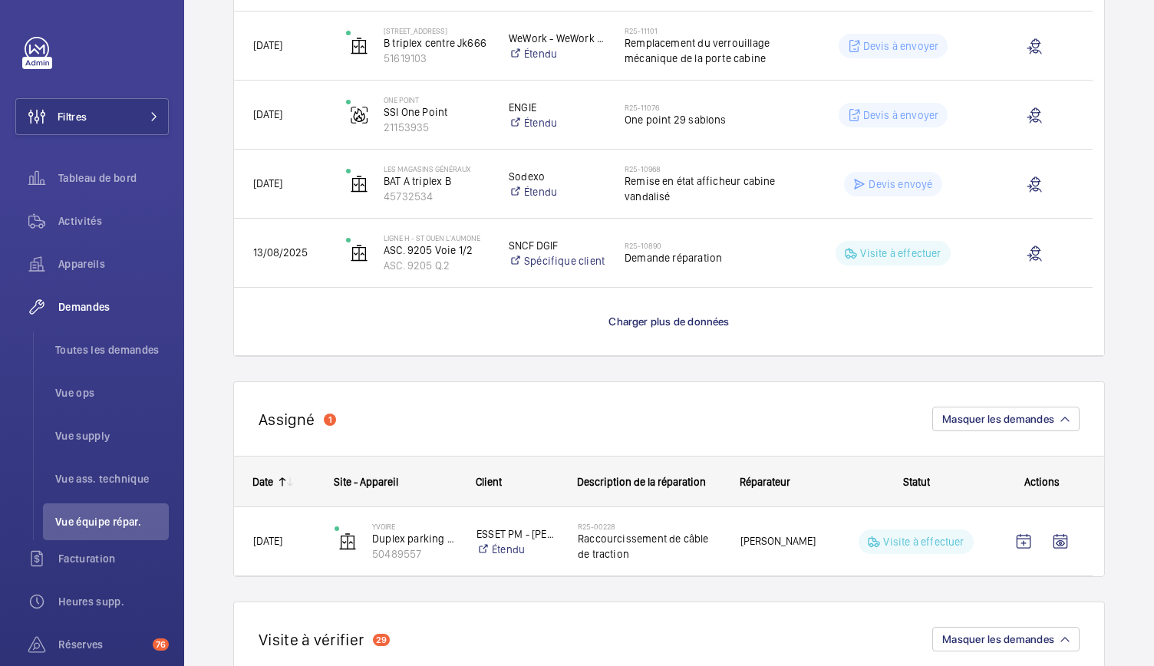
scroll to position [1391, 0]
click at [657, 323] on span "Charger plus de données" at bounding box center [669, 323] width 120 height 12
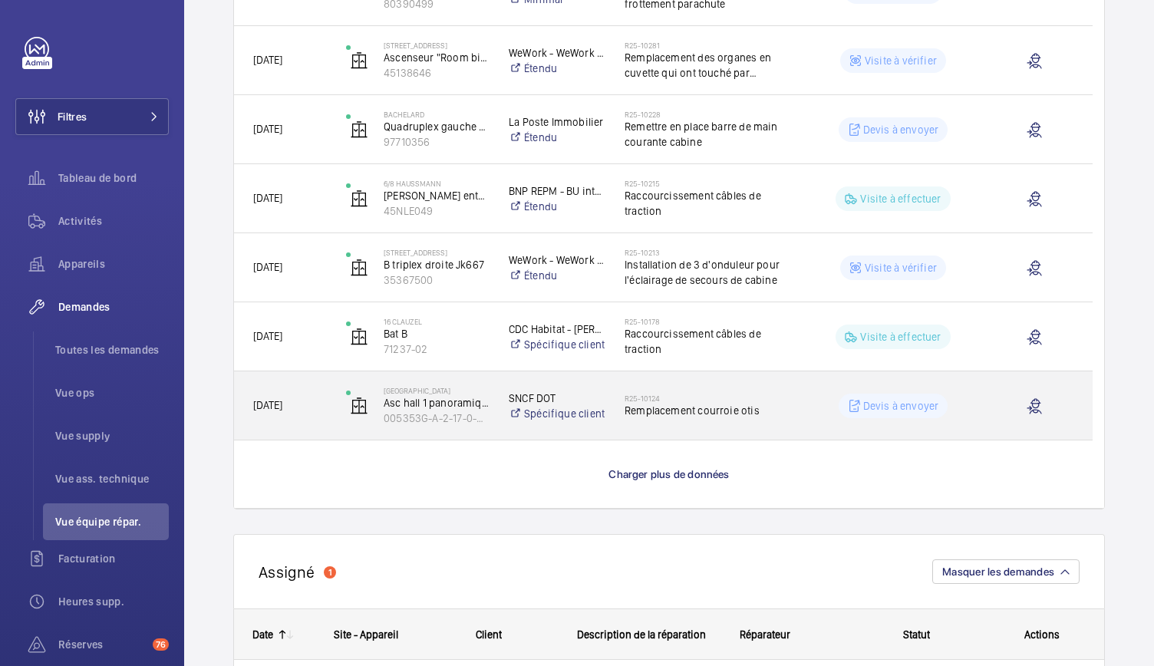
scroll to position [2689, 0]
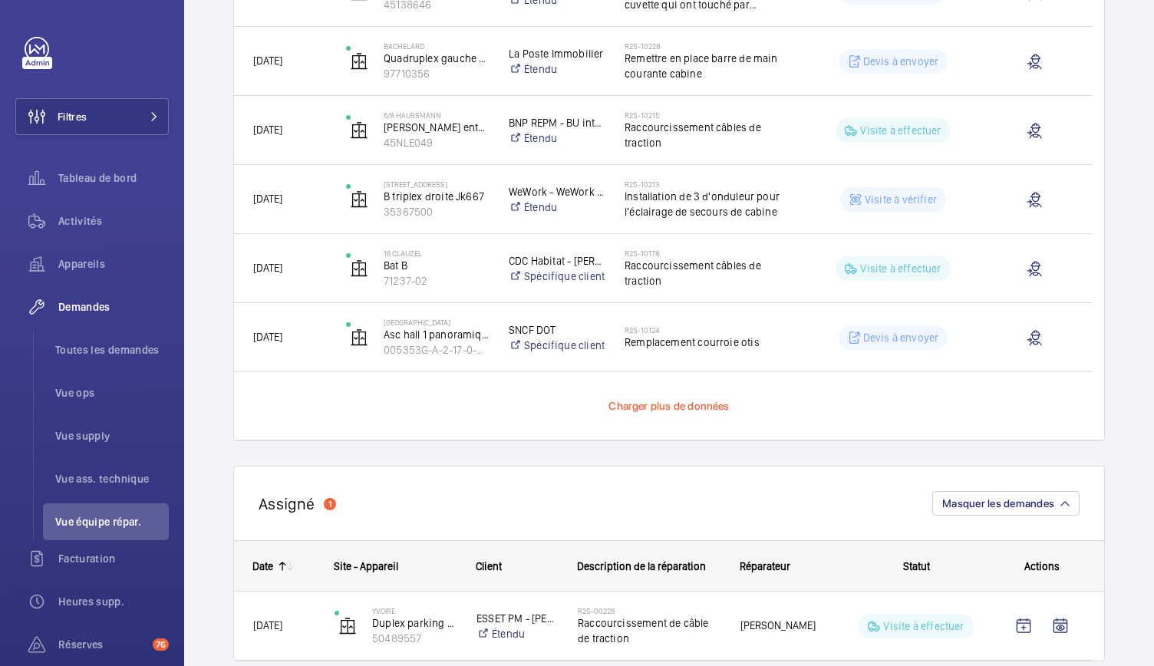
click at [665, 408] on span "Charger plus de données" at bounding box center [669, 406] width 120 height 12
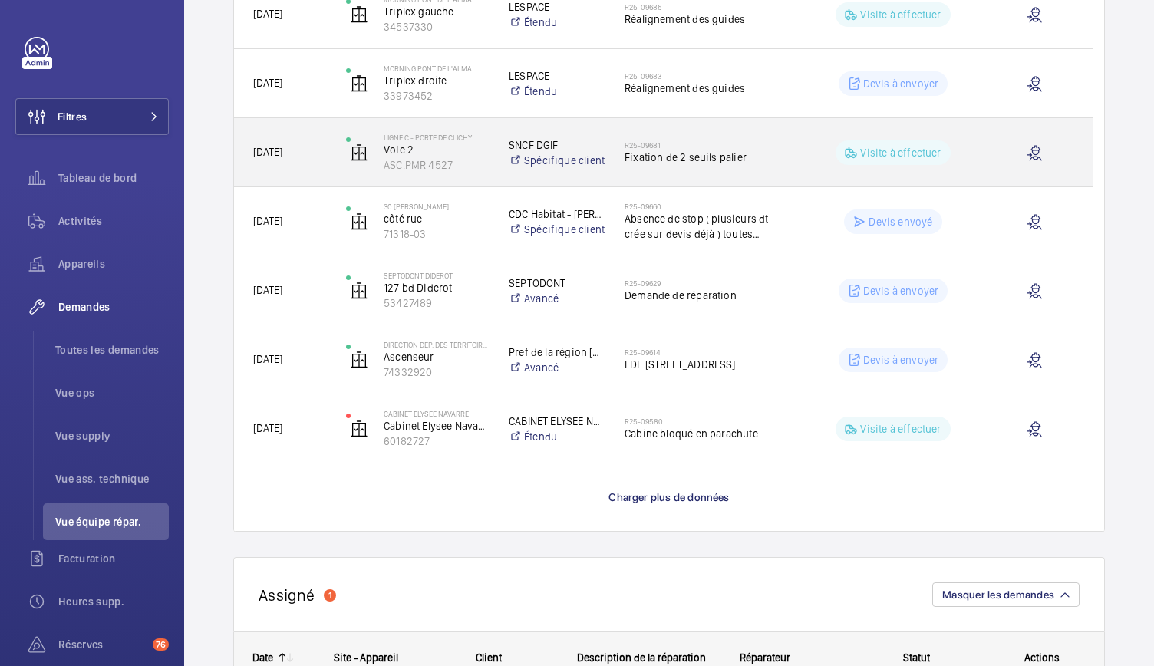
scroll to position [3983, 0]
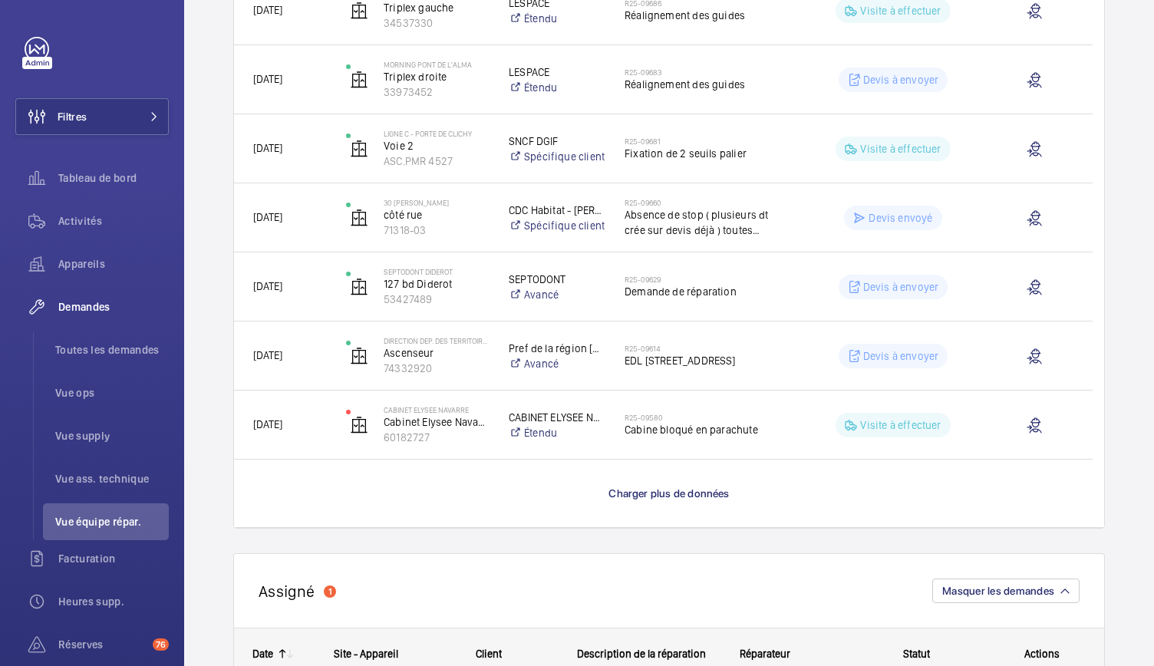
click at [680, 493] on span "Charger plus de données" at bounding box center [669, 493] width 120 height 12
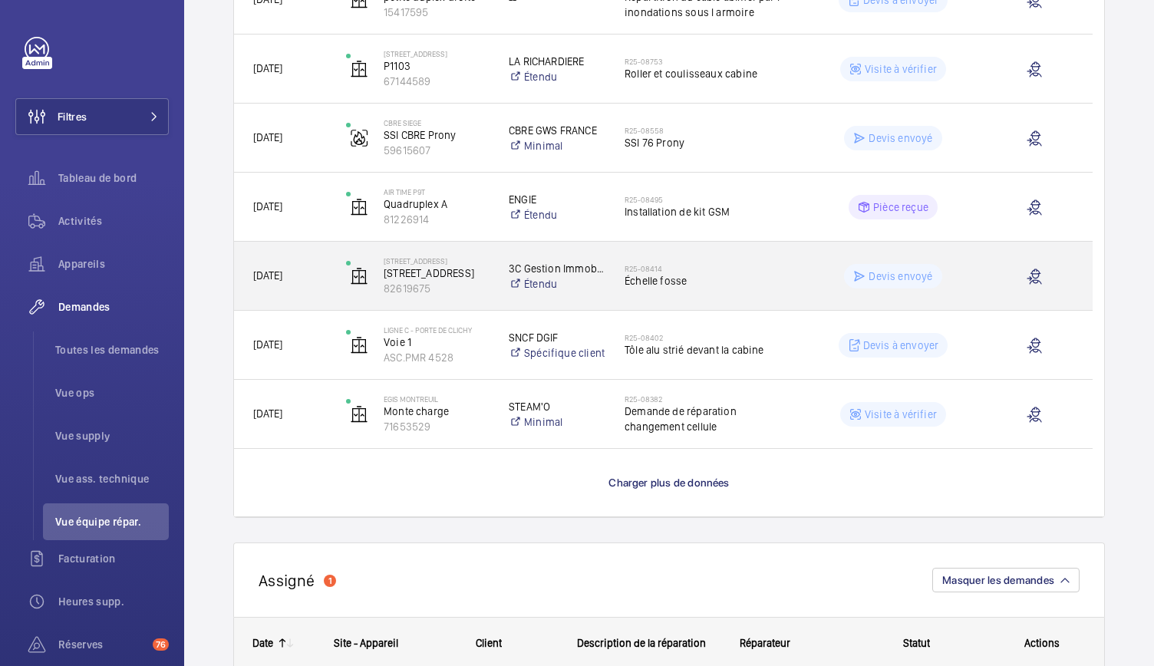
scroll to position [5378, 0]
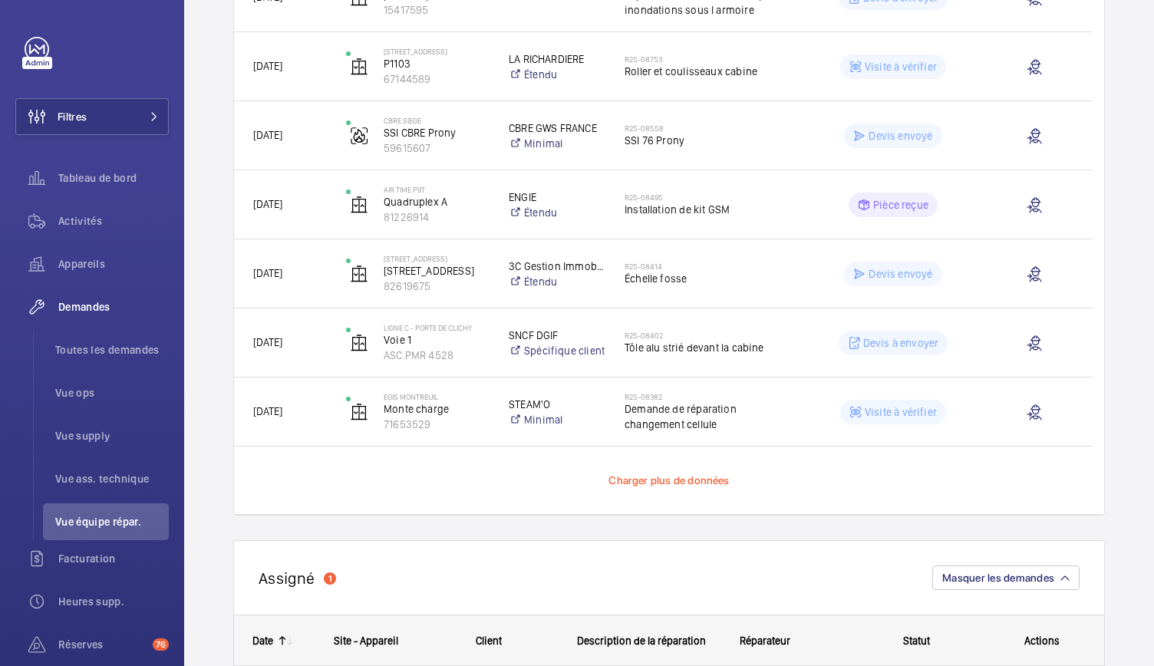
click at [678, 478] on span "Charger plus de données" at bounding box center [669, 480] width 120 height 12
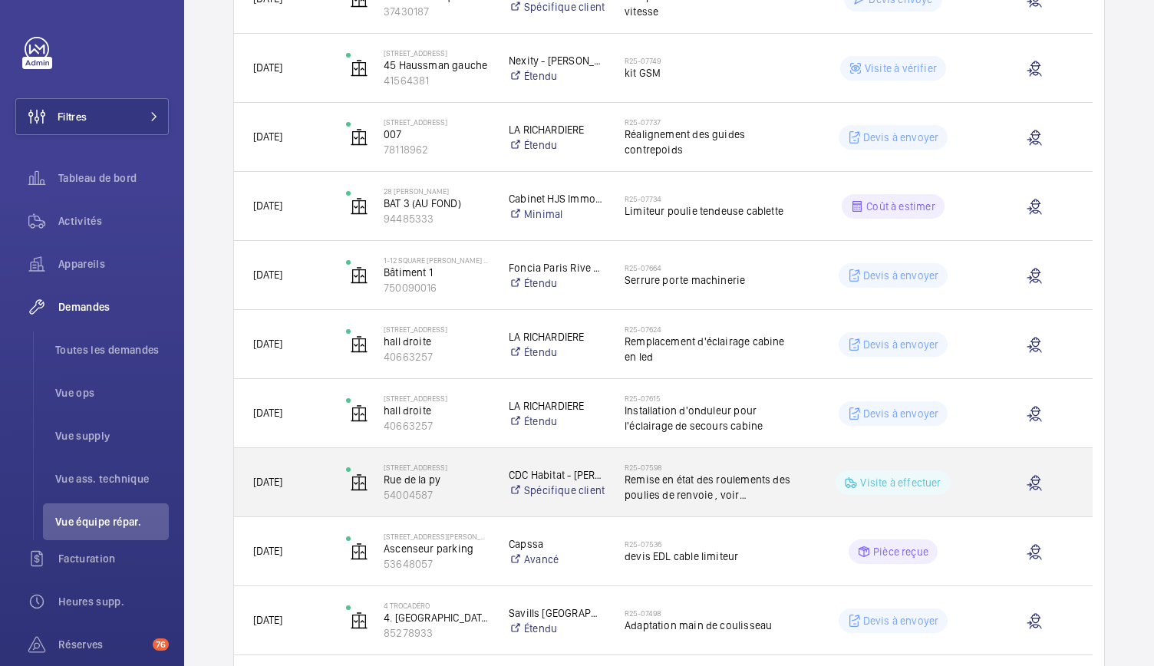
scroll to position [6389, 0]
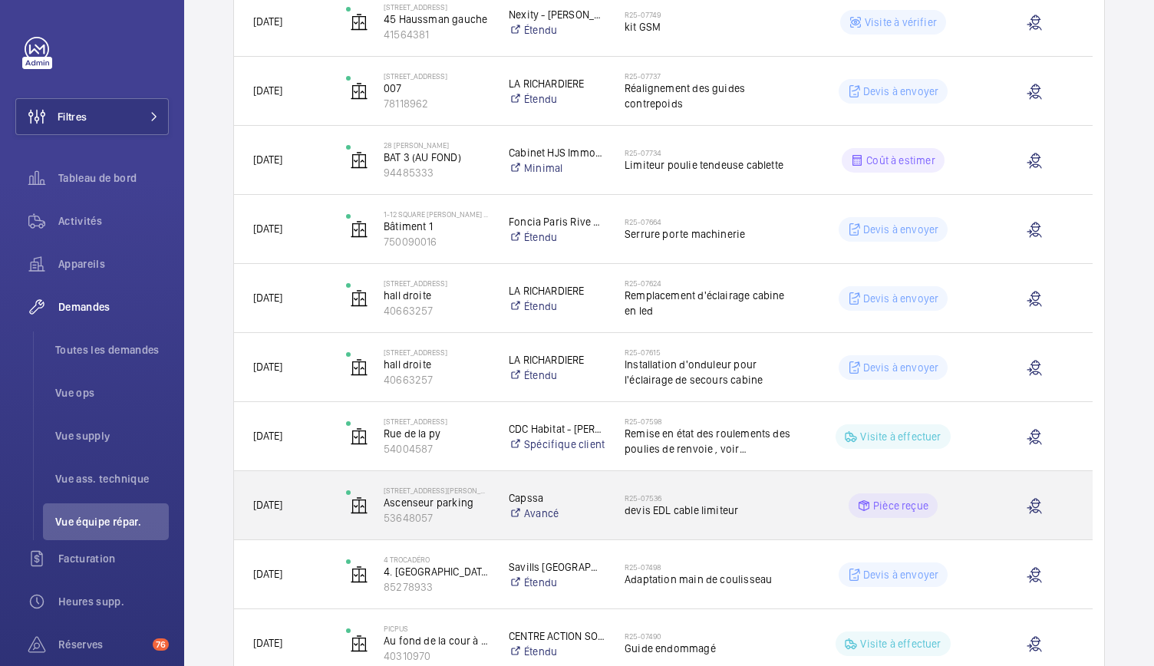
click at [713, 516] on span "devis EDL cable limiteur" at bounding box center [708, 510] width 166 height 15
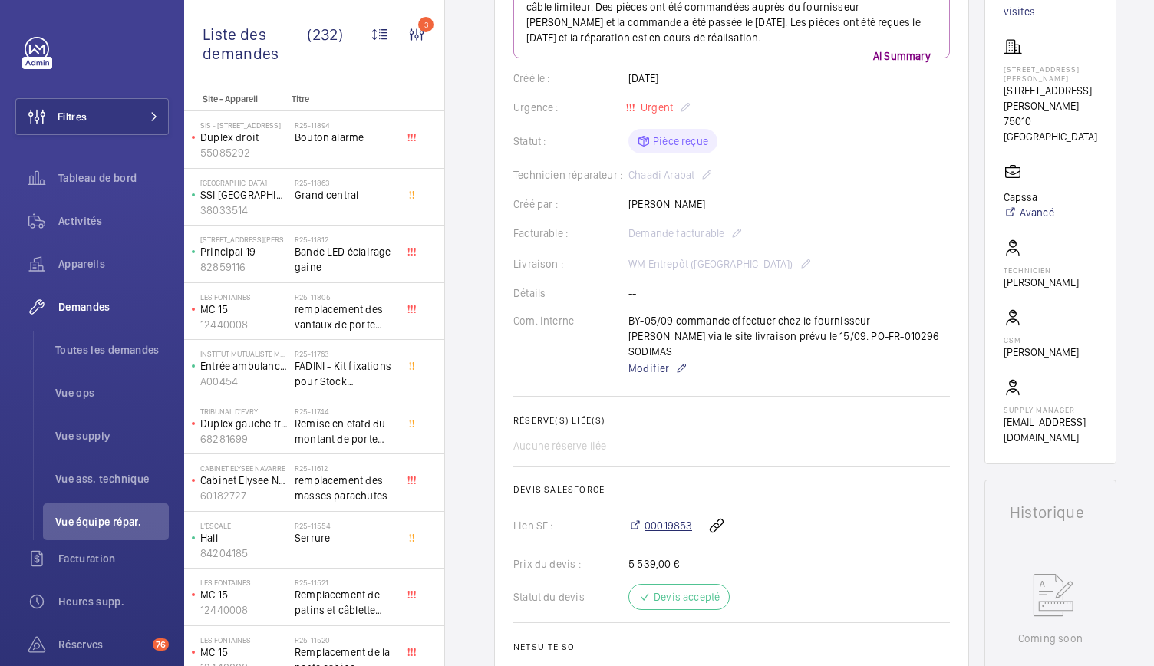
scroll to position [235, 0]
click at [669, 519] on span "00019853" at bounding box center [669, 526] width 48 height 15
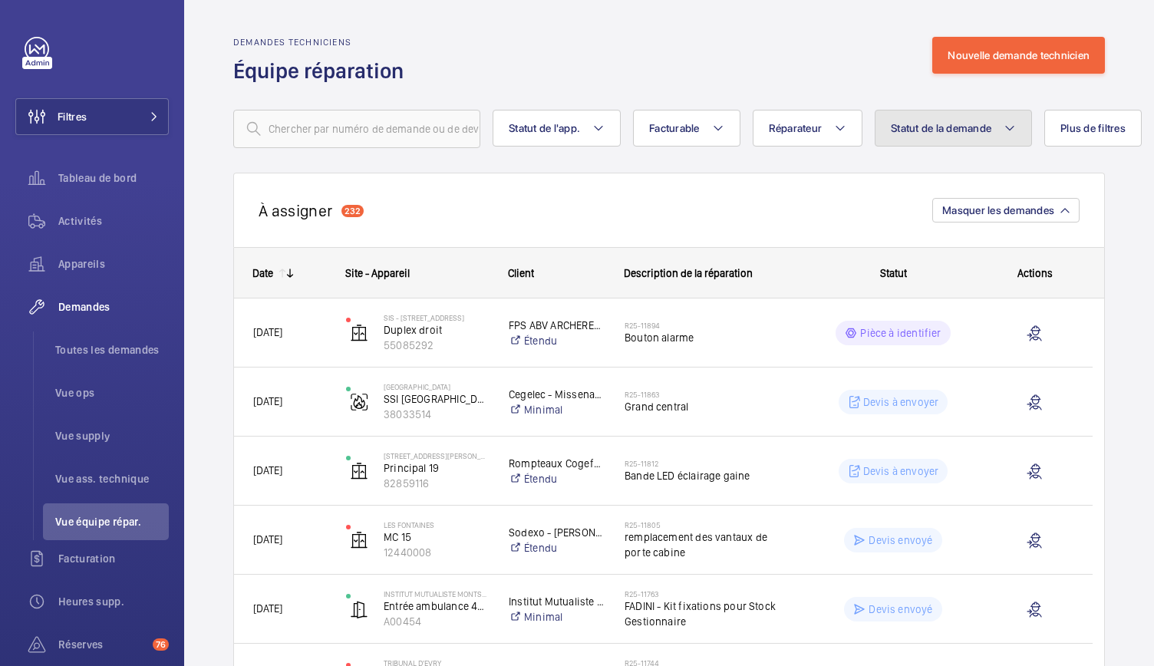
click at [933, 137] on button "Statut de la demande" at bounding box center [953, 128] width 157 height 37
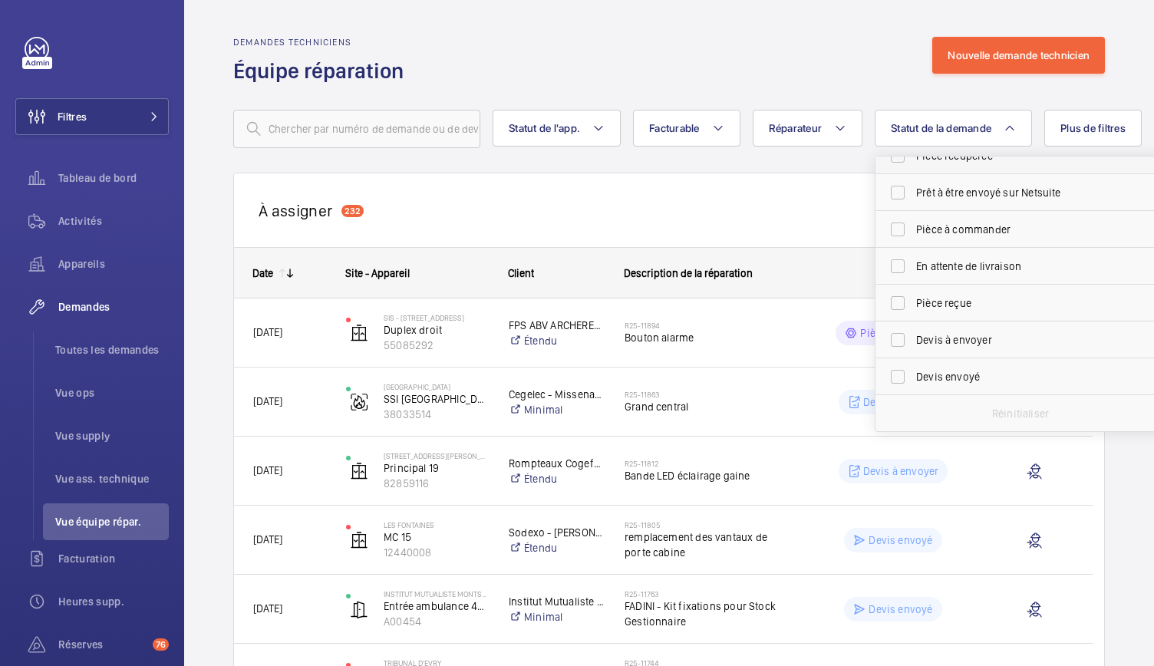
scroll to position [98, 0]
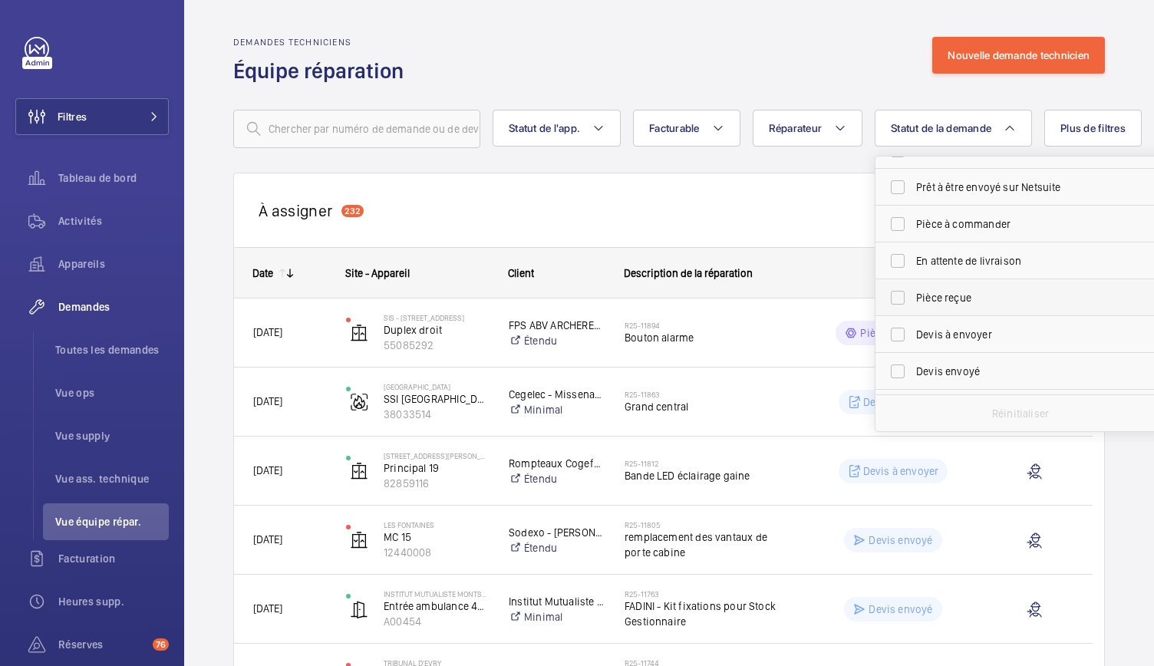
click at [941, 302] on span "Pièce reçue" at bounding box center [1021, 297] width 211 height 15
click at [913, 302] on input "Pièce reçue" at bounding box center [898, 297] width 31 height 31
checkbox input "true"
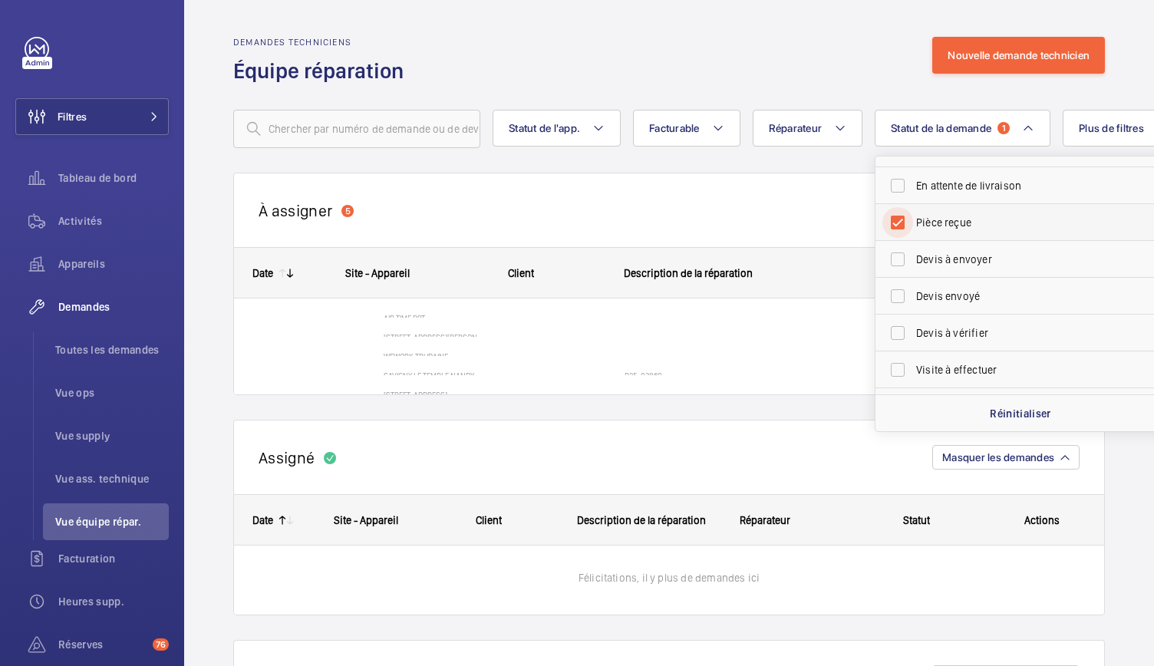
scroll to position [195, 0]
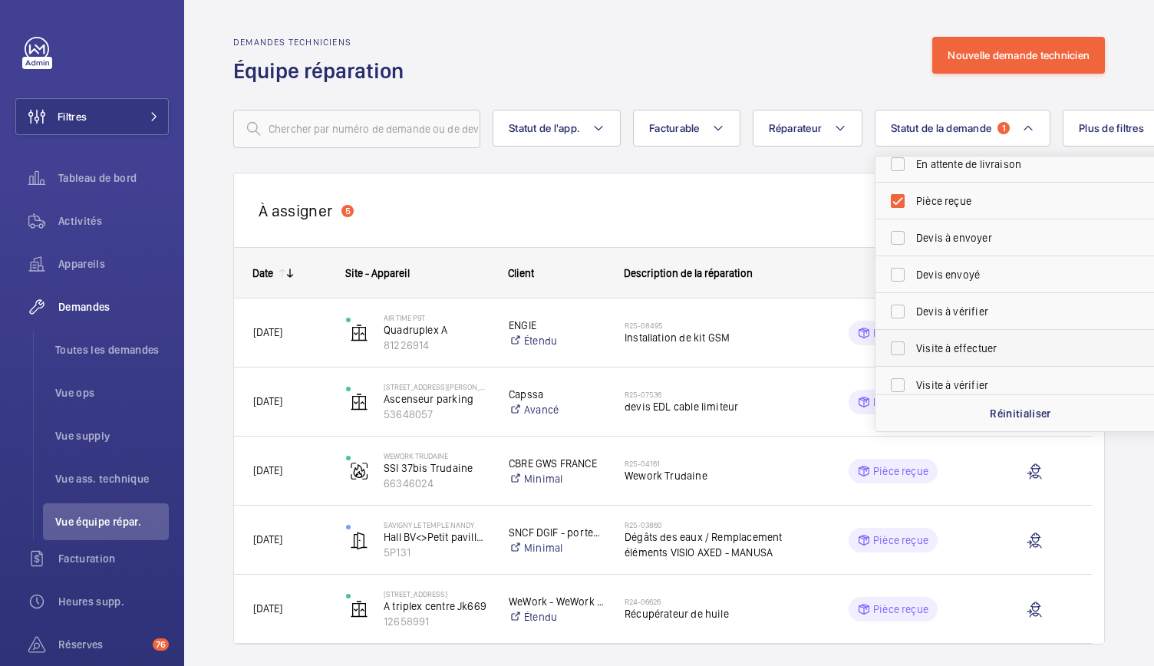
click at [944, 347] on span "Visite à effectuer" at bounding box center [1021, 348] width 211 height 15
click at [913, 347] on input "Visite à effectuer" at bounding box center [898, 348] width 31 height 31
checkbox input "true"
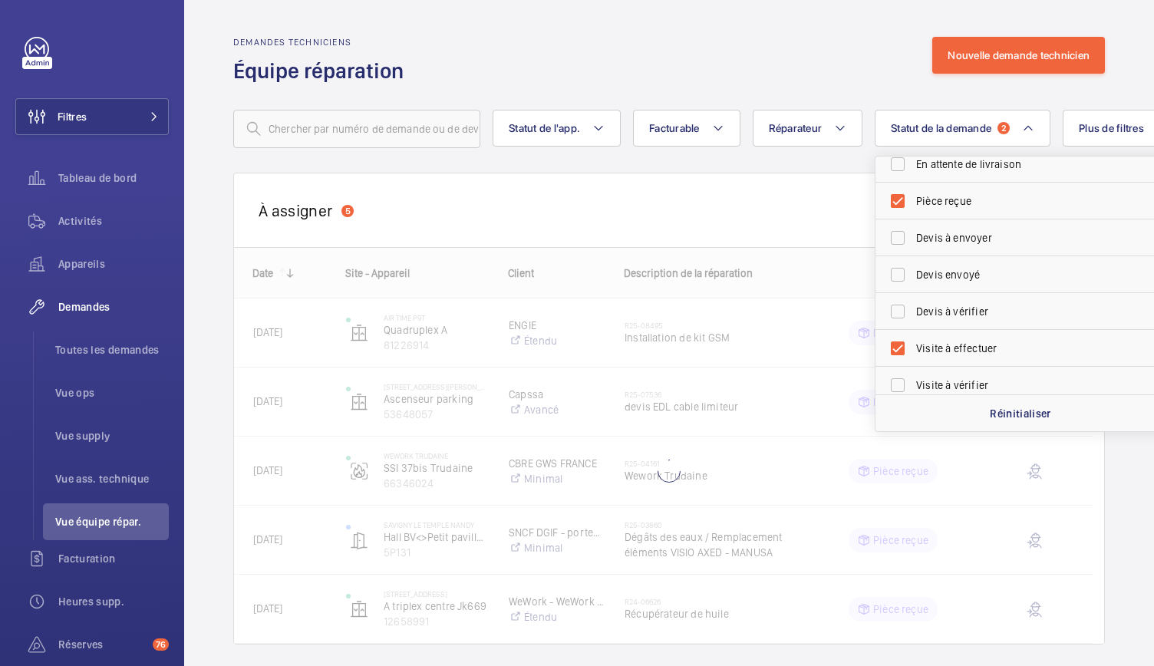
click at [802, 70] on div "Demandes techniciens Équipe réparation Nouvelle demande technicien" at bounding box center [669, 61] width 872 height 48
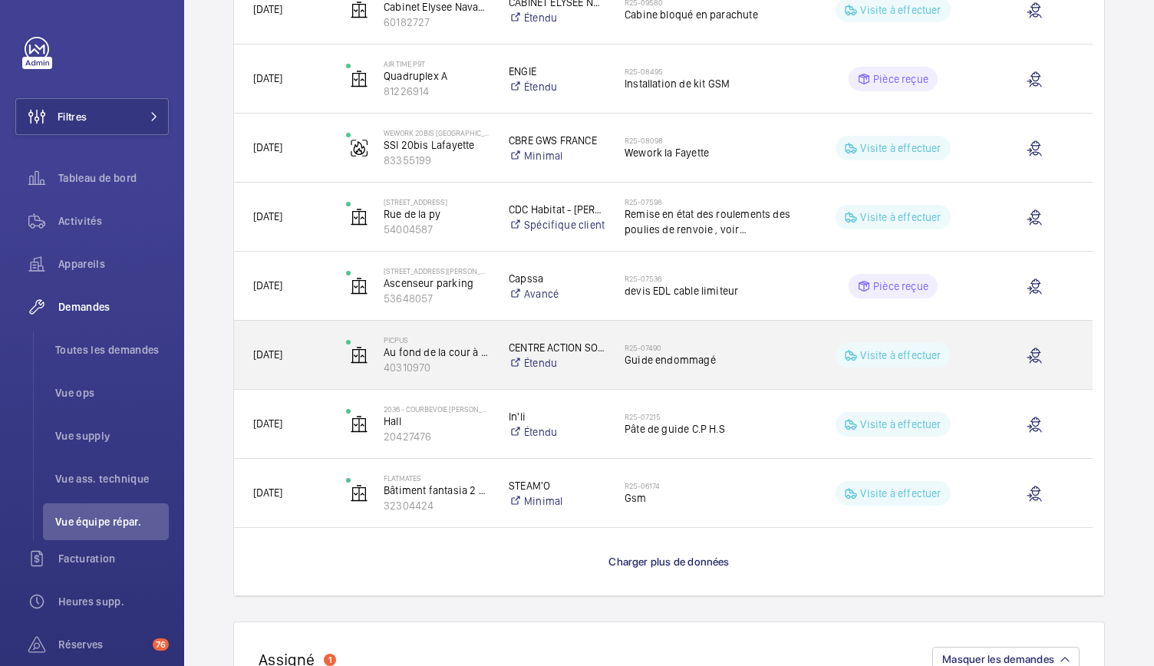
scroll to position [1160, 0]
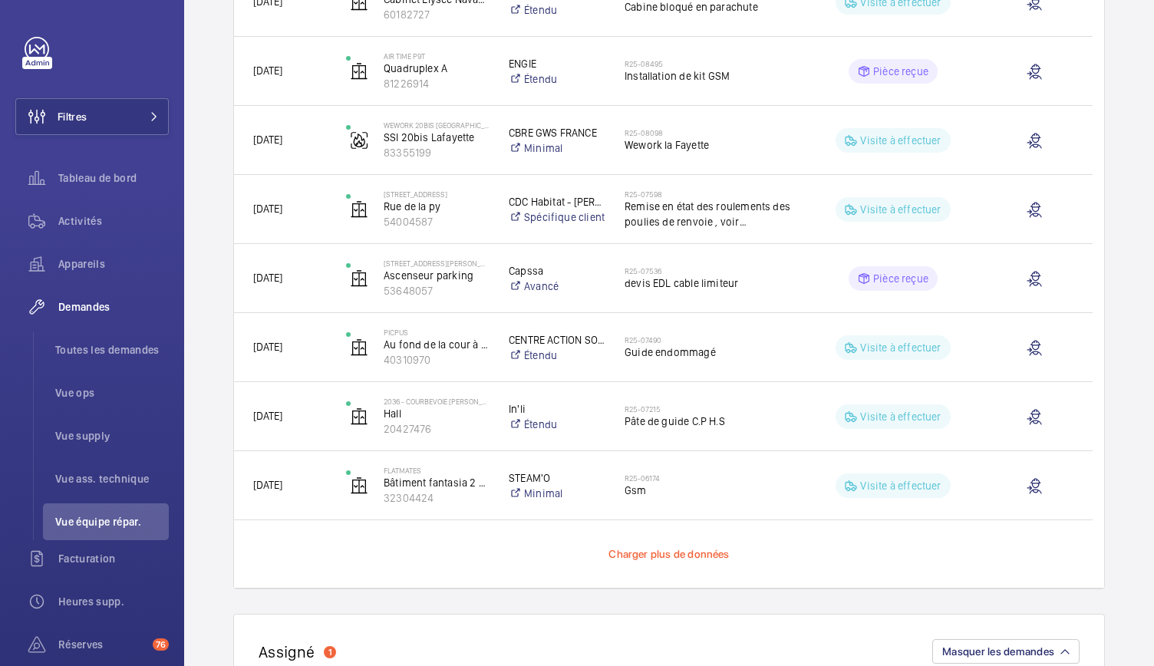
click at [669, 550] on span "Charger plus de données" at bounding box center [669, 554] width 120 height 12
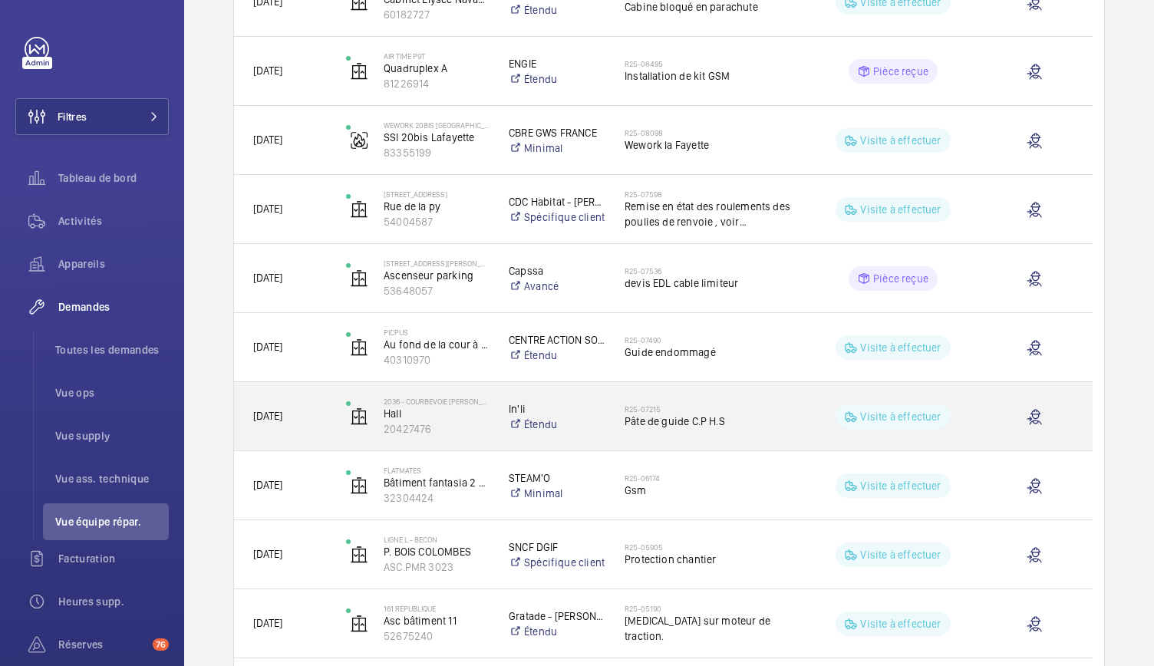
click at [683, 425] on span "Pâte de guide C.P H.S" at bounding box center [708, 421] width 166 height 15
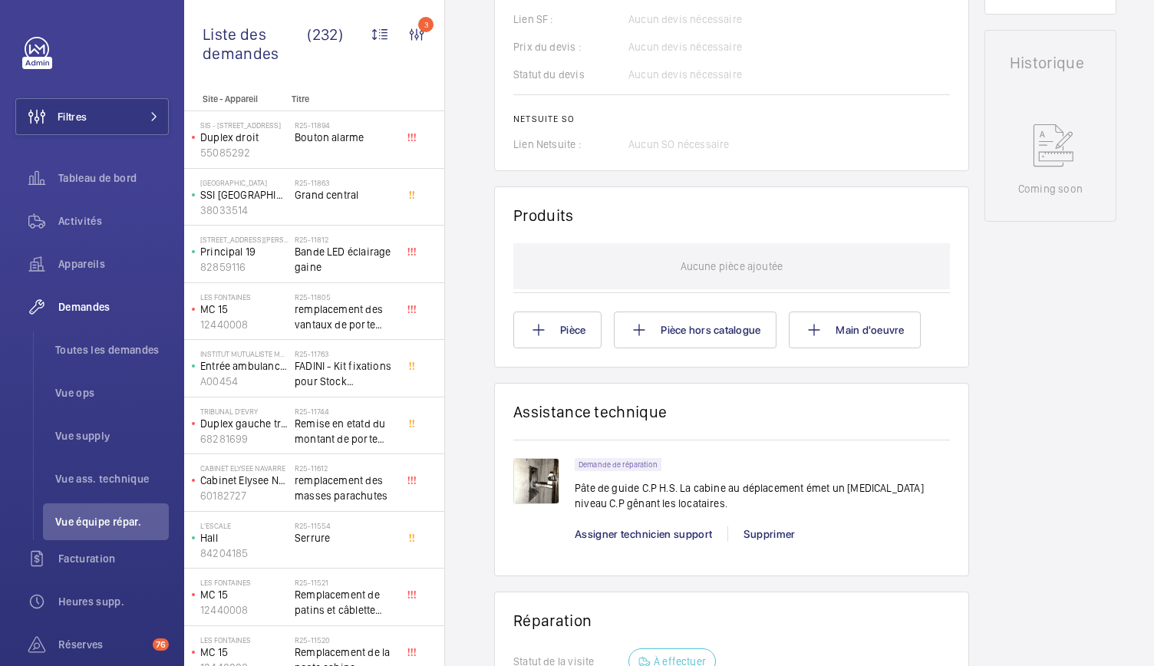
scroll to position [686, 0]
click at [539, 474] on img at bounding box center [536, 480] width 46 height 46
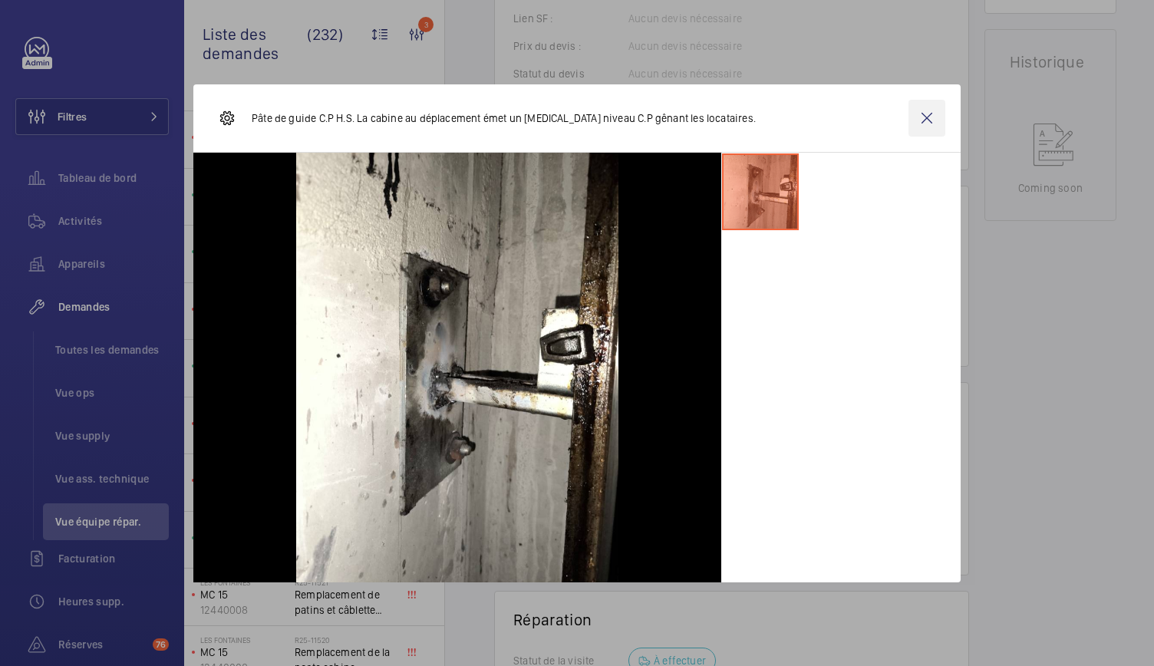
click at [926, 109] on wm-front-icon-button at bounding box center [927, 118] width 37 height 37
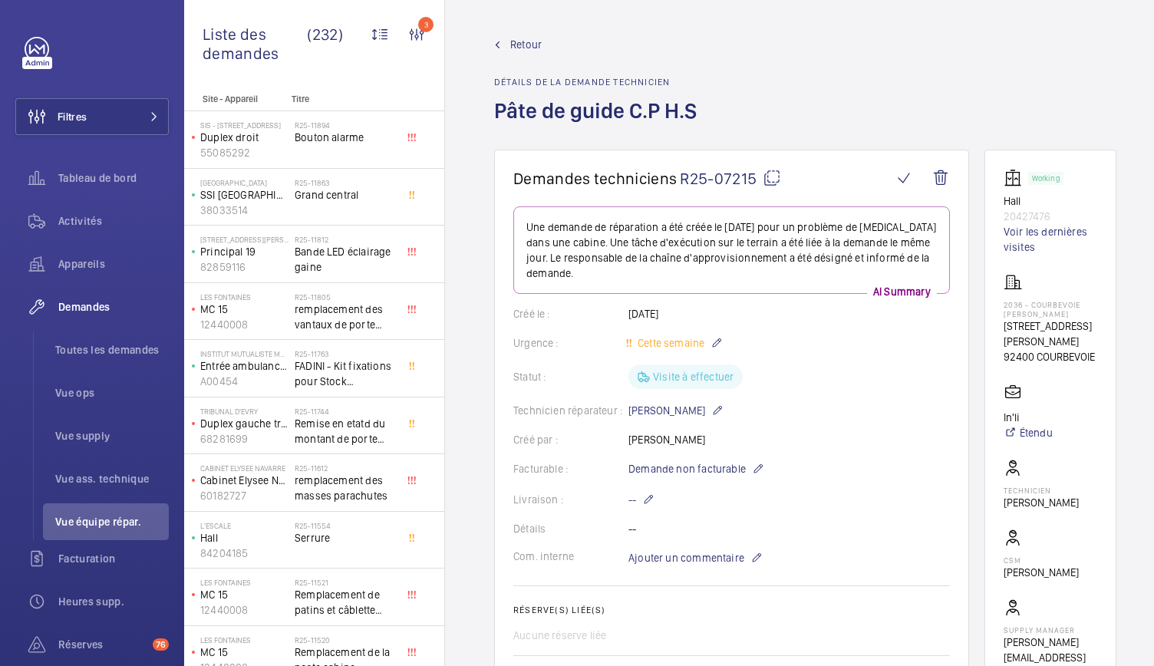
copy h1 "Pâte de guide C.P H.S"
drag, startPoint x: 1001, startPoint y: 329, endPoint x: 1086, endPoint y: 338, distance: 85.7
click at [1086, 338] on wm-front-card "Working Hall 20427476 Voir les dernières visites 2036 - COURBEVOIE [PERSON_NAME…" at bounding box center [1051, 425] width 132 height 550
copy p "[STREET_ADDRESS][PERSON_NAME]"
